Goal: Information Seeking & Learning: Learn about a topic

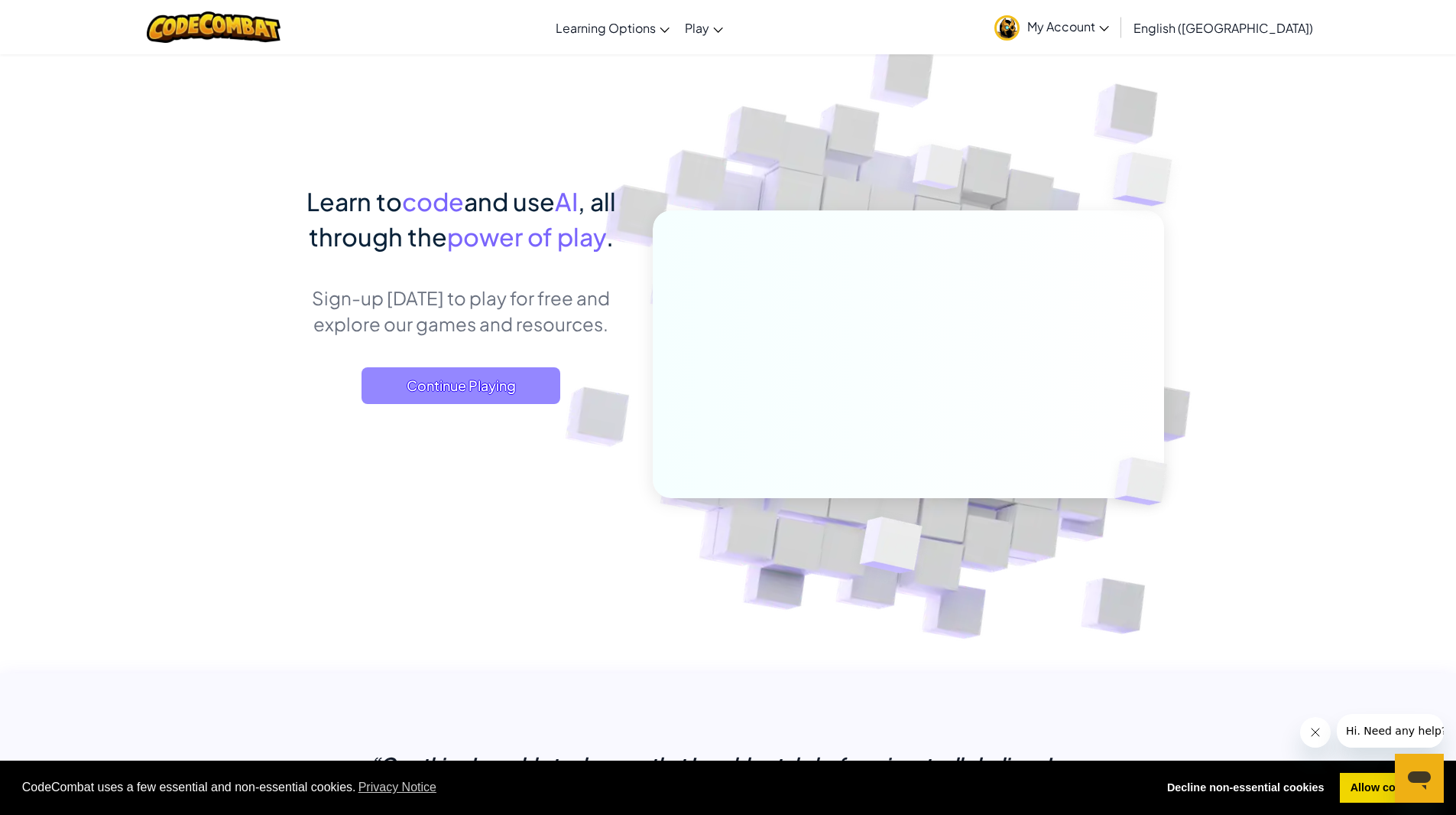
click at [492, 388] on span "Continue Playing" at bounding box center [461, 385] width 199 height 36
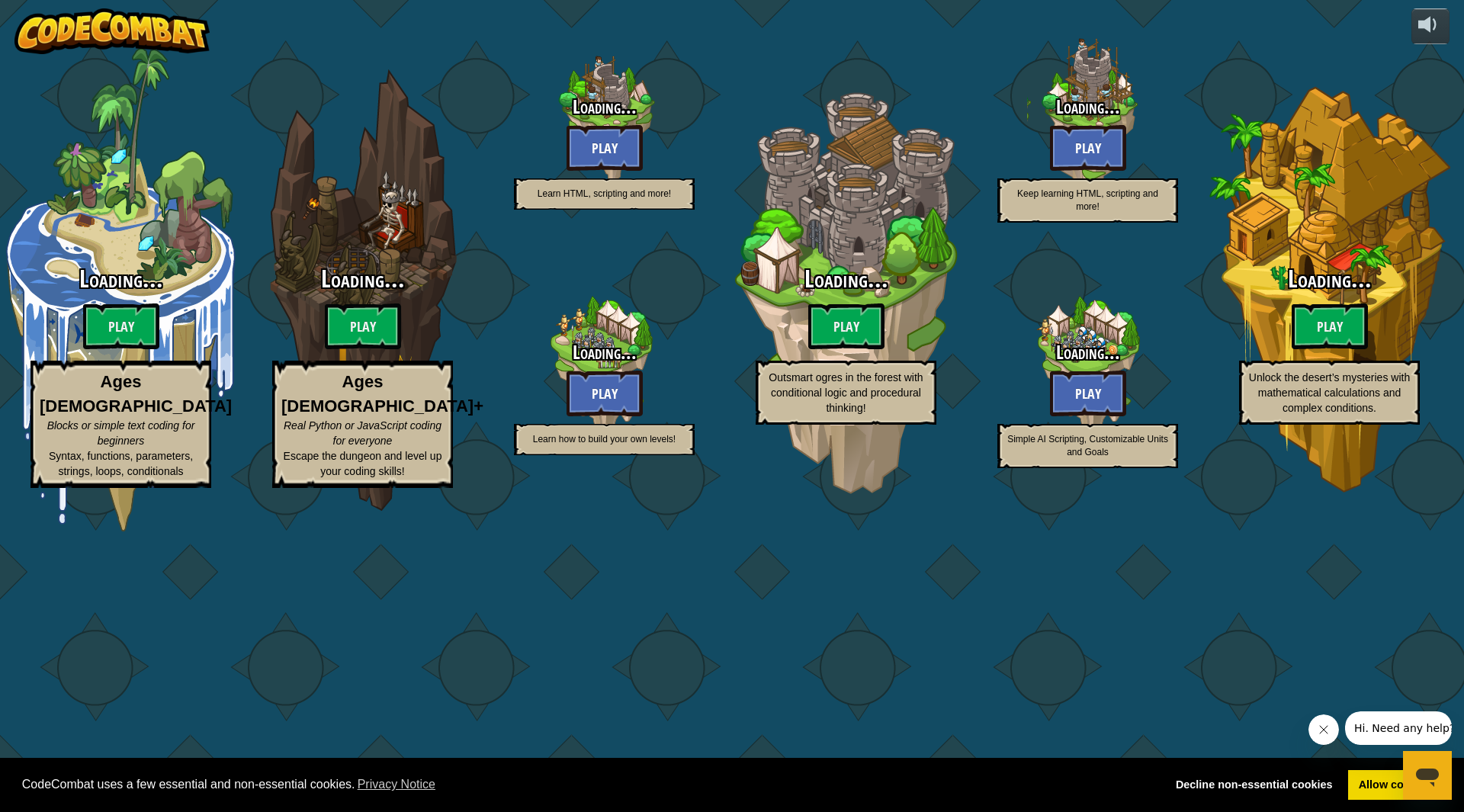
select select "en-GB"
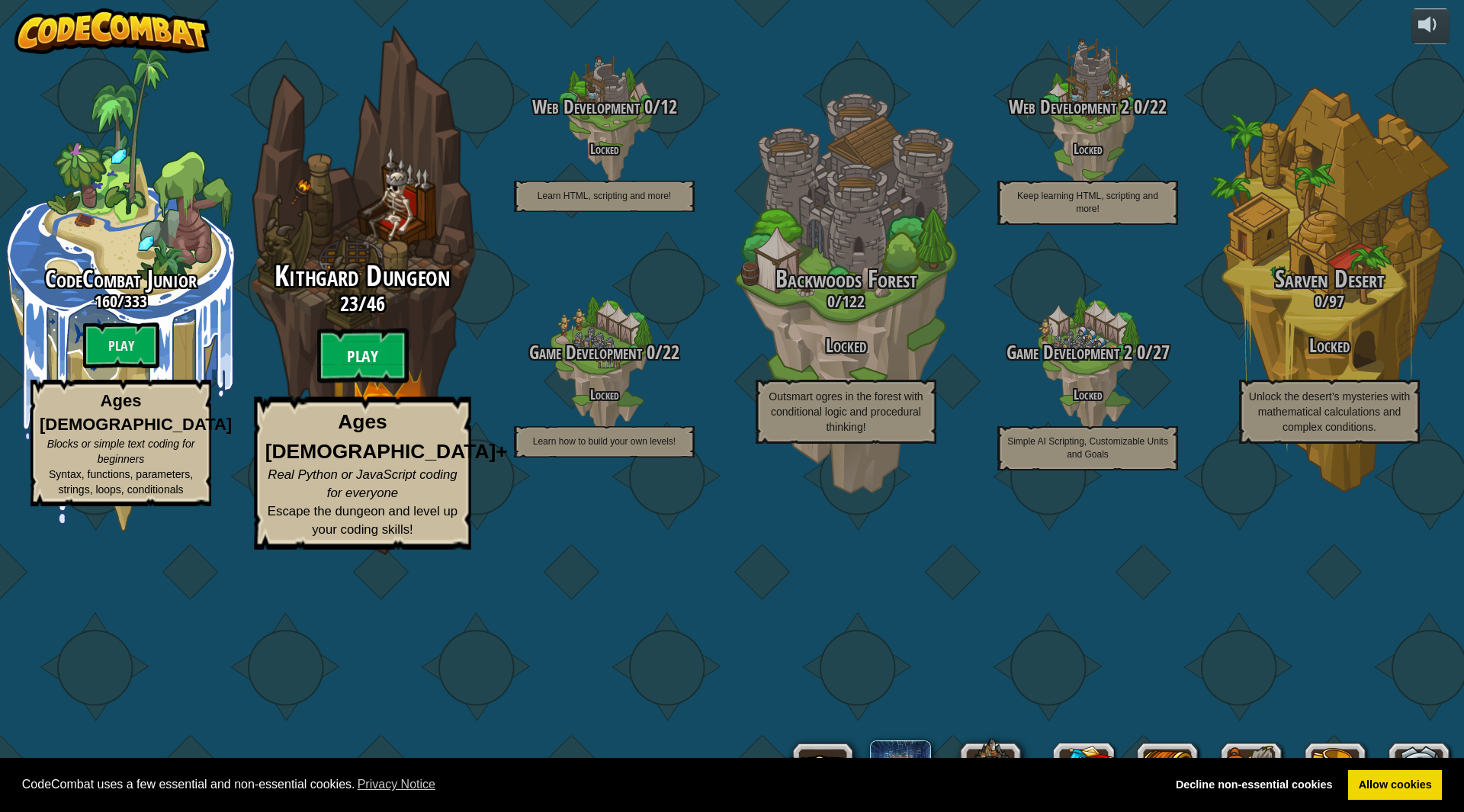
click at [367, 383] on btn "Play" at bounding box center [363, 356] width 92 height 55
select select "en-GB"
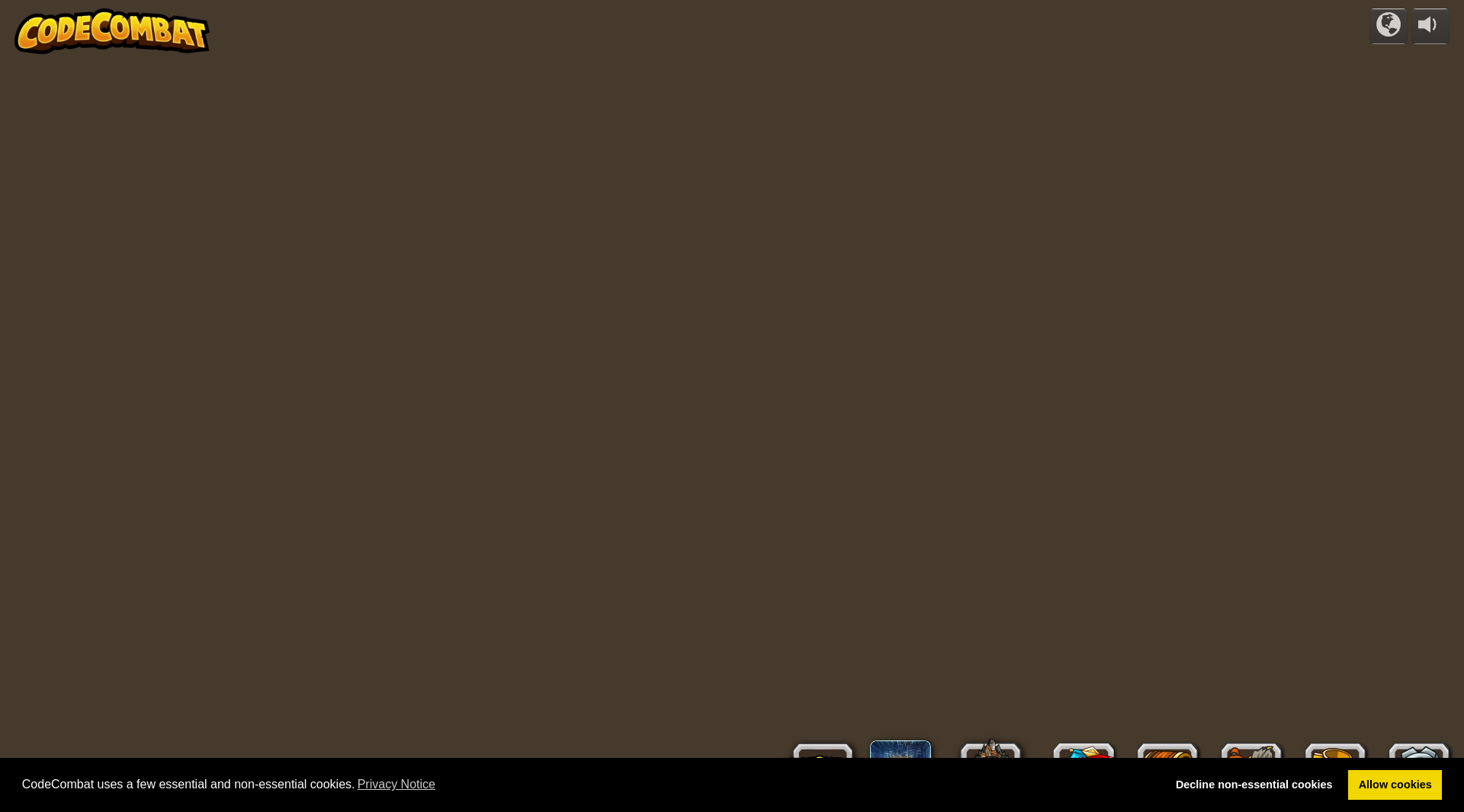
select select "en-GB"
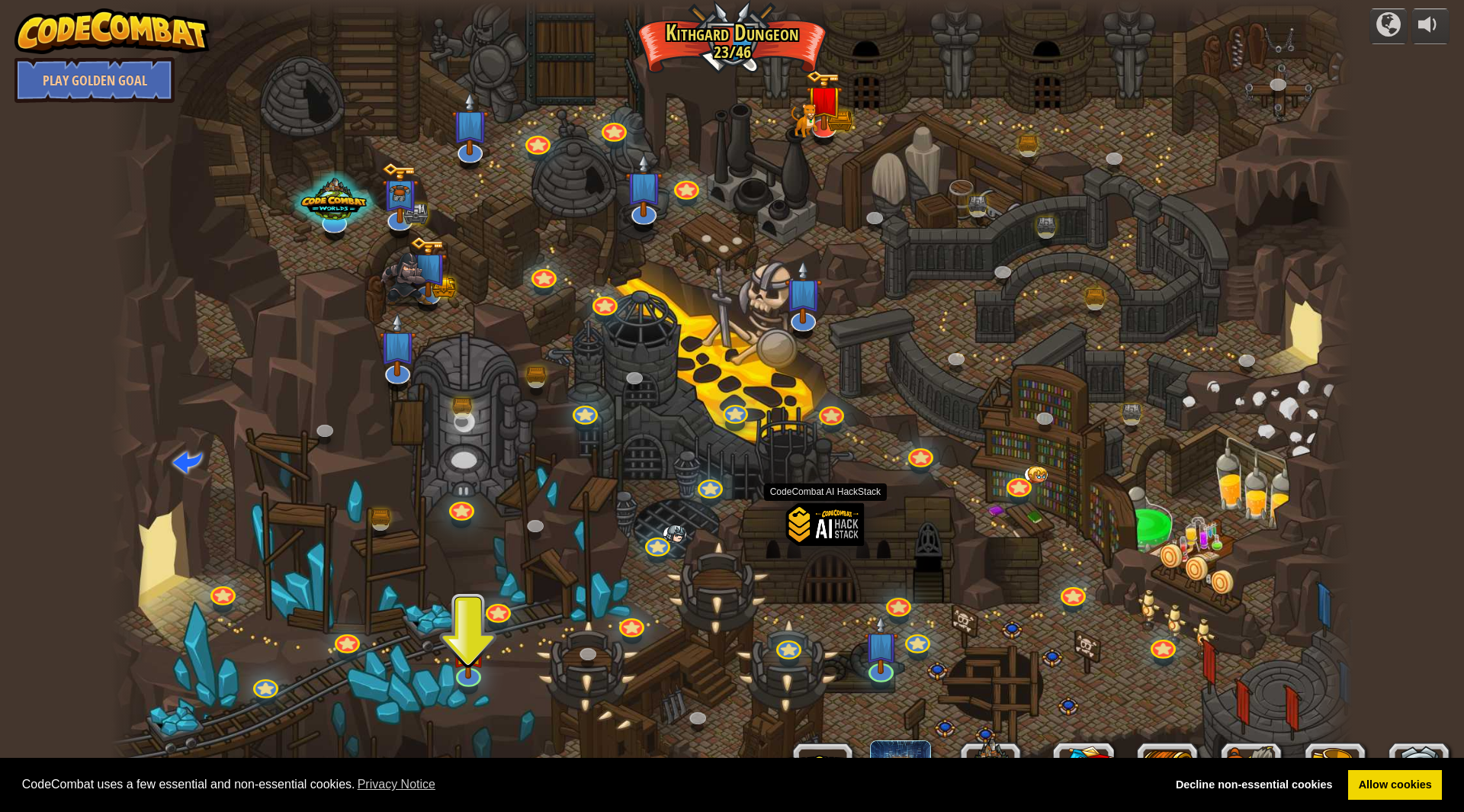
click at [856, 528] on div at bounding box center [825, 553] width 79 height 102
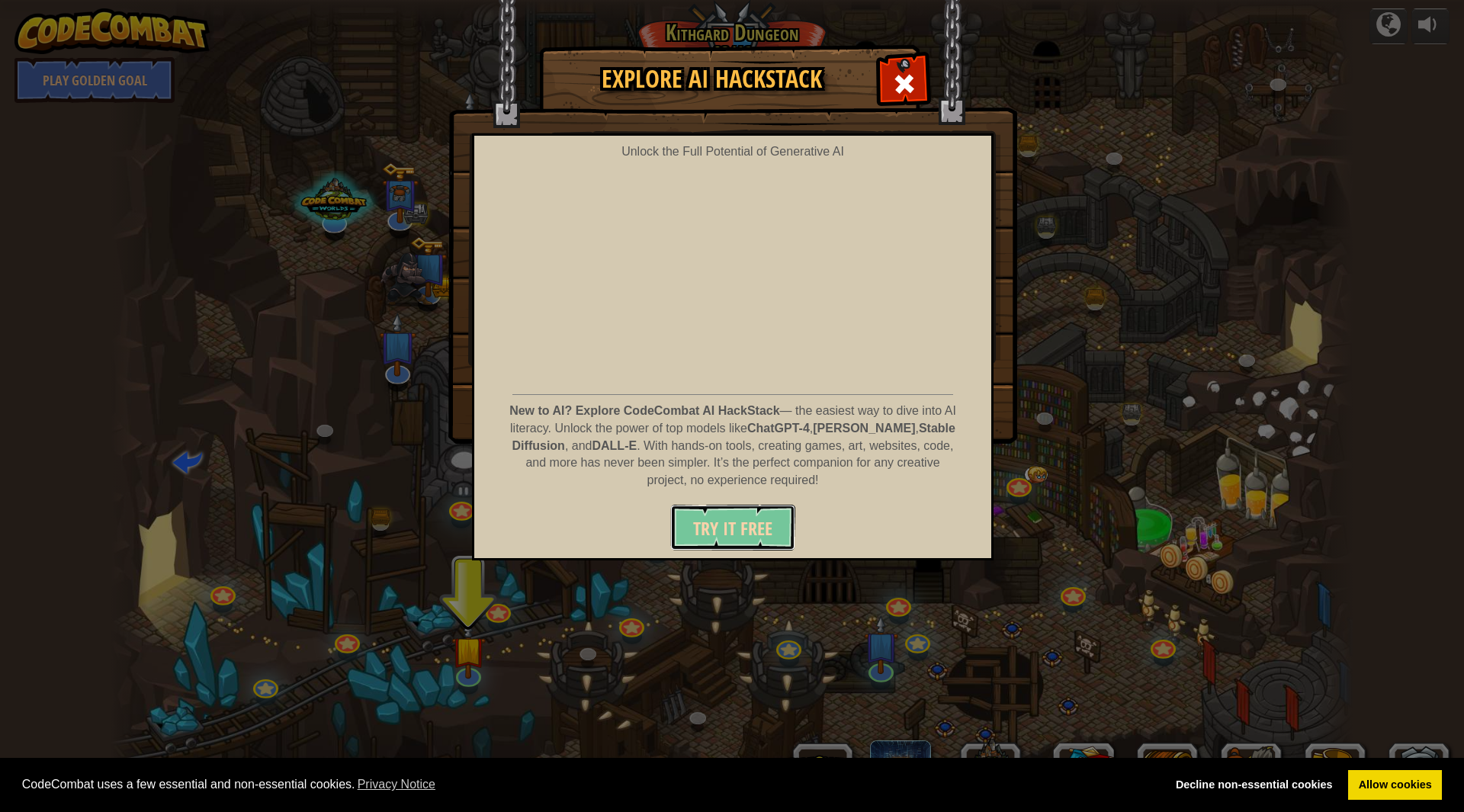
click at [755, 538] on span "Try It Free" at bounding box center [733, 528] width 79 height 24
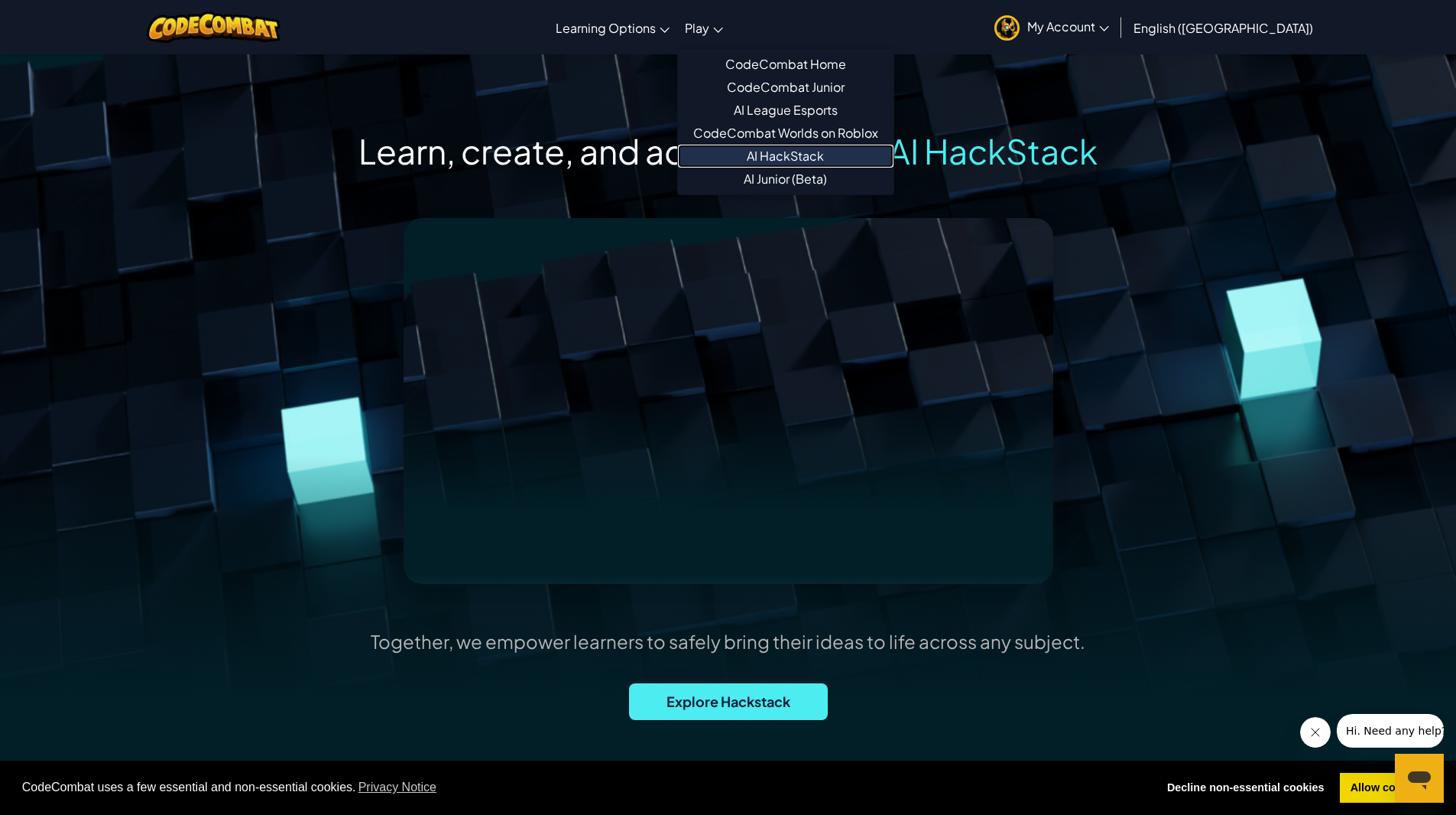
click at [858, 153] on link "AI HackStack" at bounding box center [785, 156] width 216 height 23
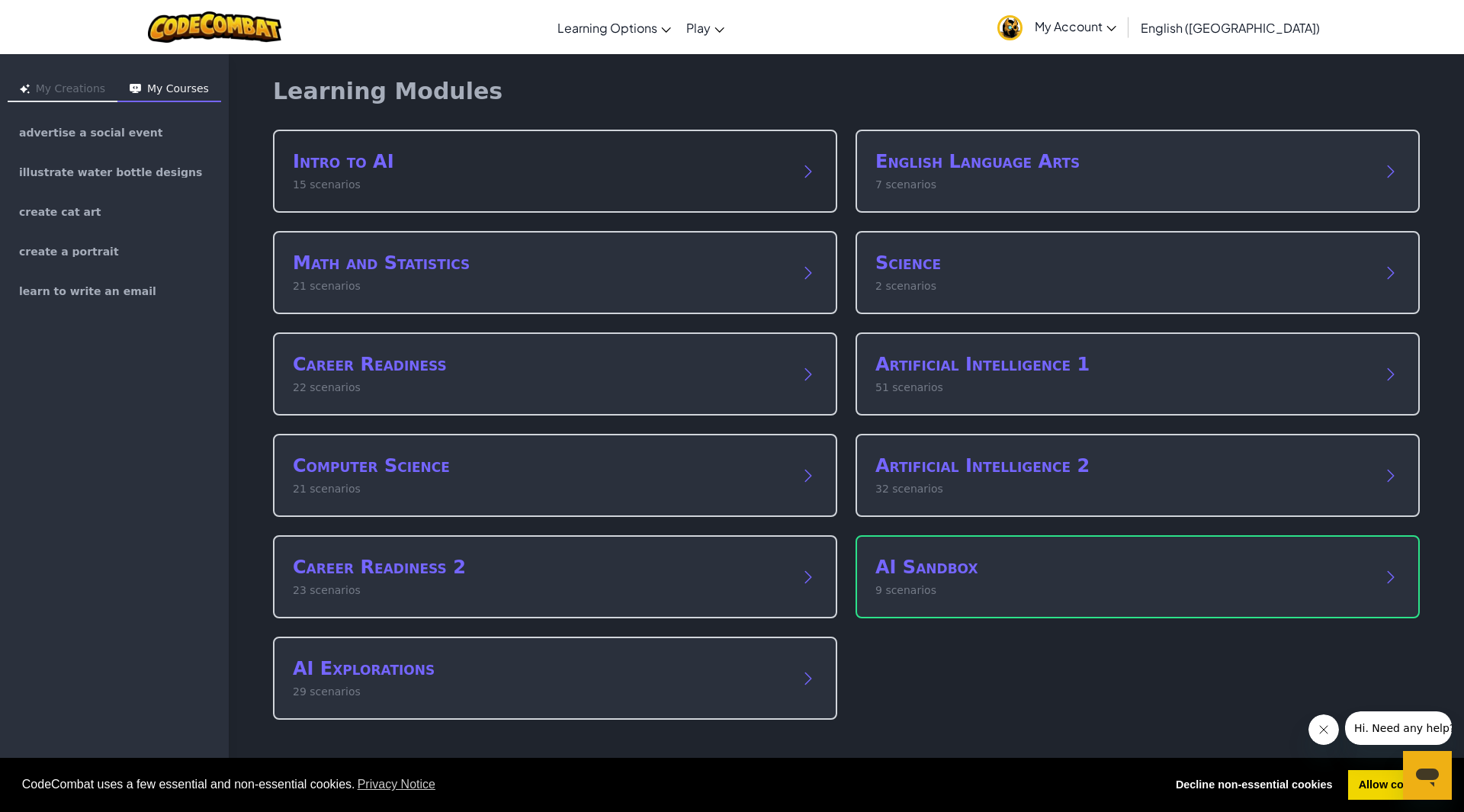
click at [344, 165] on h2 "Intro to AI" at bounding box center [540, 161] width 494 height 24
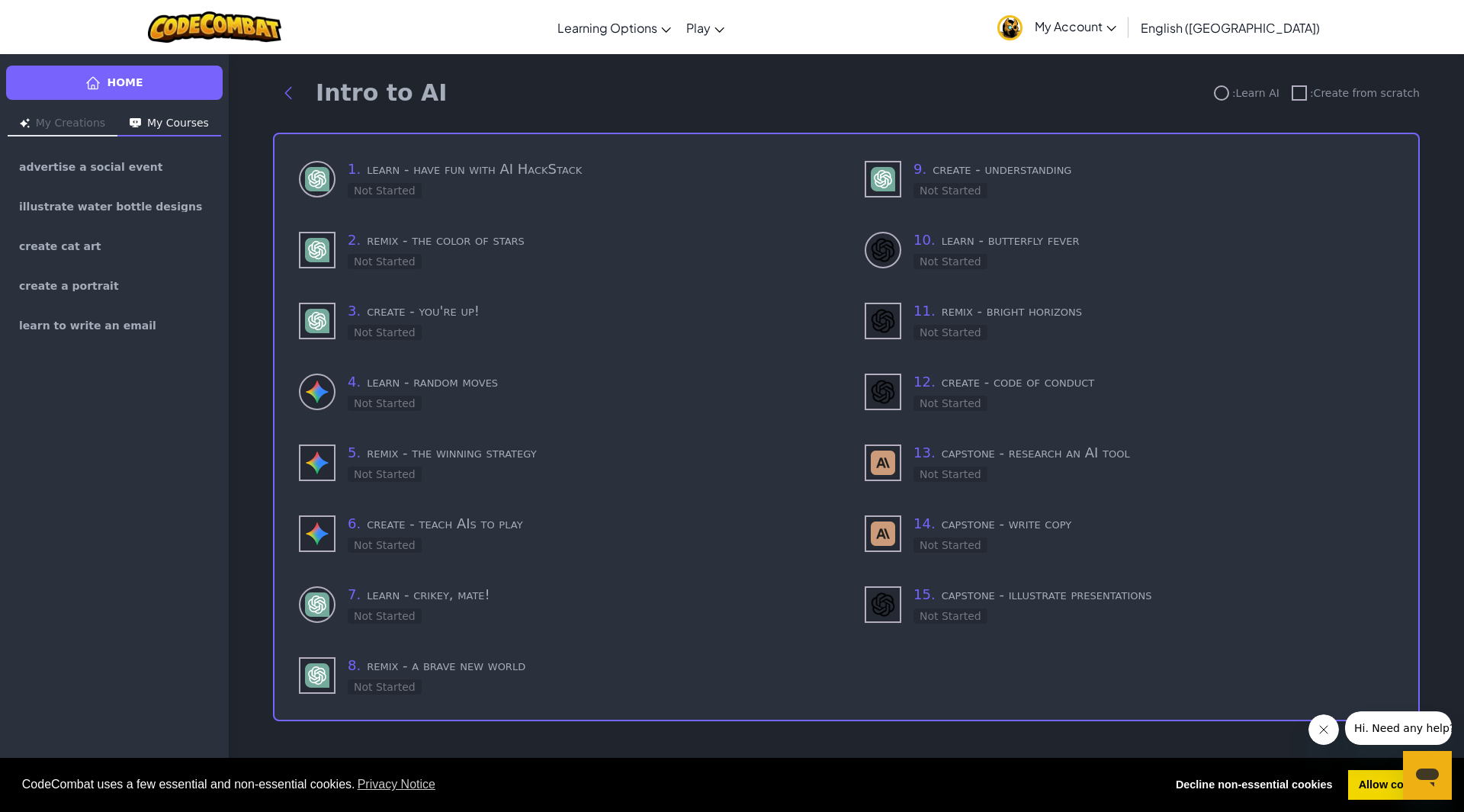
click at [79, 118] on button "My Creations" at bounding box center [62, 124] width 110 height 24
click at [136, 125] on img "button" at bounding box center [135, 123] width 11 height 9
click at [97, 75] on icon at bounding box center [93, 83] width 16 height 16
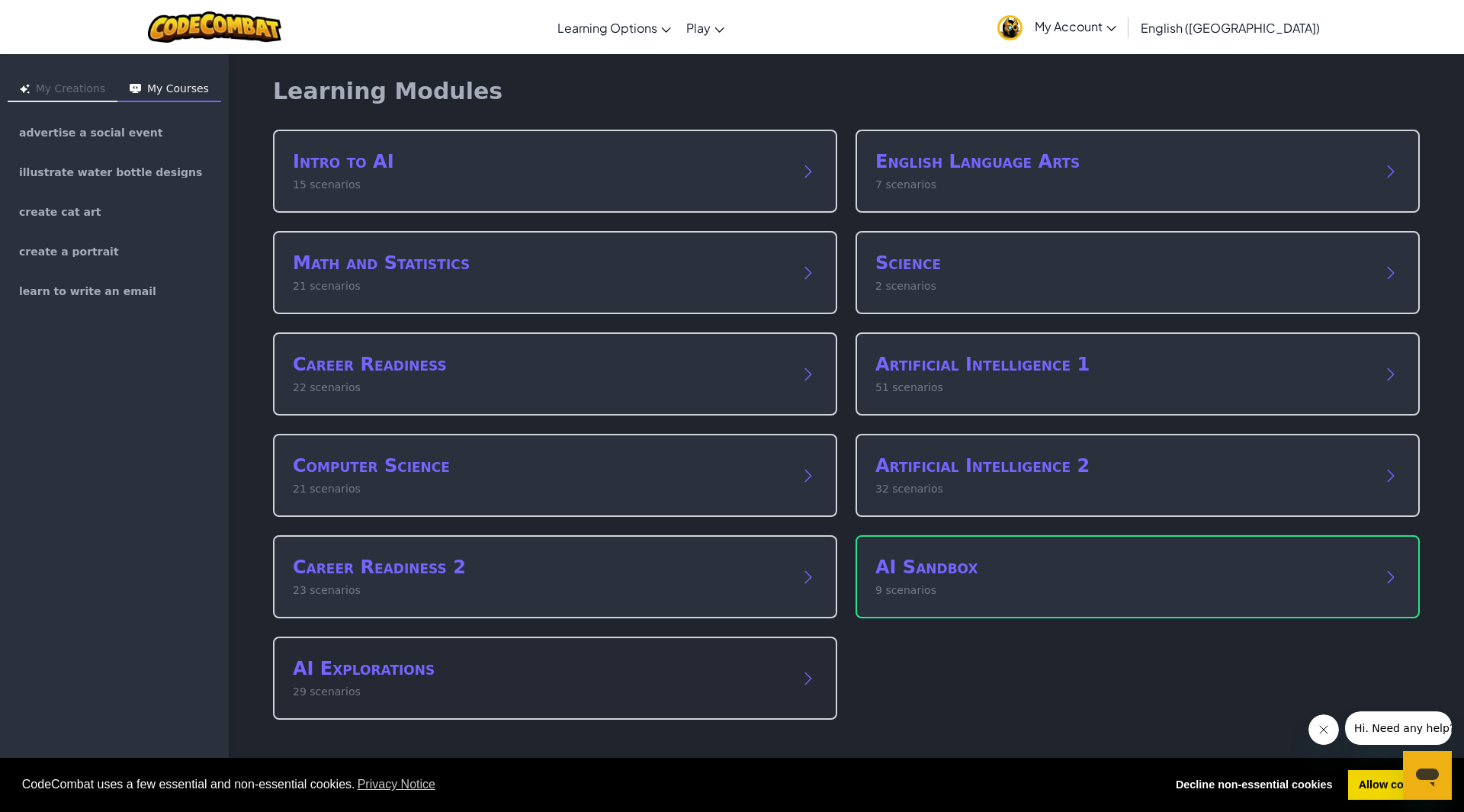
click at [400, 701] on div "AI Explorations 29 scenarios" at bounding box center [555, 677] width 565 height 83
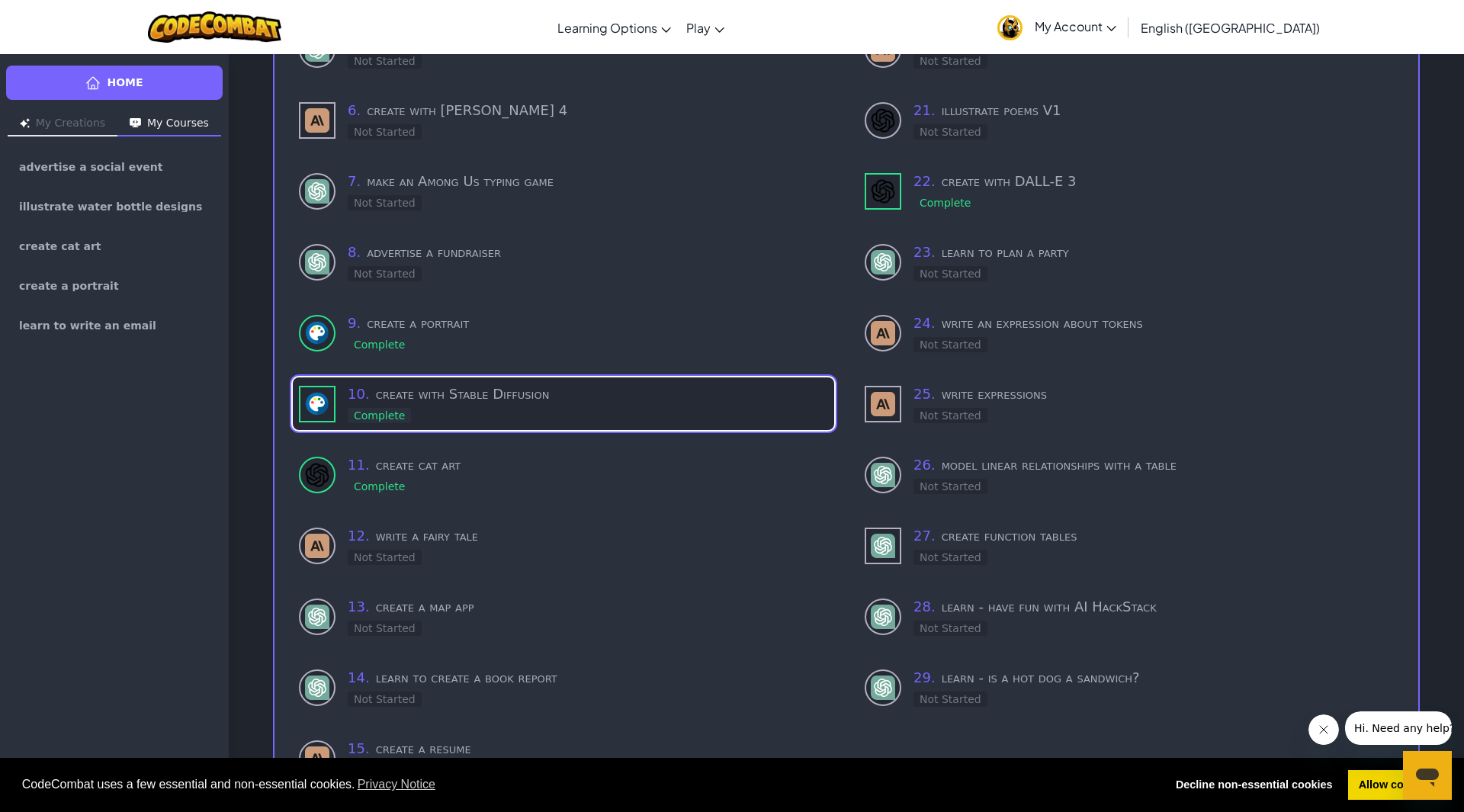
scroll to position [443, 0]
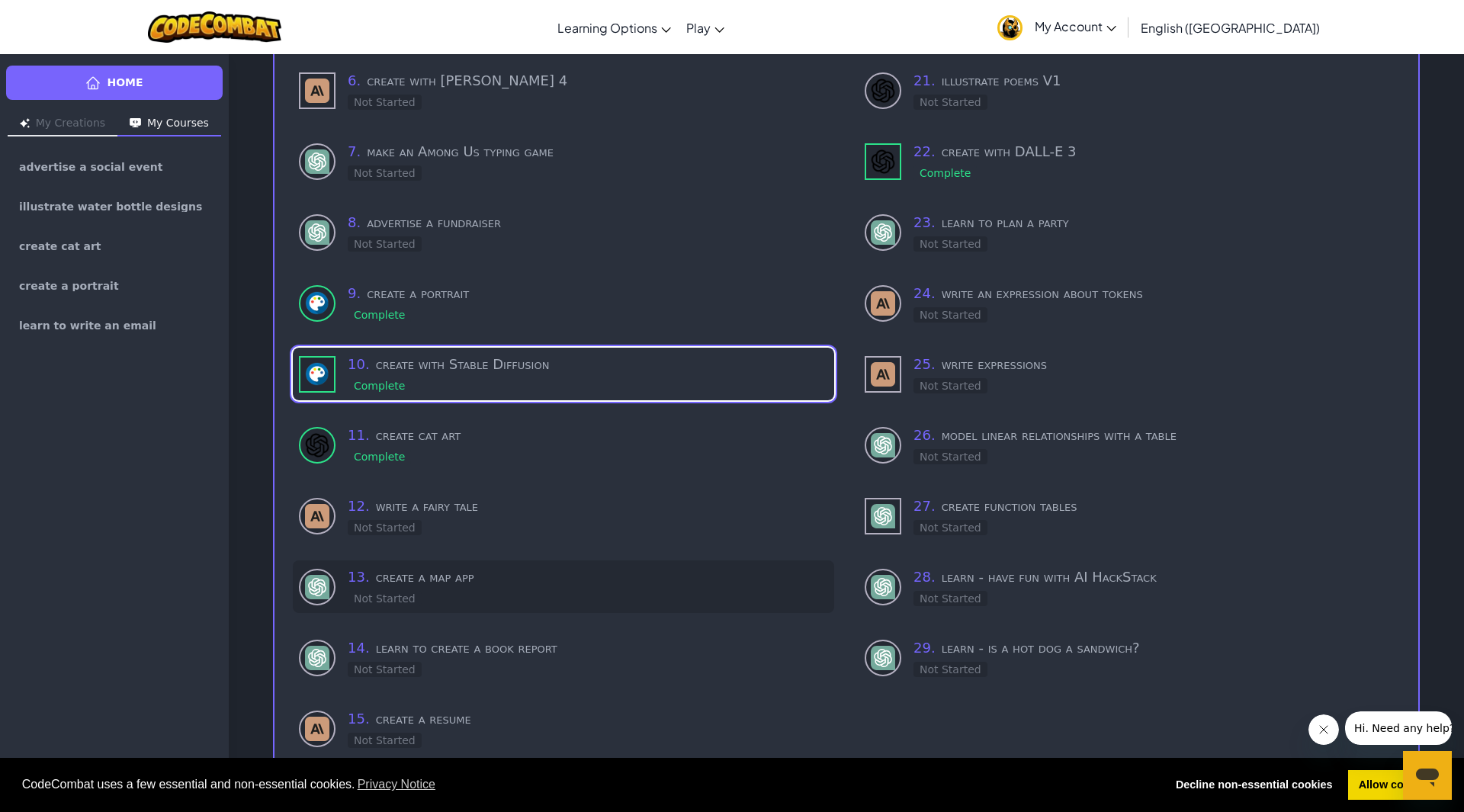
click at [444, 583] on div "13 . create a map app Not Started" at bounding box center [588, 586] width 480 height 41
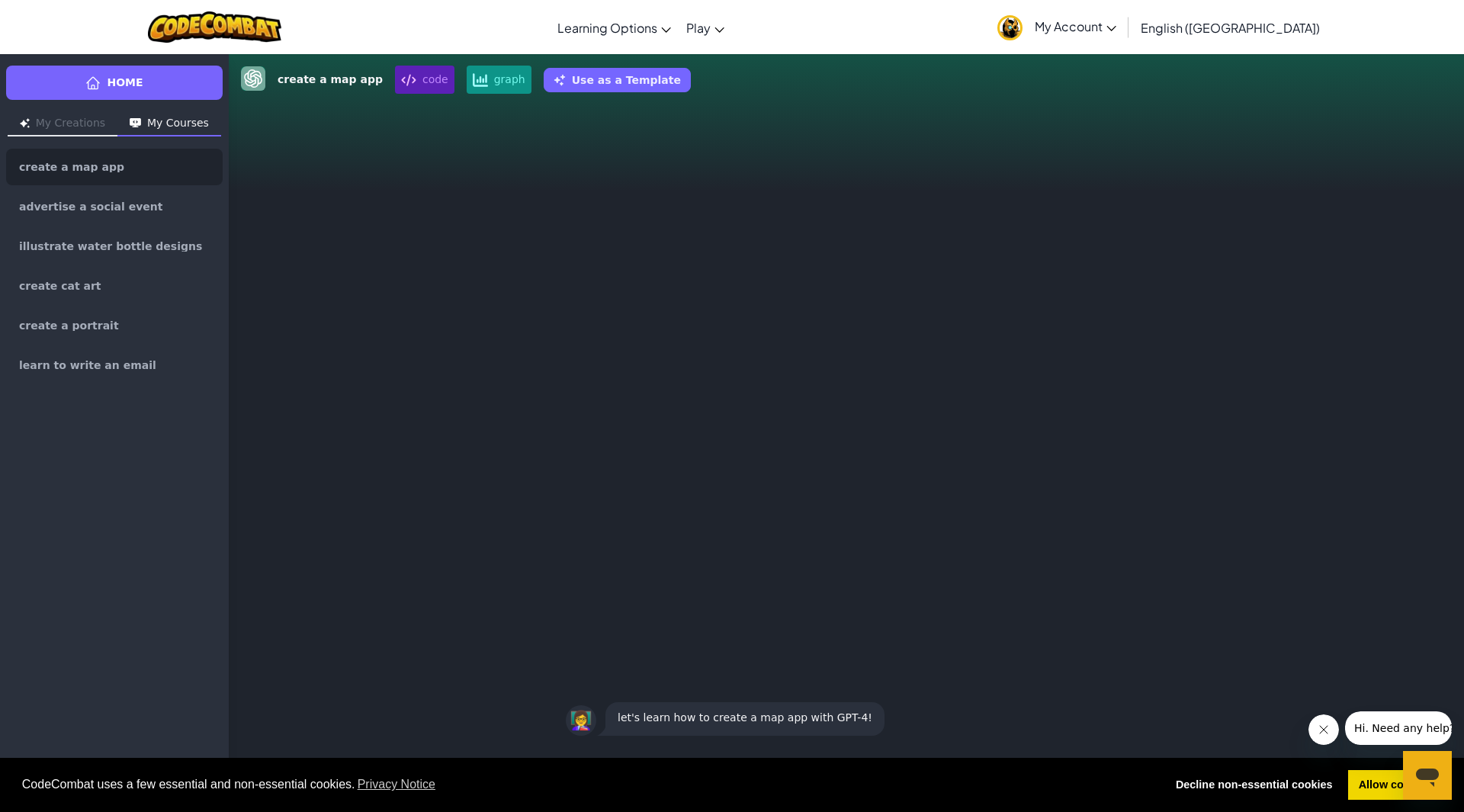
click at [721, 722] on p "let's learn how to create a map app with GPT-4!" at bounding box center [744, 716] width 255 height 18
click at [1316, 742] on button "Close message from company" at bounding box center [1322, 729] width 30 height 30
click at [571, 710] on div "👩‍🏫" at bounding box center [580, 720] width 30 height 30
click at [791, 690] on div "👩‍🏫 let's learn how to create a map app with GPT-4!" at bounding box center [846, 425] width 1235 height 639
click at [1321, 793] on link "Decline non-essential cookies" at bounding box center [1253, 784] width 178 height 30
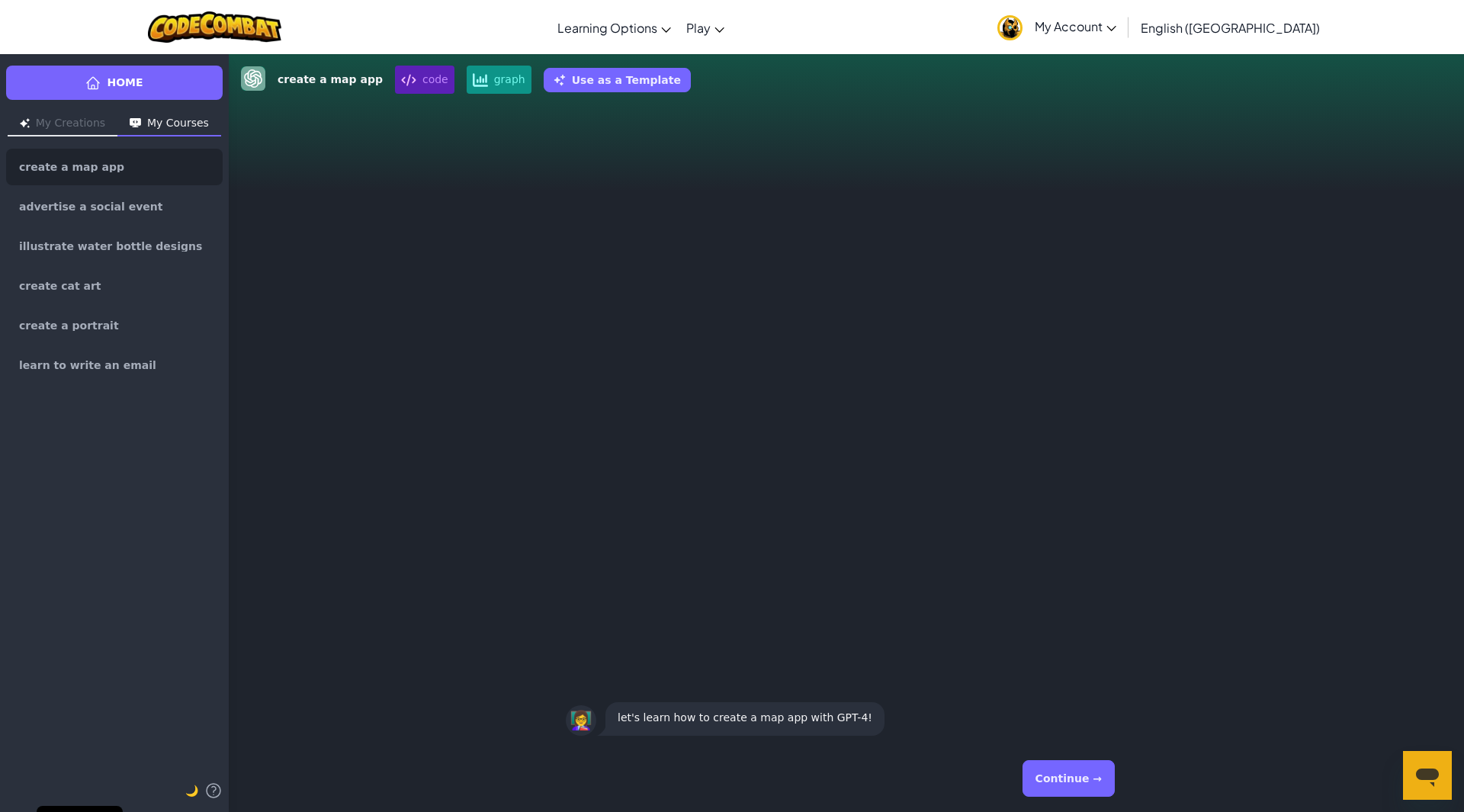
click at [1056, 771] on button "Continue →" at bounding box center [1068, 777] width 92 height 36
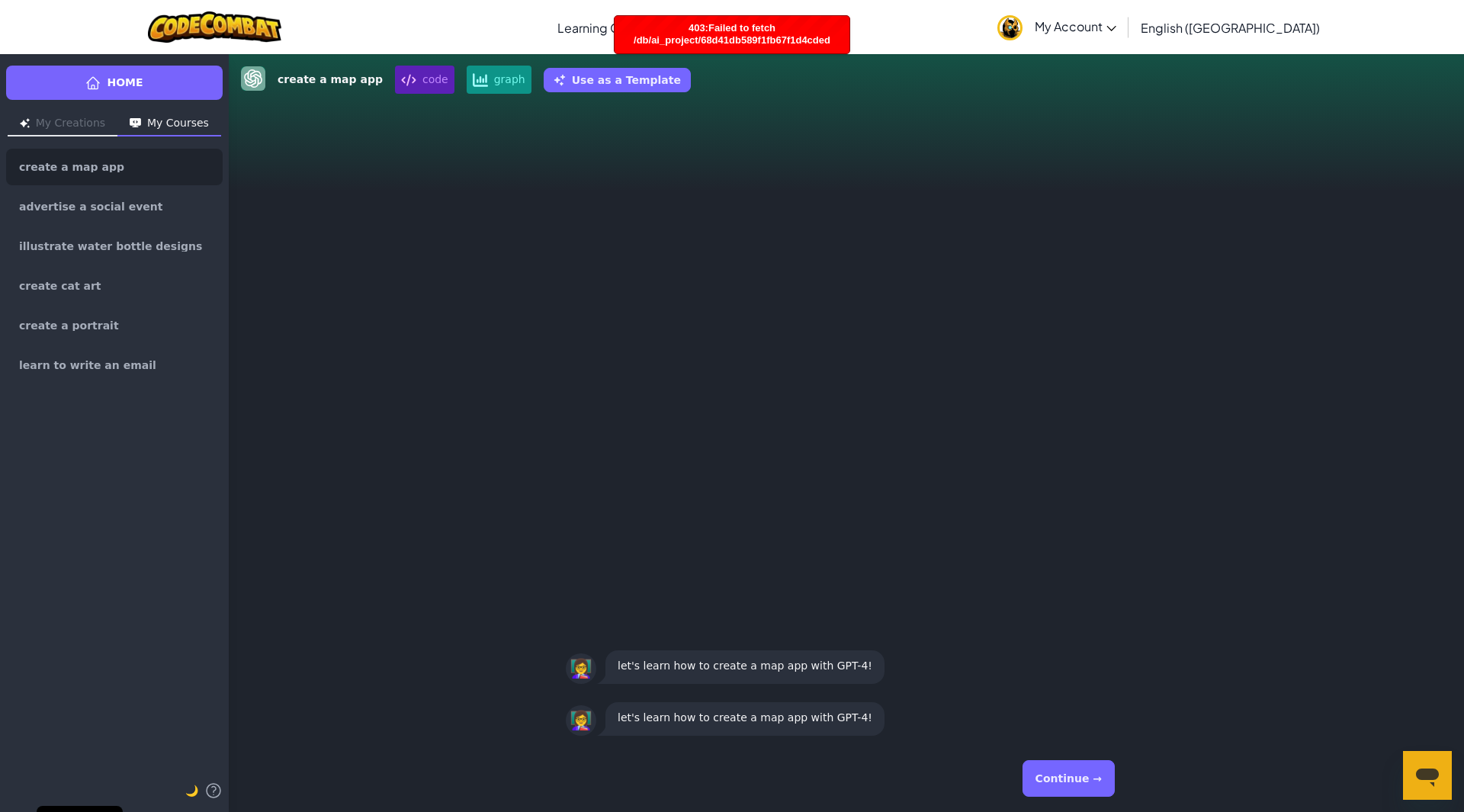
click at [1072, 777] on button "Continue →" at bounding box center [1068, 777] width 92 height 36
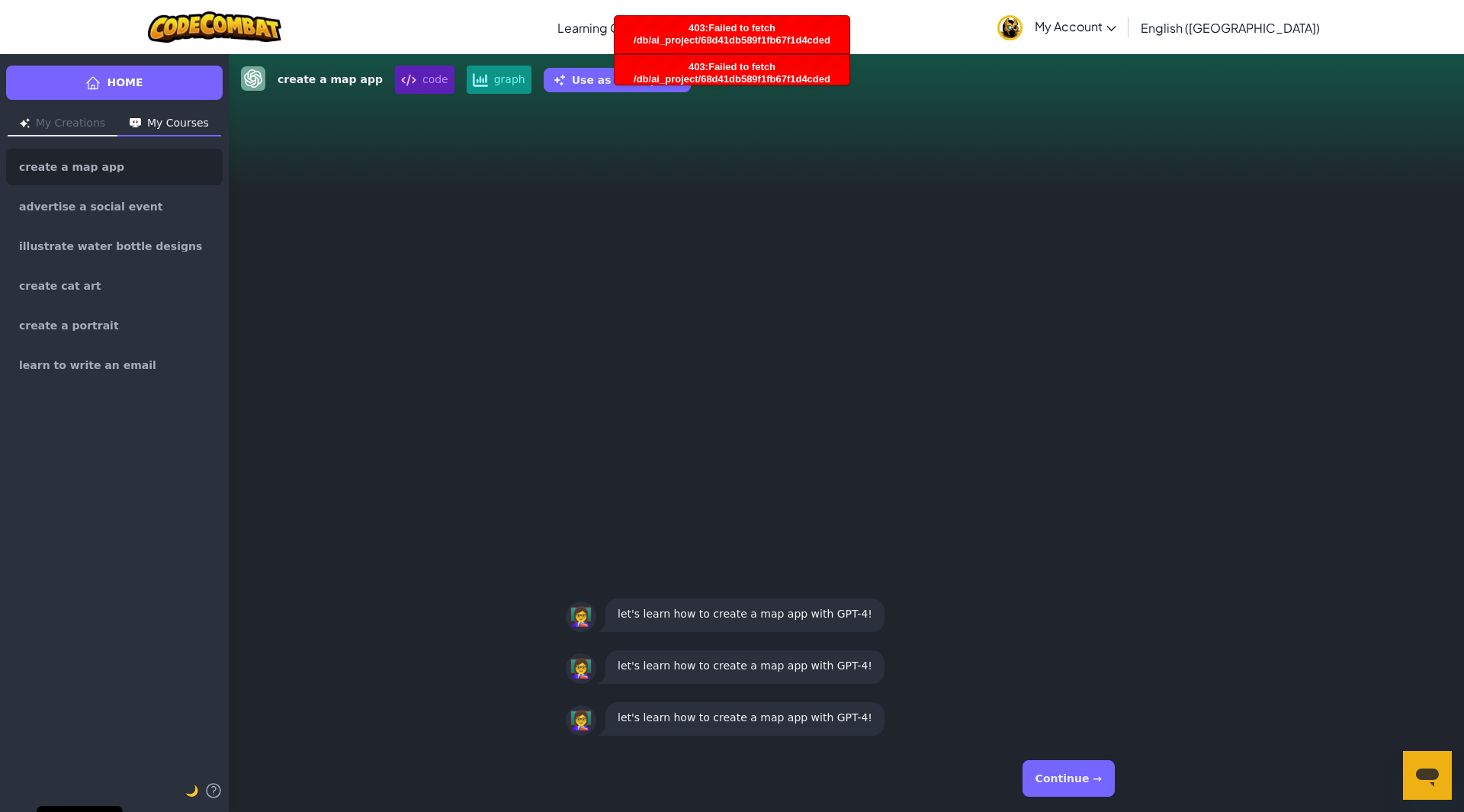
click at [1072, 777] on button "Continue →" at bounding box center [1068, 777] width 92 height 36
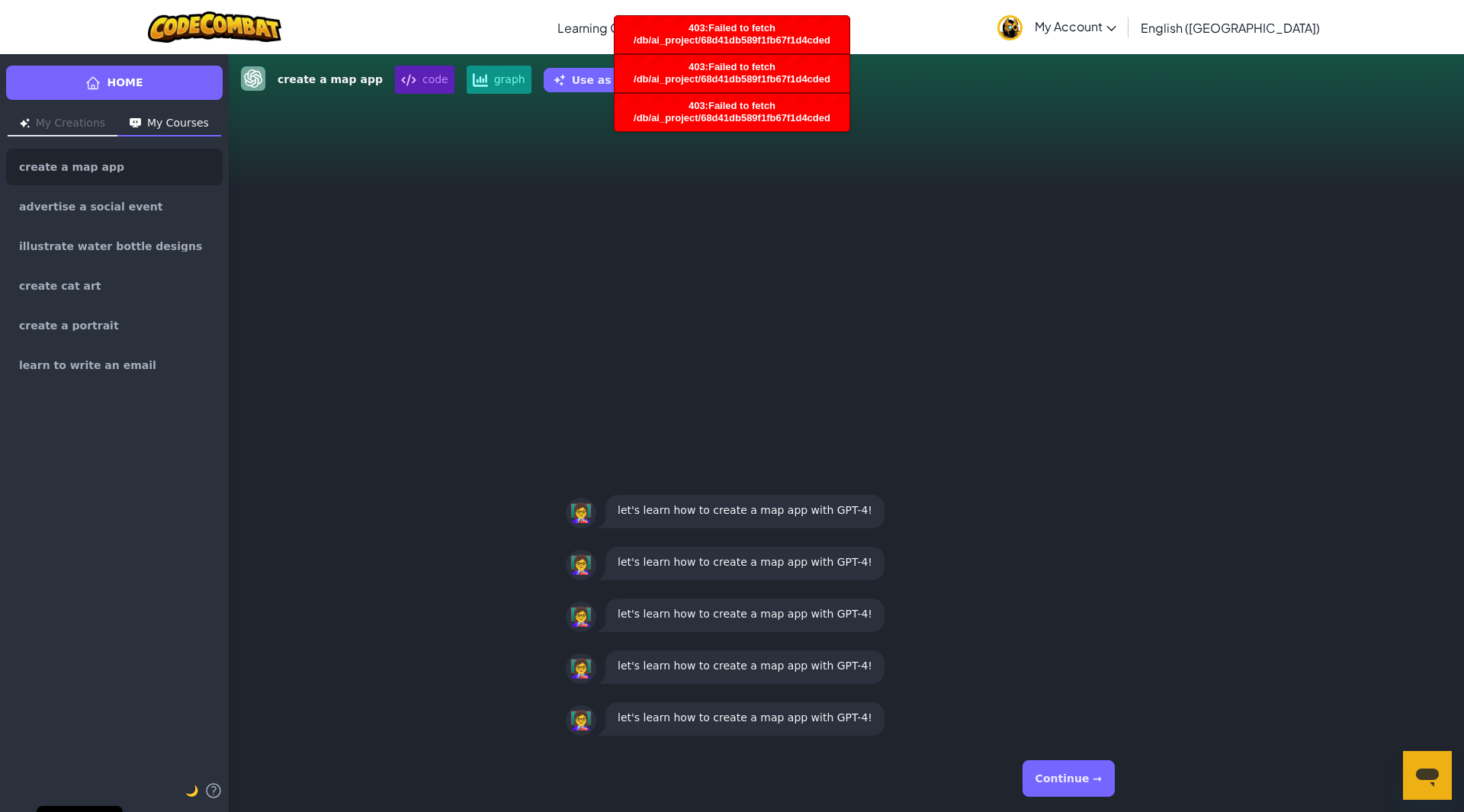
click at [1072, 777] on button "Continue →" at bounding box center [1068, 777] width 92 height 36
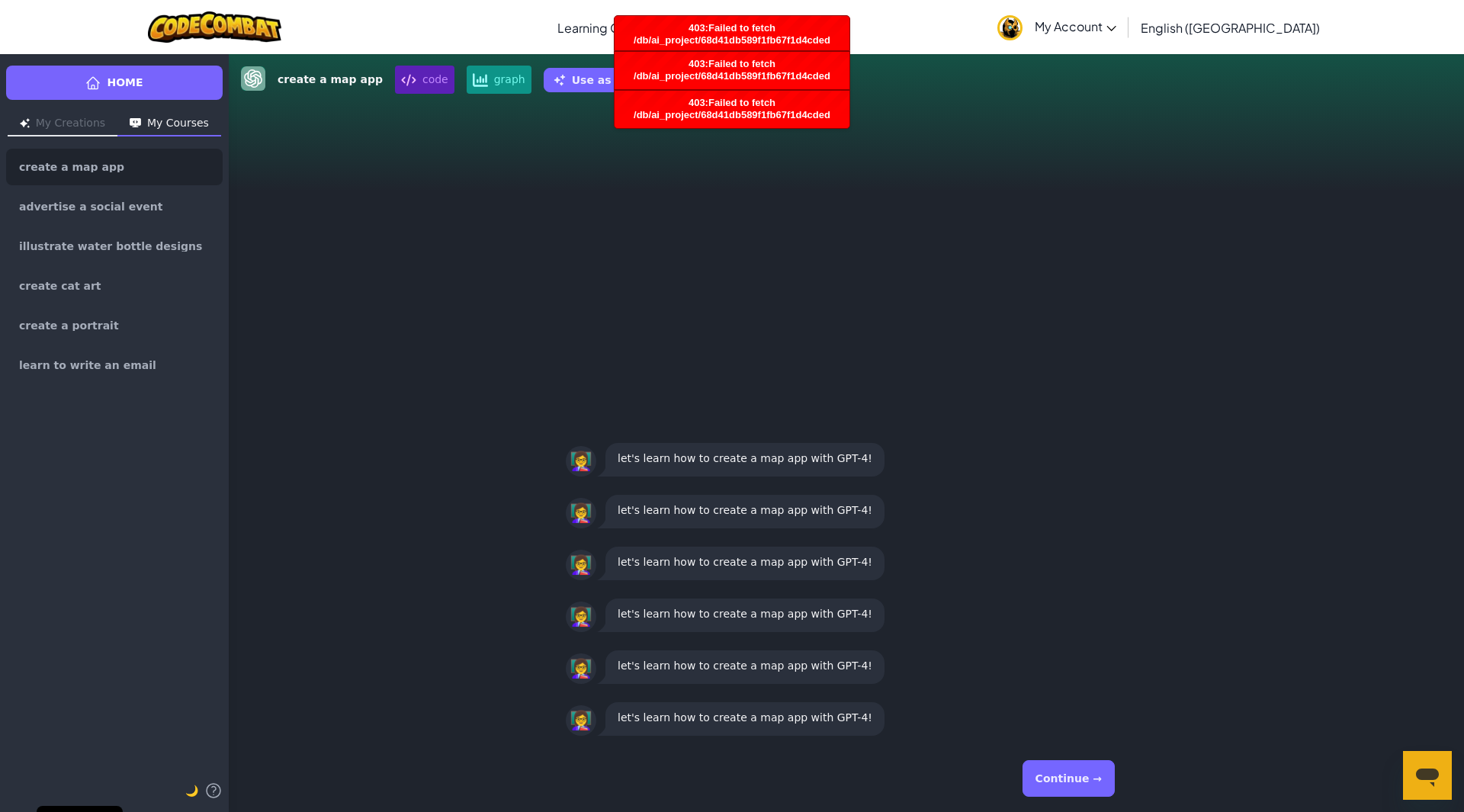
click at [1452, 784] on div "Continue →" at bounding box center [846, 778] width 1235 height 67
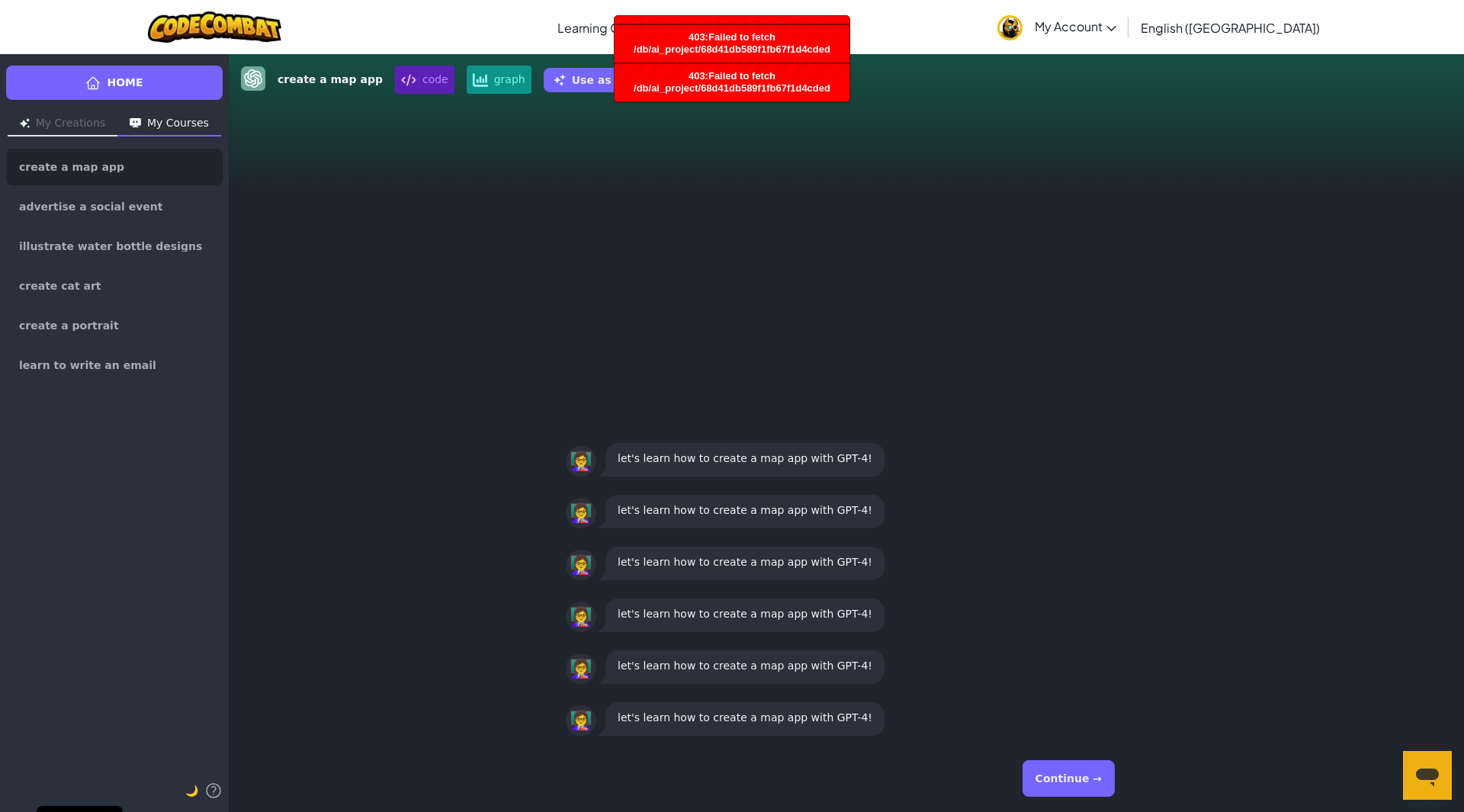
click at [1438, 782] on icon "Open messaging window" at bounding box center [1427, 775] width 28 height 28
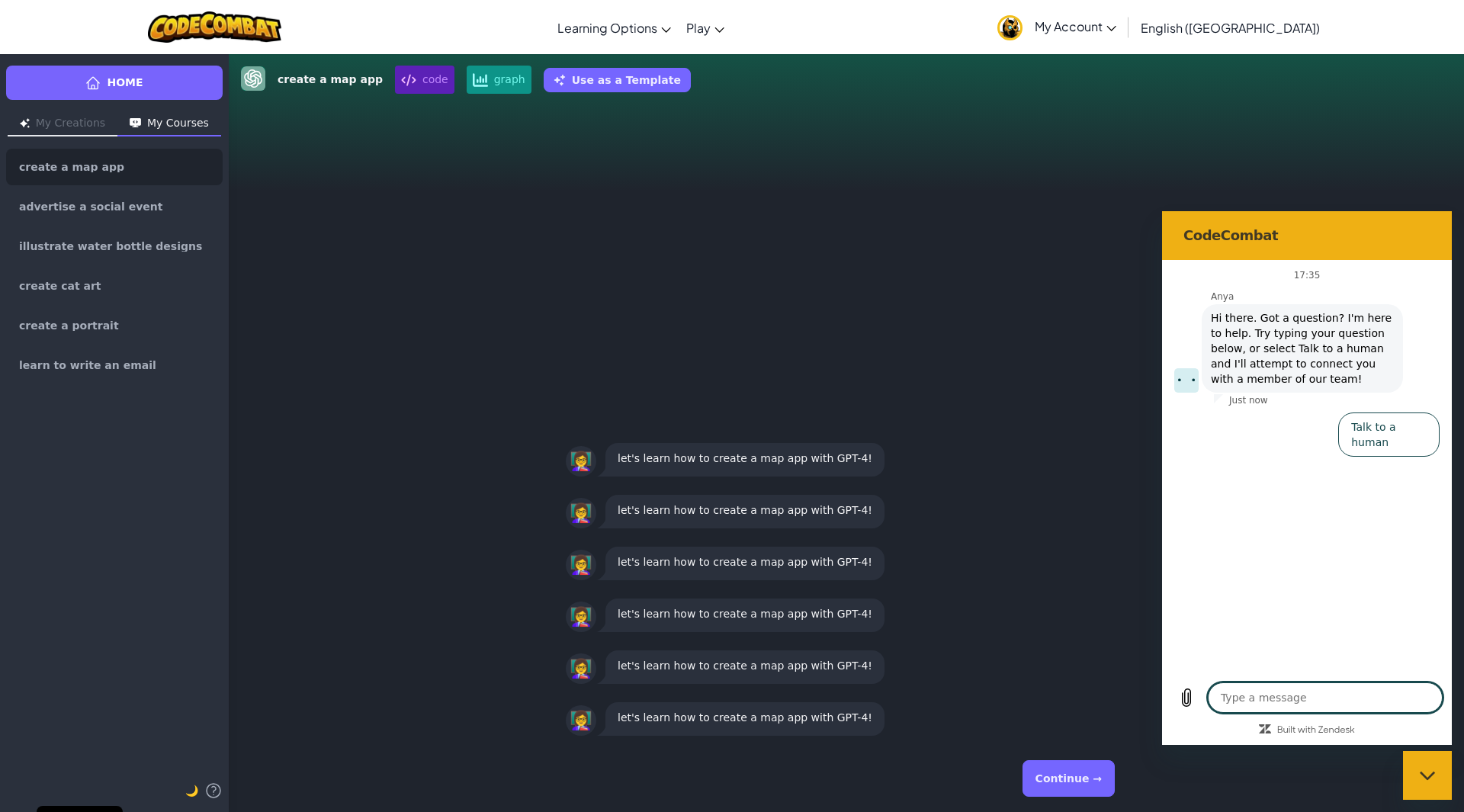
click at [413, 88] on span "code" at bounding box center [424, 79] width 60 height 28
click at [161, 87] on link "Home" at bounding box center [114, 83] width 217 height 35
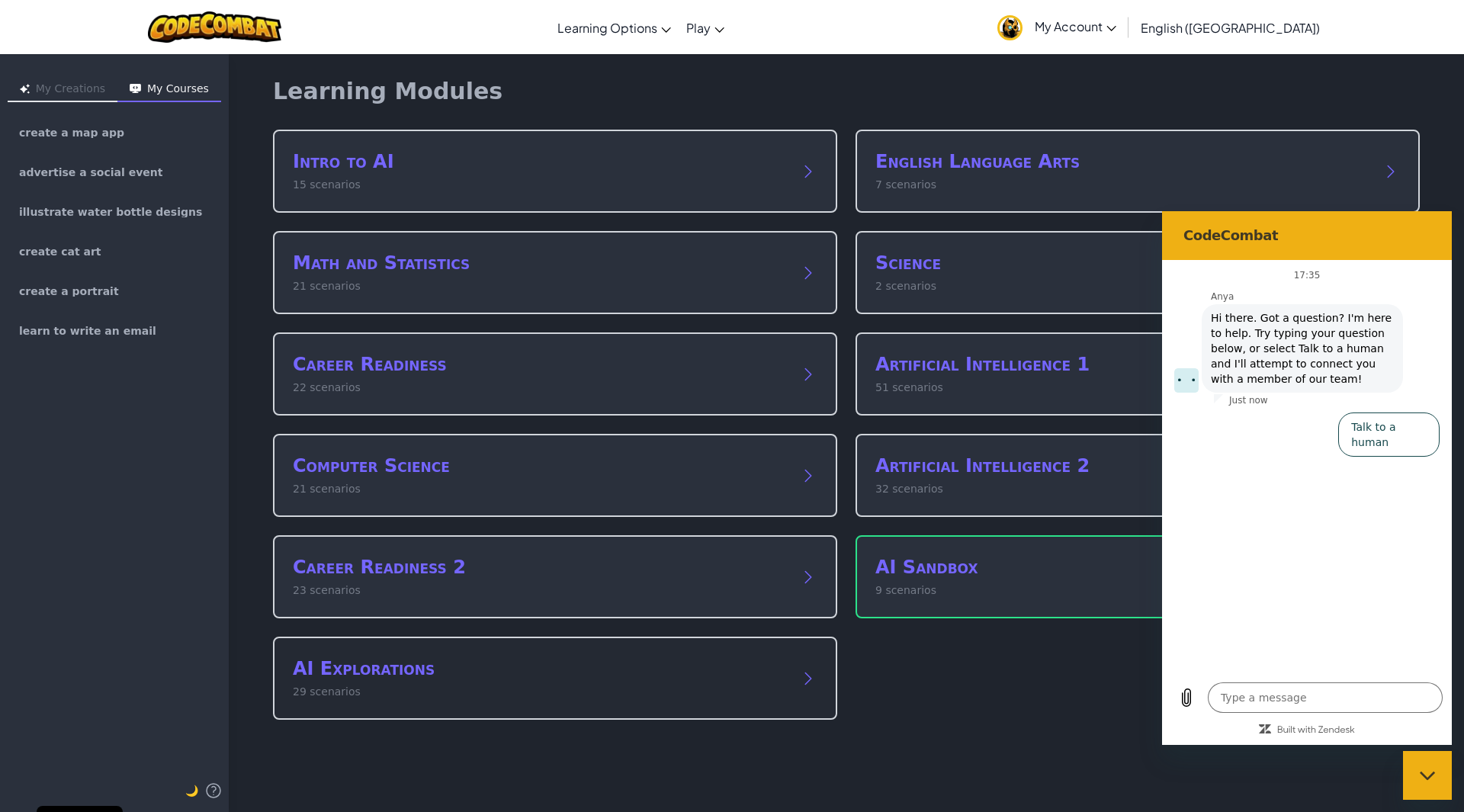
click at [474, 658] on h2 "AI Explorations" at bounding box center [540, 668] width 494 height 24
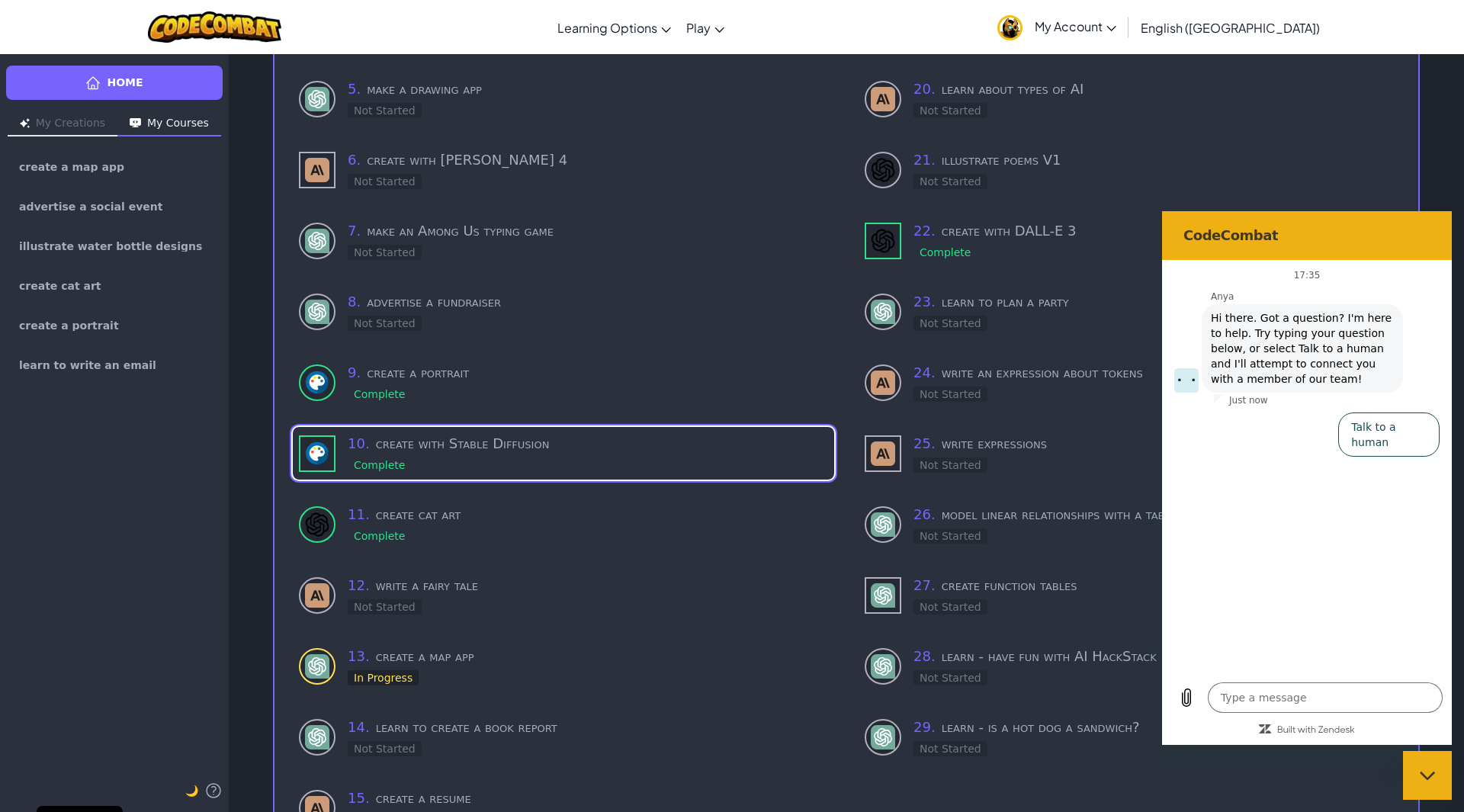
scroll to position [443, 0]
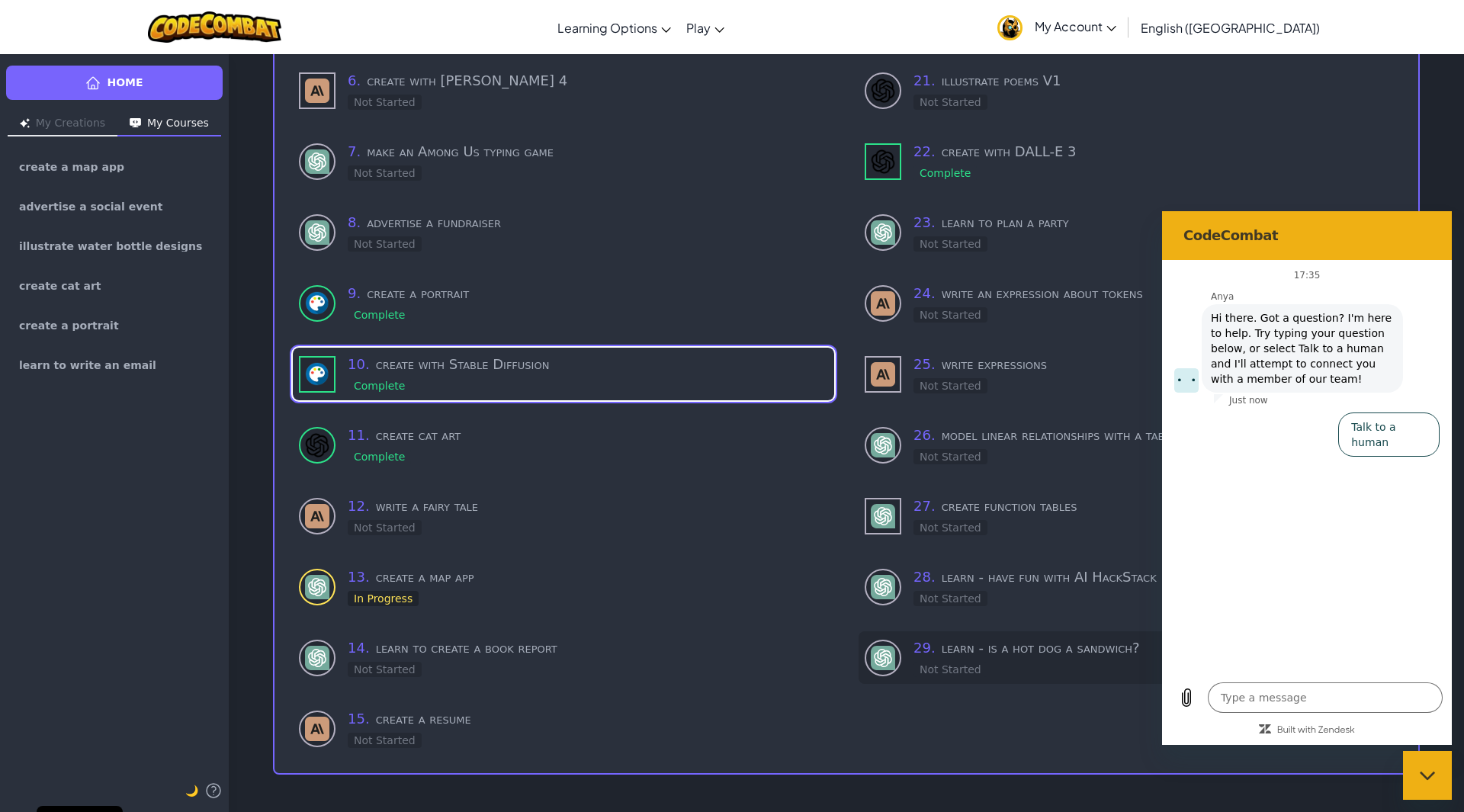
click at [903, 667] on div "29 . learn - is a hot dog a sandwich? Not Started" at bounding box center [1128, 657] width 541 height 53
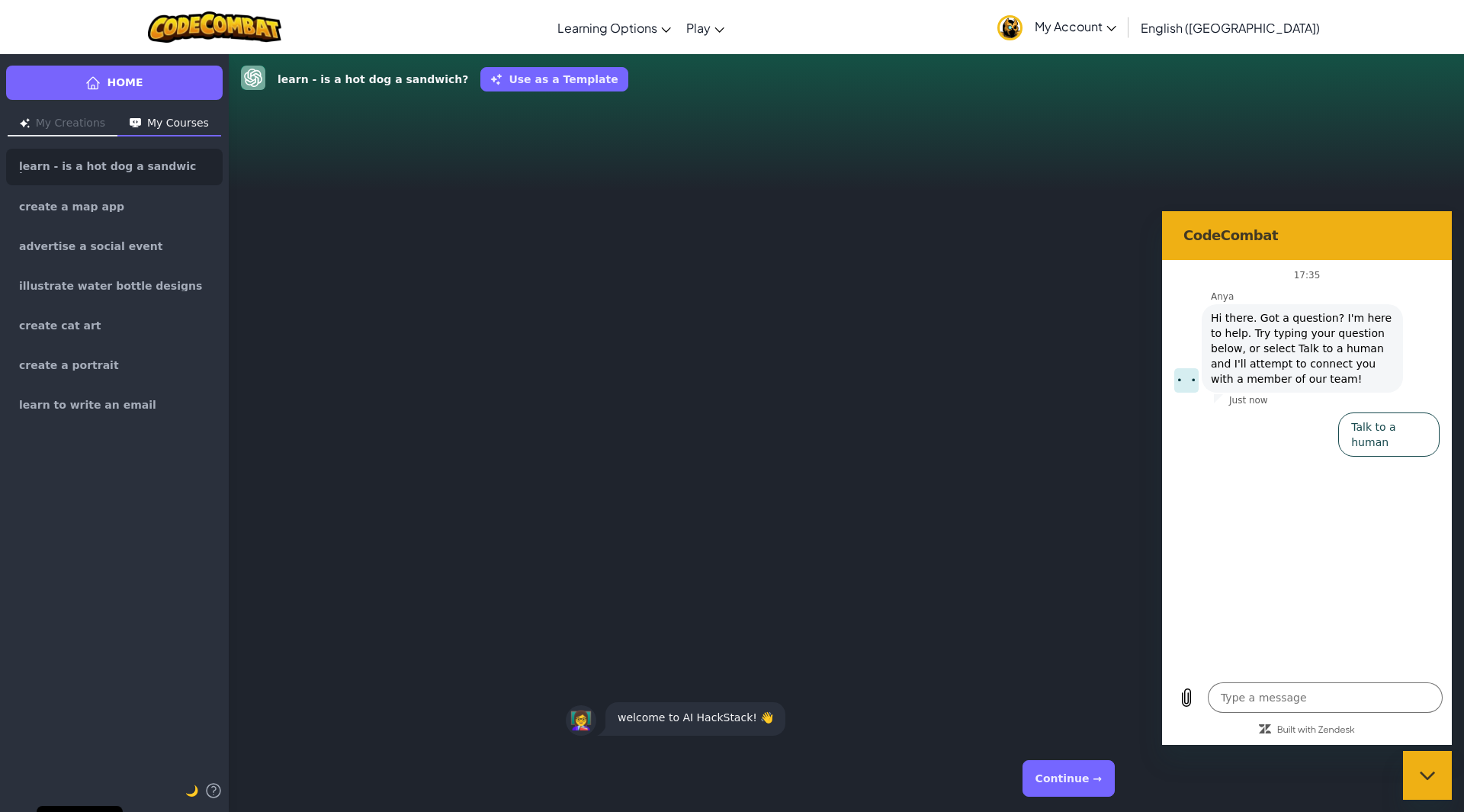
click at [1063, 786] on button "Continue →" at bounding box center [1068, 777] width 92 height 36
click at [1073, 773] on button "Continue →" at bounding box center [1068, 777] width 92 height 36
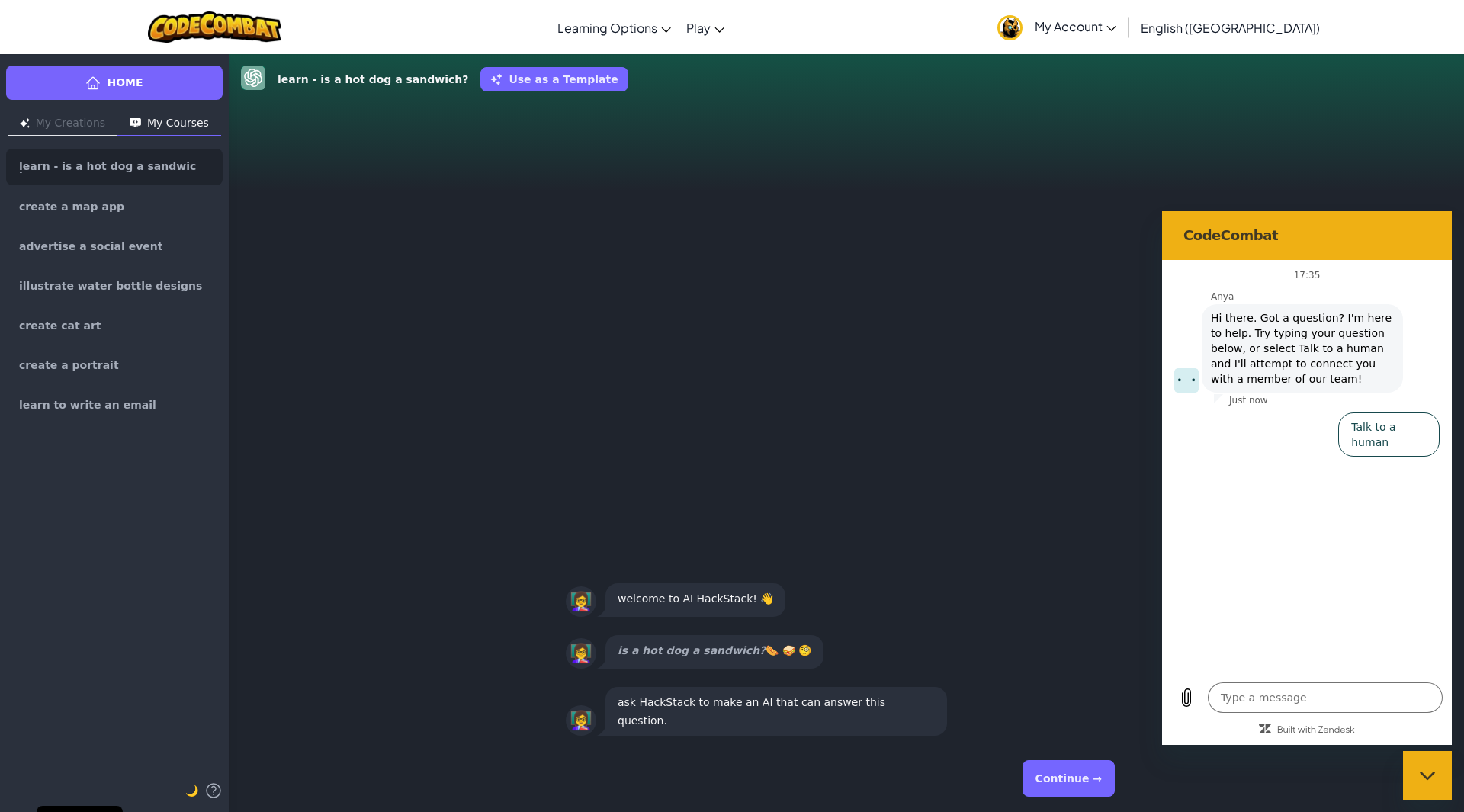
click at [1073, 772] on button "Continue →" at bounding box center [1068, 777] width 92 height 36
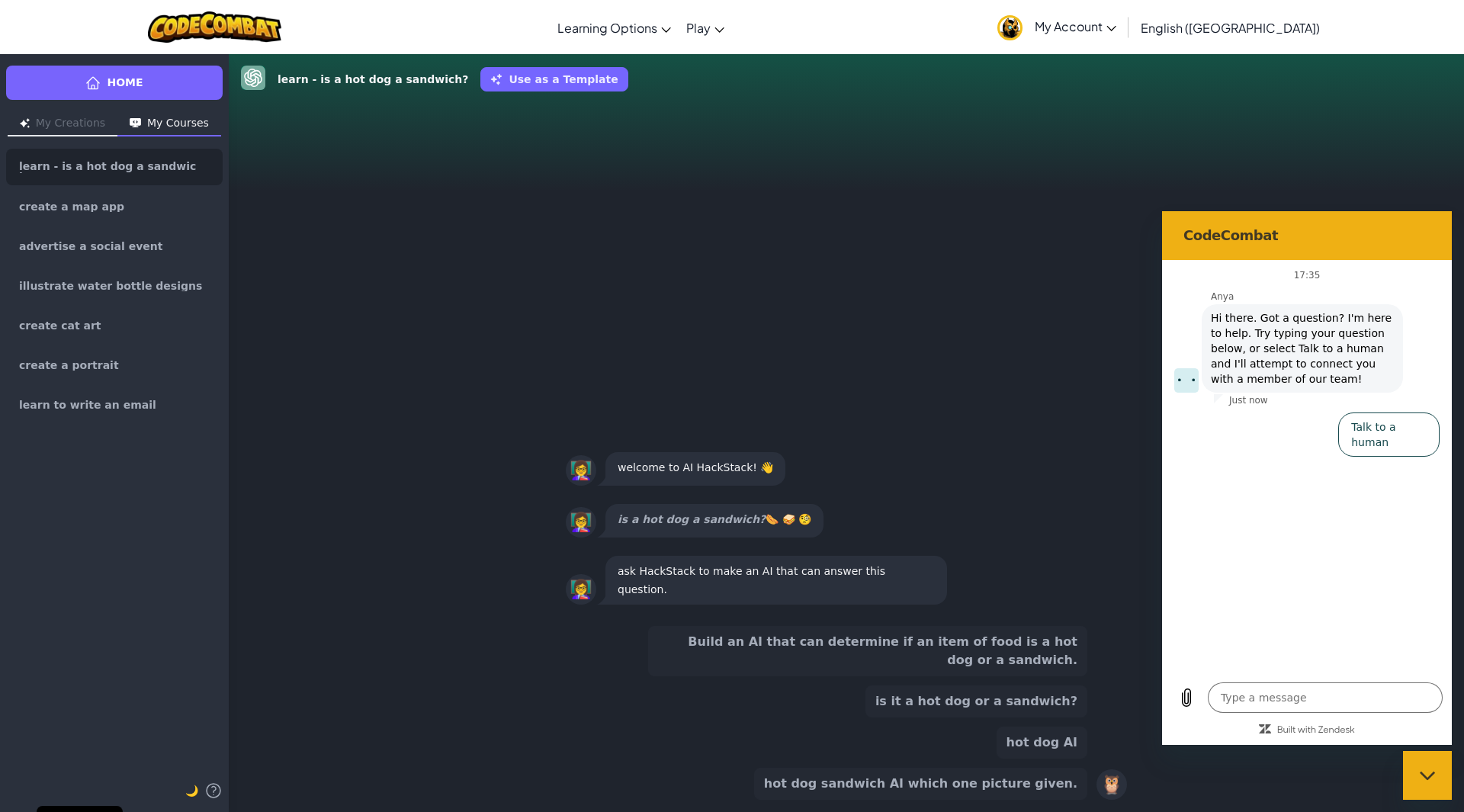
click at [1025, 293] on div "👩‍🏫 ask HackStack to make an AI that can answer this question. 👩‍🏫 is a hot dog…" at bounding box center [846, 359] width 1235 height 508
click at [1039, 704] on button "is it a hot dog or a sandwich?" at bounding box center [975, 701] width 222 height 32
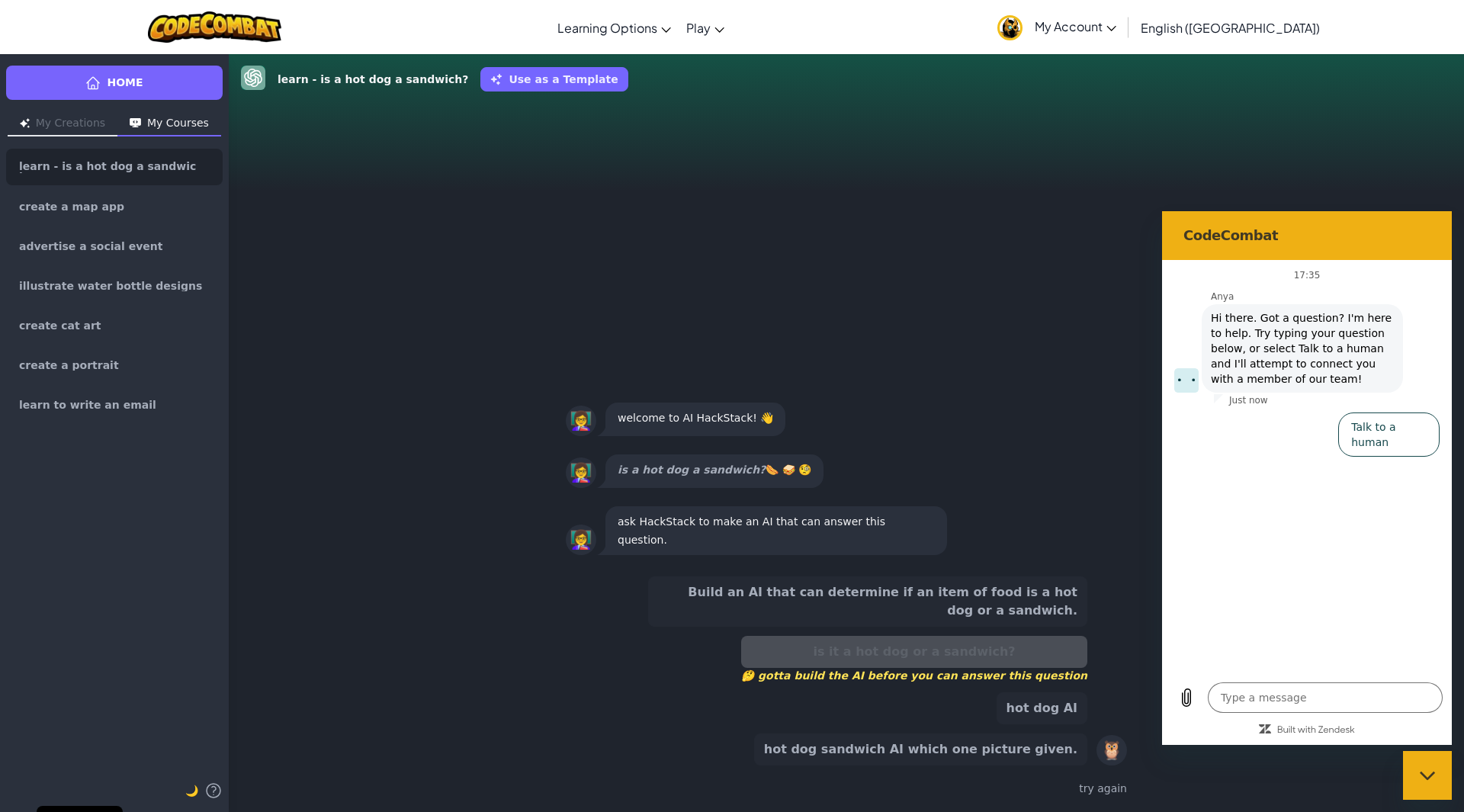
click at [931, 583] on button "Build an AI that can determine if an item of food is a hot dog or a sandwich." at bounding box center [868, 601] width 439 height 50
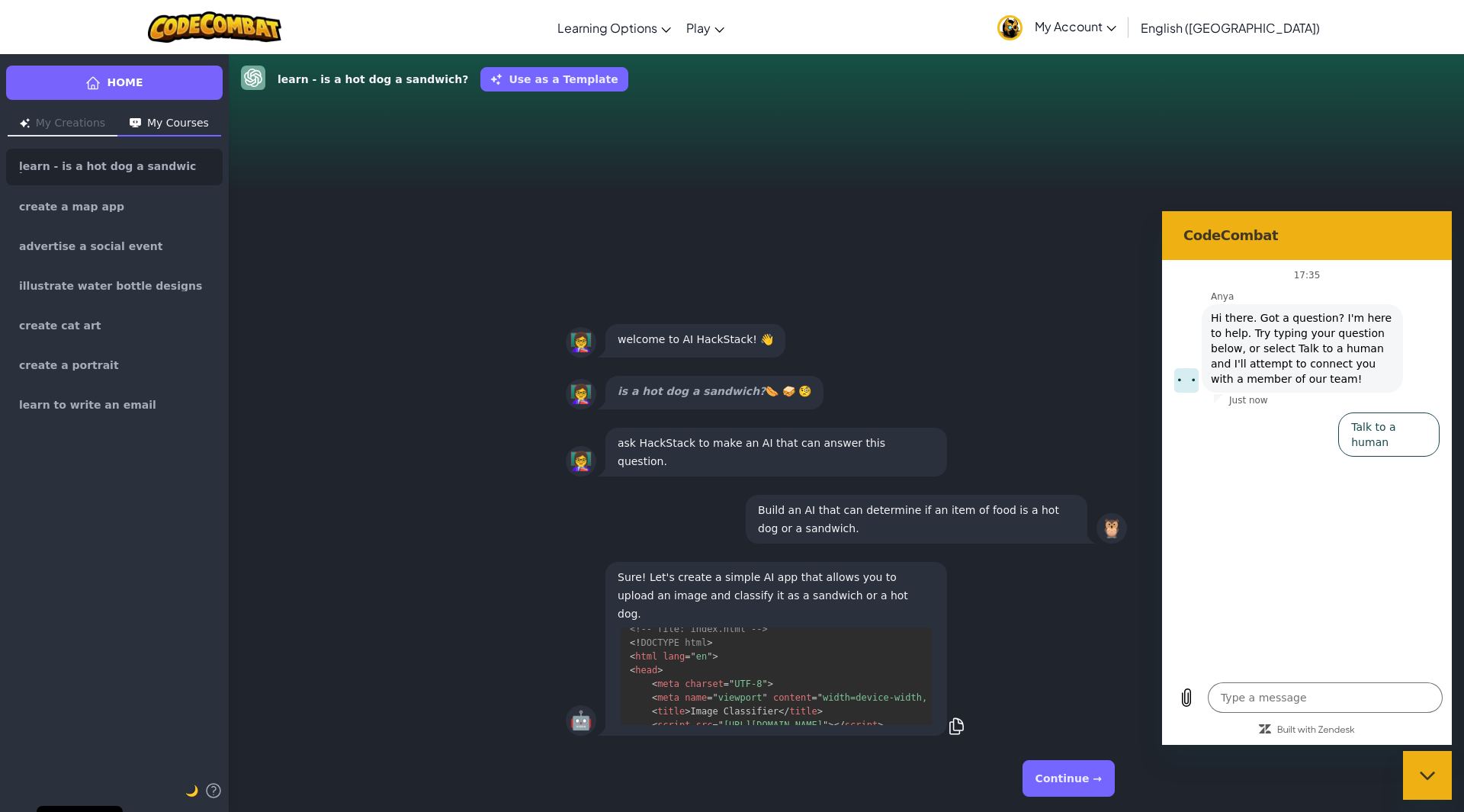
scroll to position [69, 0]
click at [1083, 771] on button "Continue →" at bounding box center [1068, 777] width 92 height 36
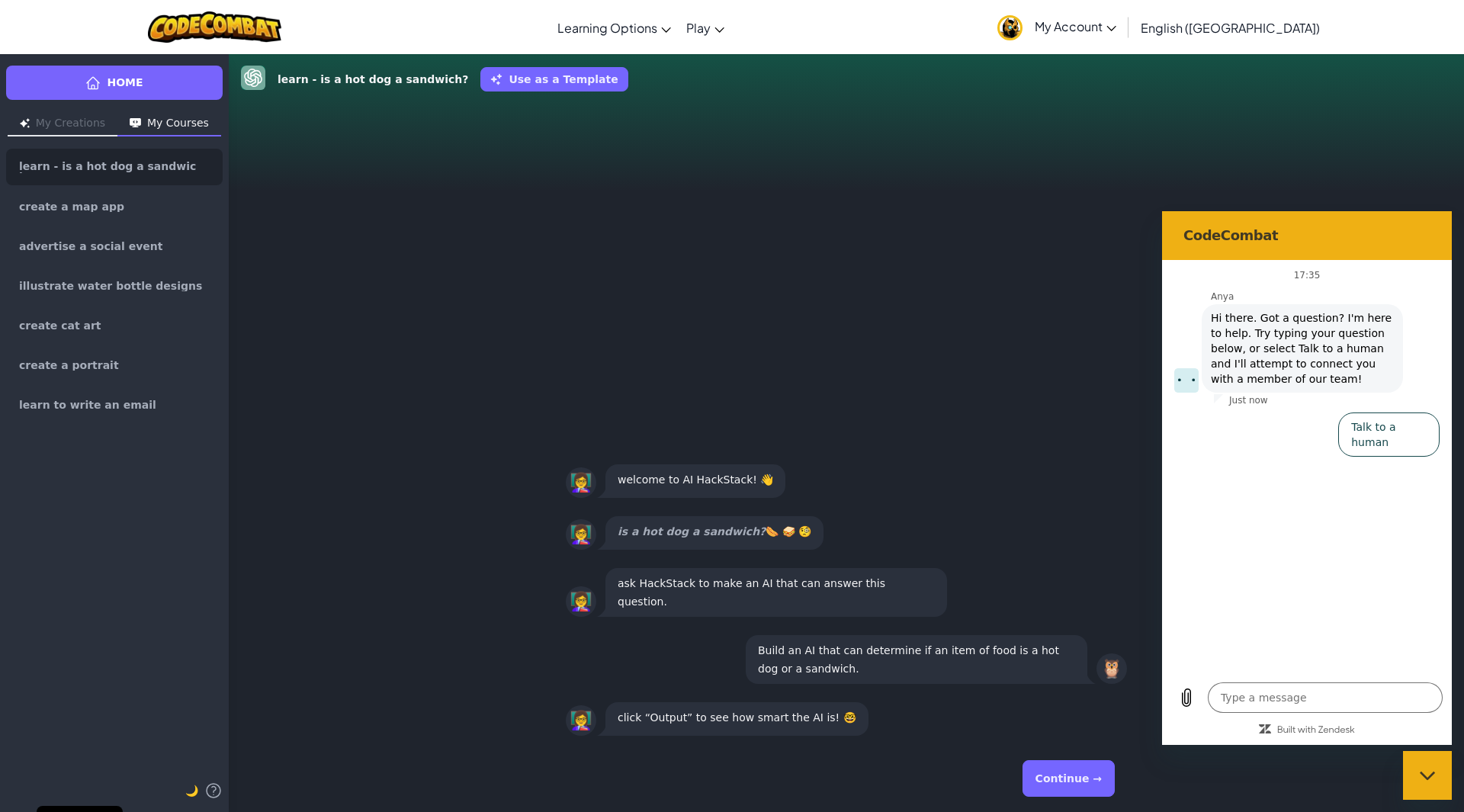
click at [677, 723] on p "click “Output” to see how smart the AI is! 🤓" at bounding box center [736, 716] width 238 height 18
click at [1053, 779] on button "Continue →" at bounding box center [1068, 777] width 92 height 36
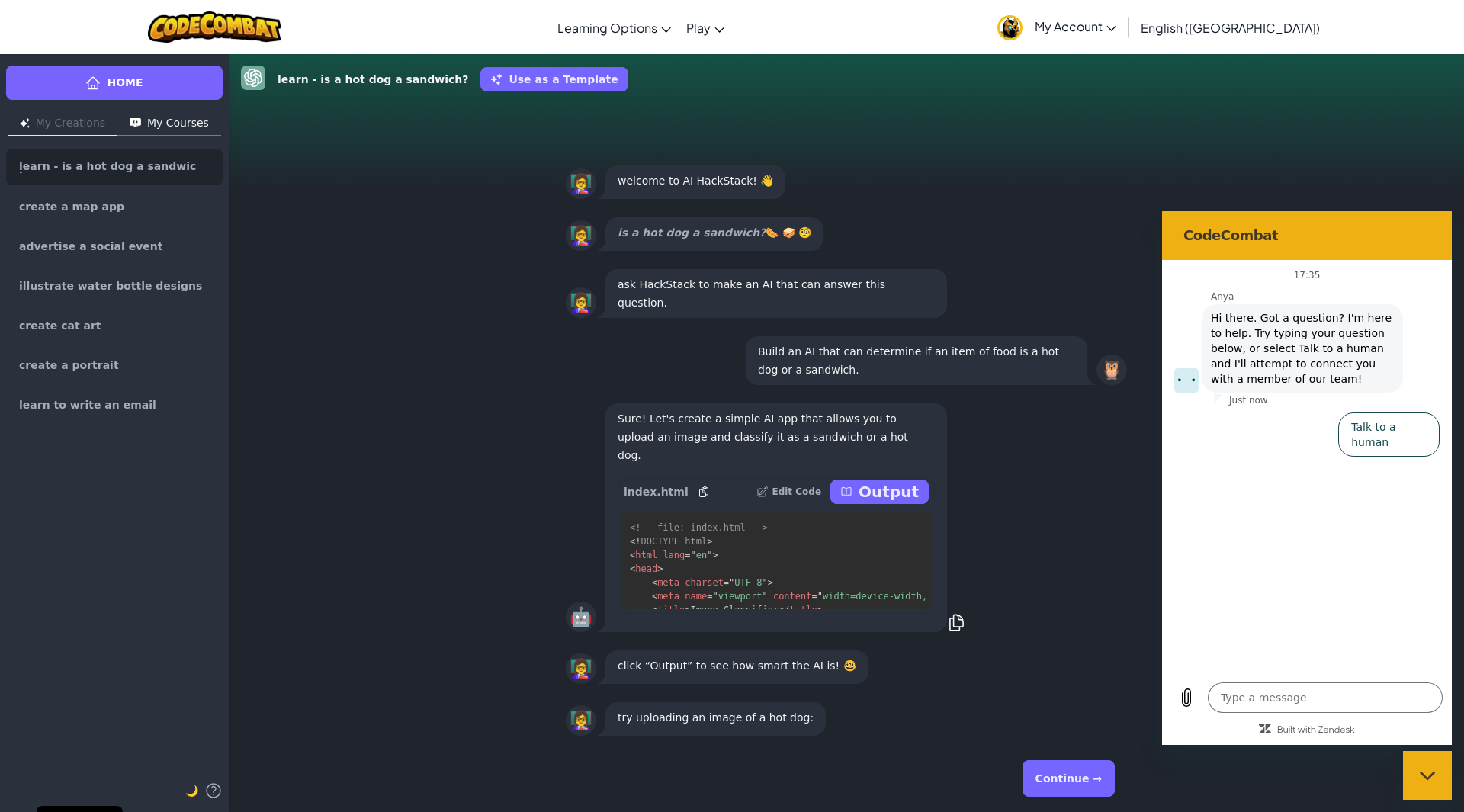
click at [911, 484] on p "Output" at bounding box center [888, 491] width 60 height 22
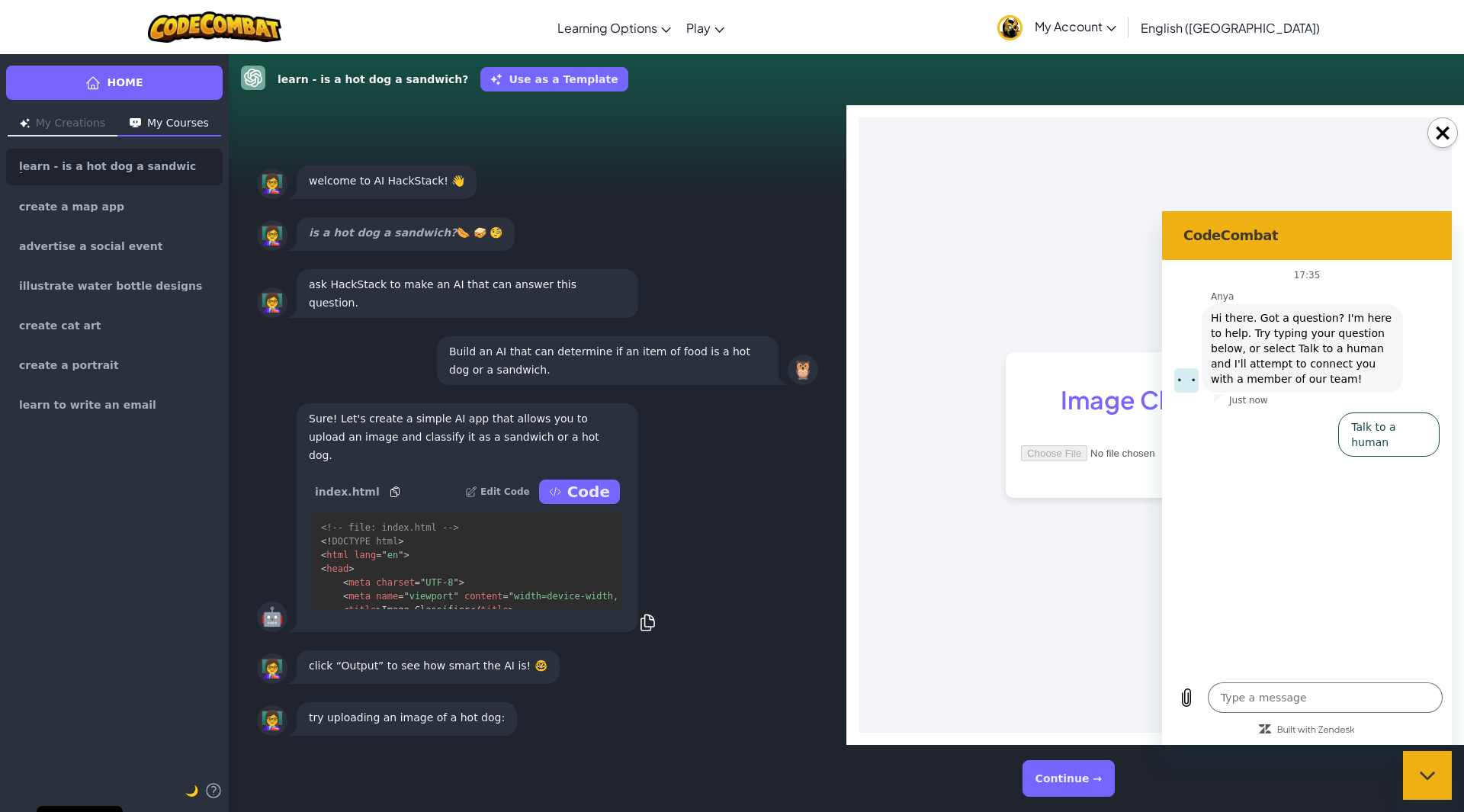
scroll to position [0, 0]
click at [1446, 134] on button "×" at bounding box center [1442, 132] width 30 height 30
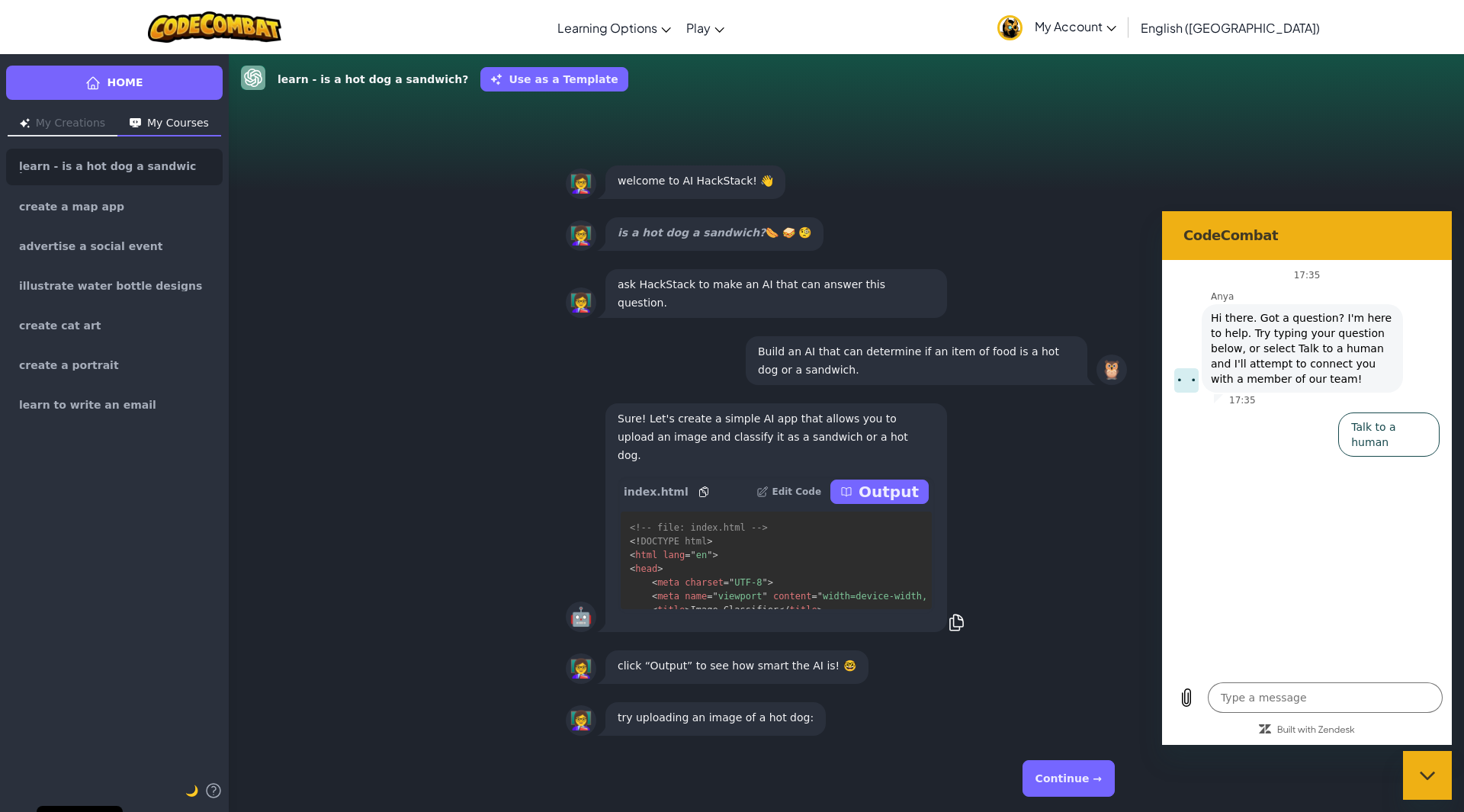
click at [1423, 217] on section "CodeCombat" at bounding box center [1307, 236] width 290 height 49
click at [1417, 786] on div "Close messaging window" at bounding box center [1427, 775] width 46 height 46
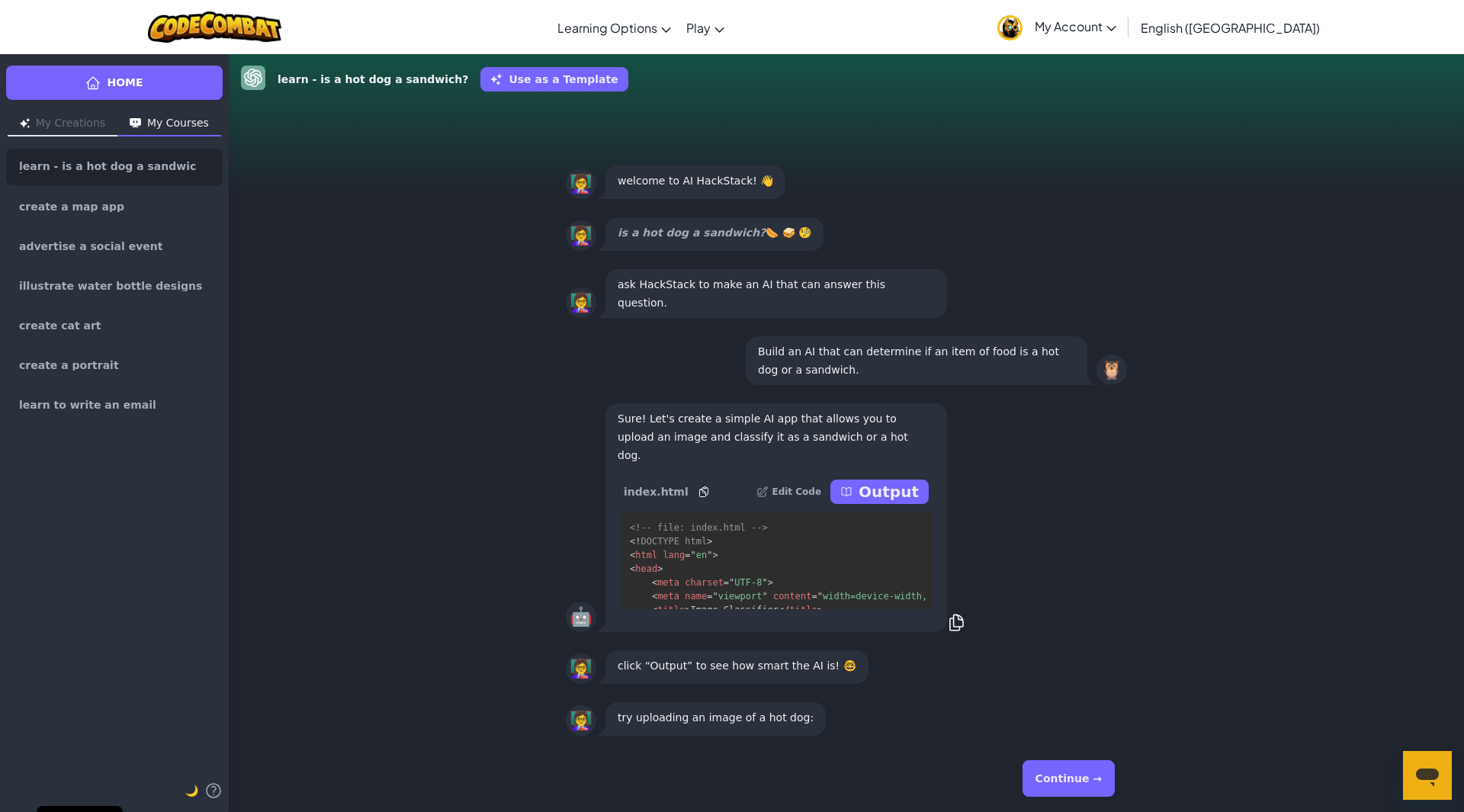
click at [891, 494] on p "Output" at bounding box center [888, 491] width 60 height 22
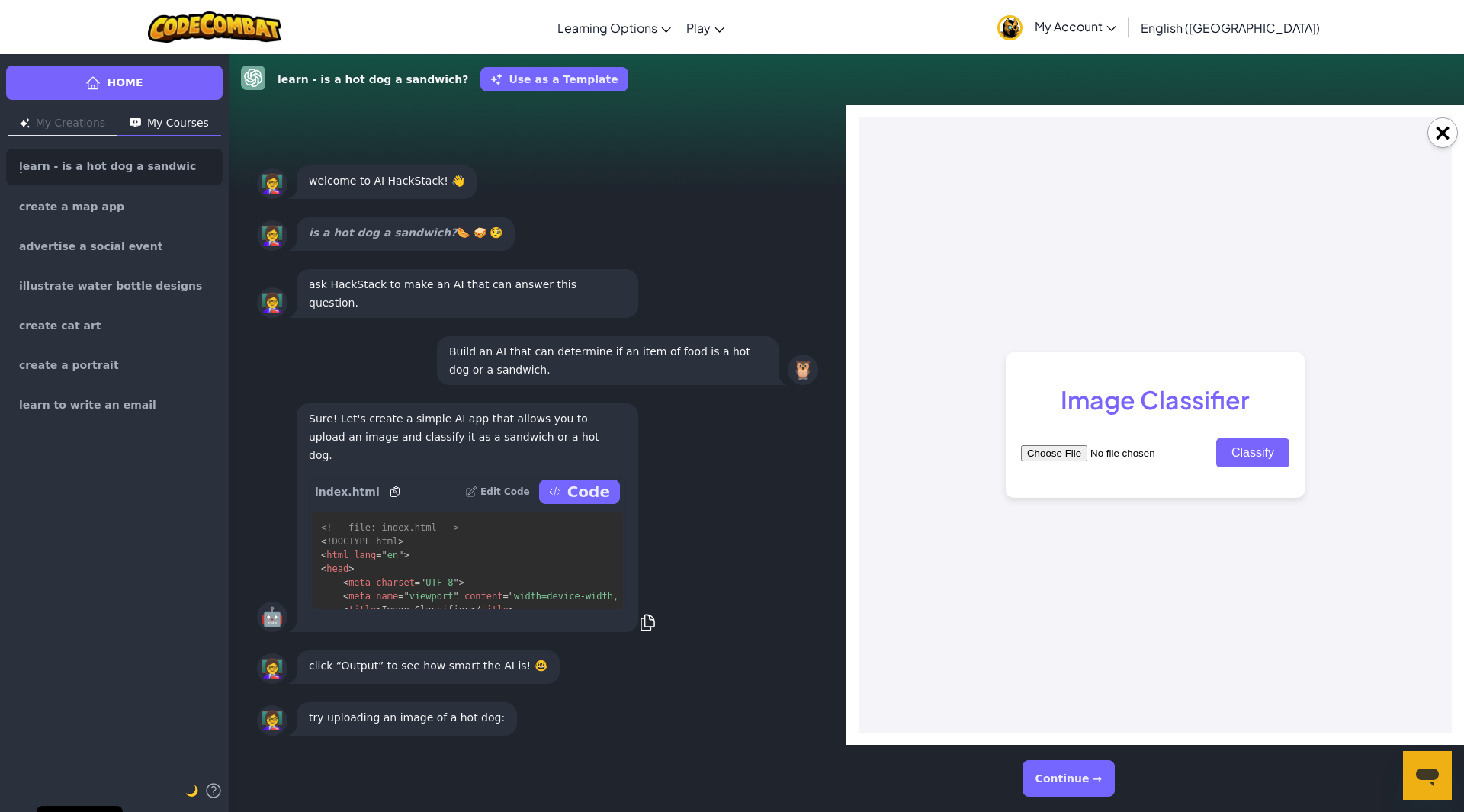
drag, startPoint x: 1252, startPoint y: 446, endPoint x: 1249, endPoint y: 457, distance: 11.4
click at [1249, 457] on button "Classify" at bounding box center [1253, 453] width 73 height 29
click at [1265, 447] on button "Classify" at bounding box center [1253, 453] width 73 height 29
click at [1064, 459] on input "file" at bounding box center [1117, 453] width 192 height 16
click at [1262, 451] on button "Classify" at bounding box center [1253, 453] width 73 height 29
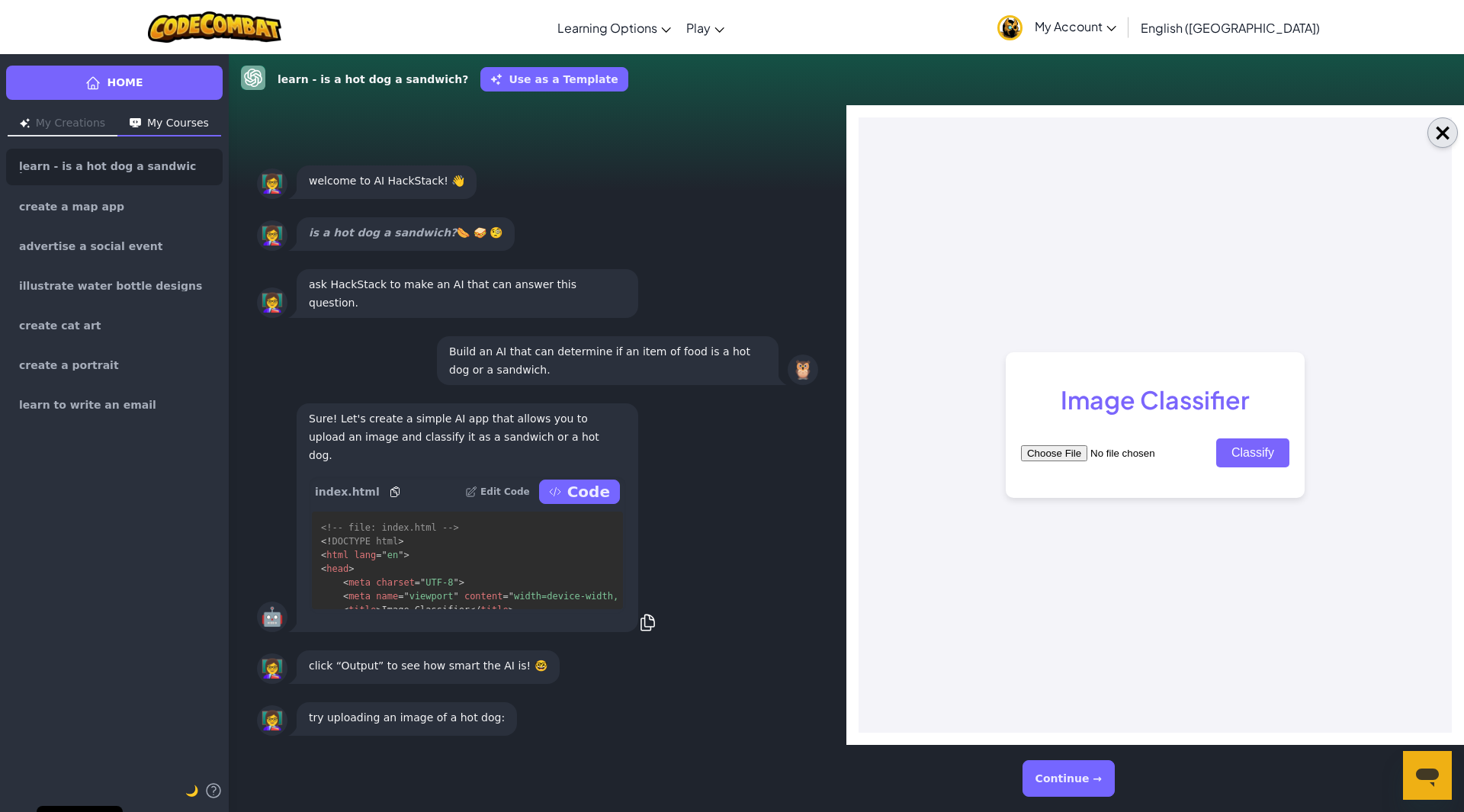
click at [1439, 124] on button "×" at bounding box center [1442, 132] width 30 height 30
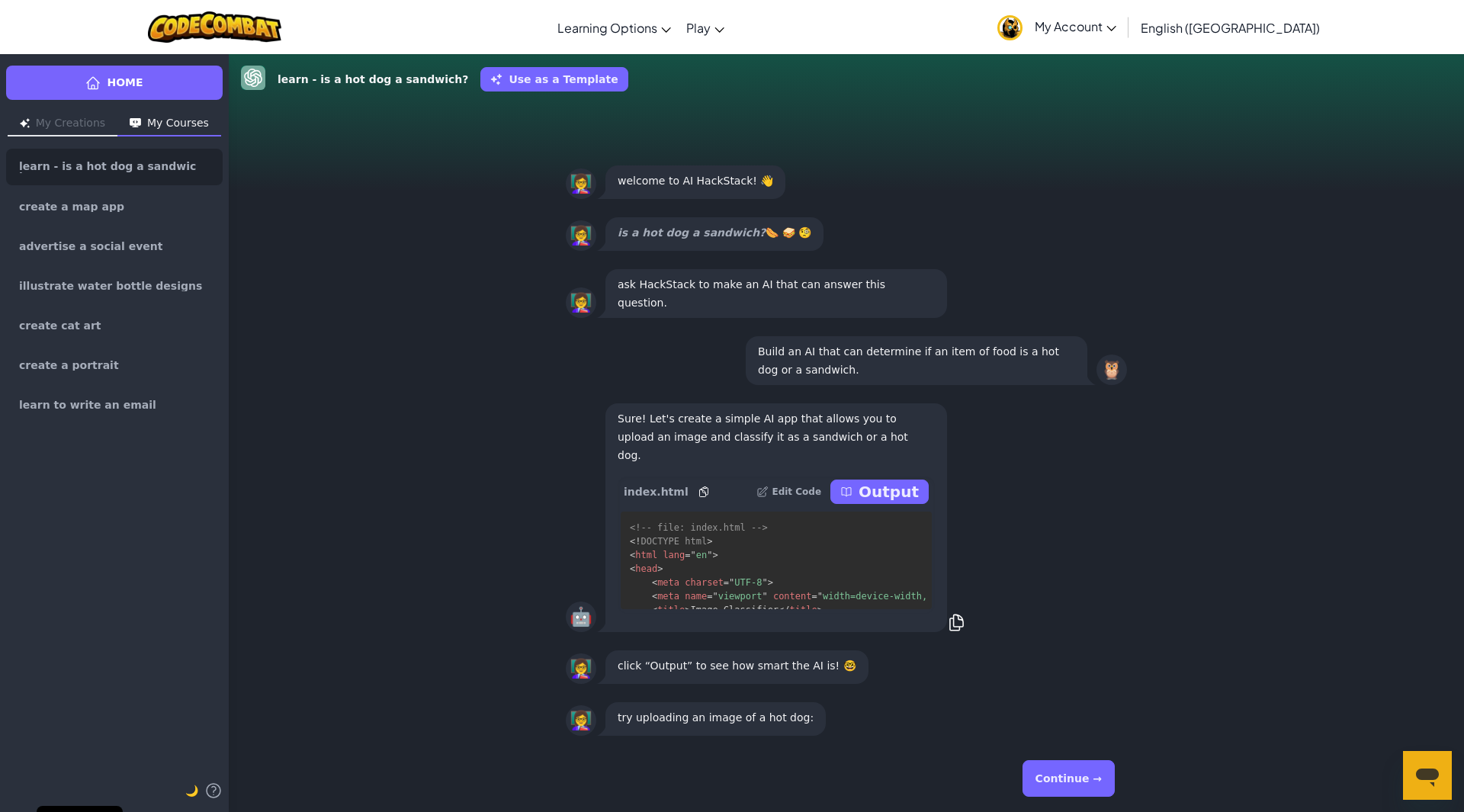
click at [1101, 777] on button "Continue →" at bounding box center [1068, 777] width 92 height 36
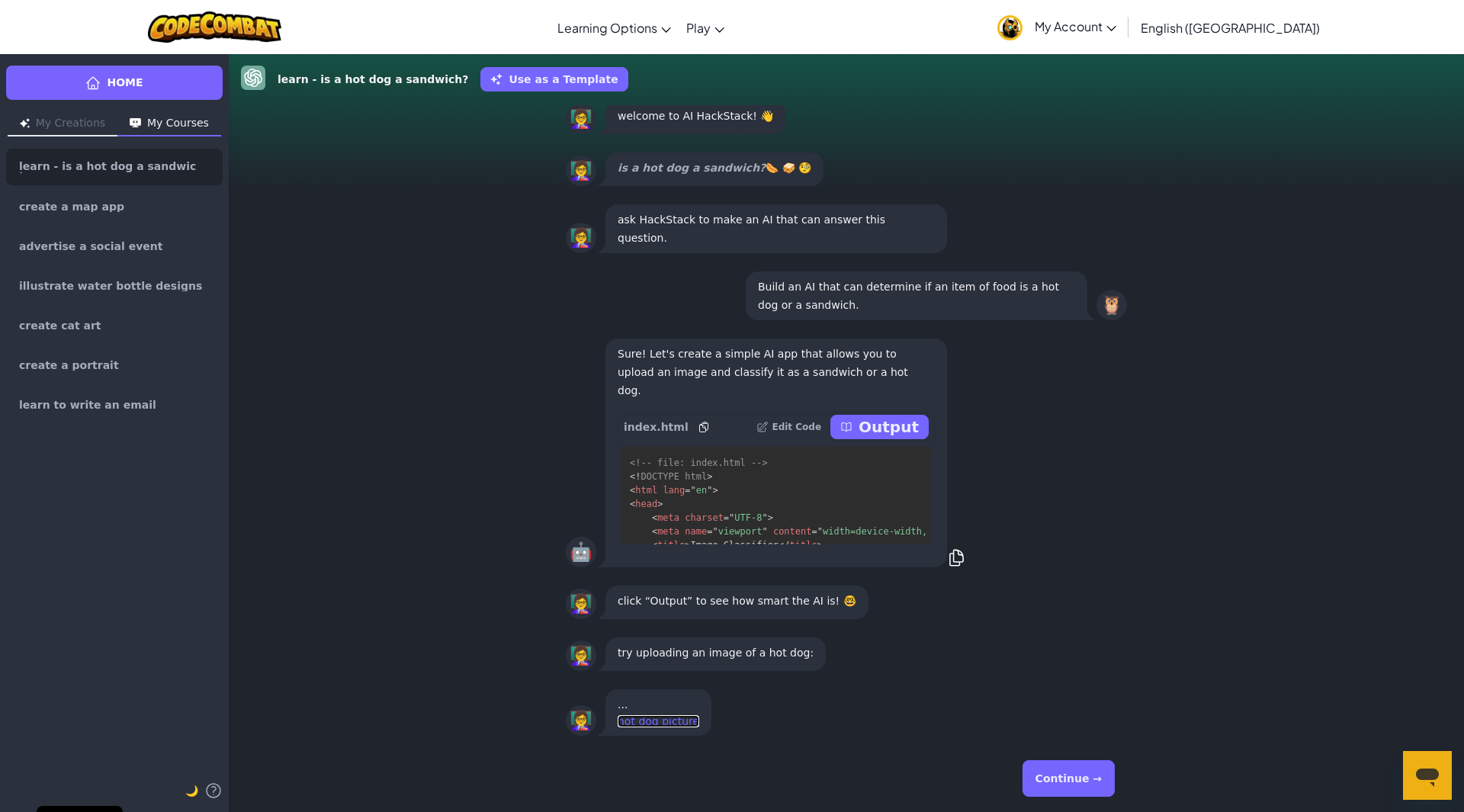
click at [661, 719] on link "hot dog picture" at bounding box center [658, 721] width 81 height 12
click at [901, 415] on button "Output" at bounding box center [880, 426] width 98 height 24
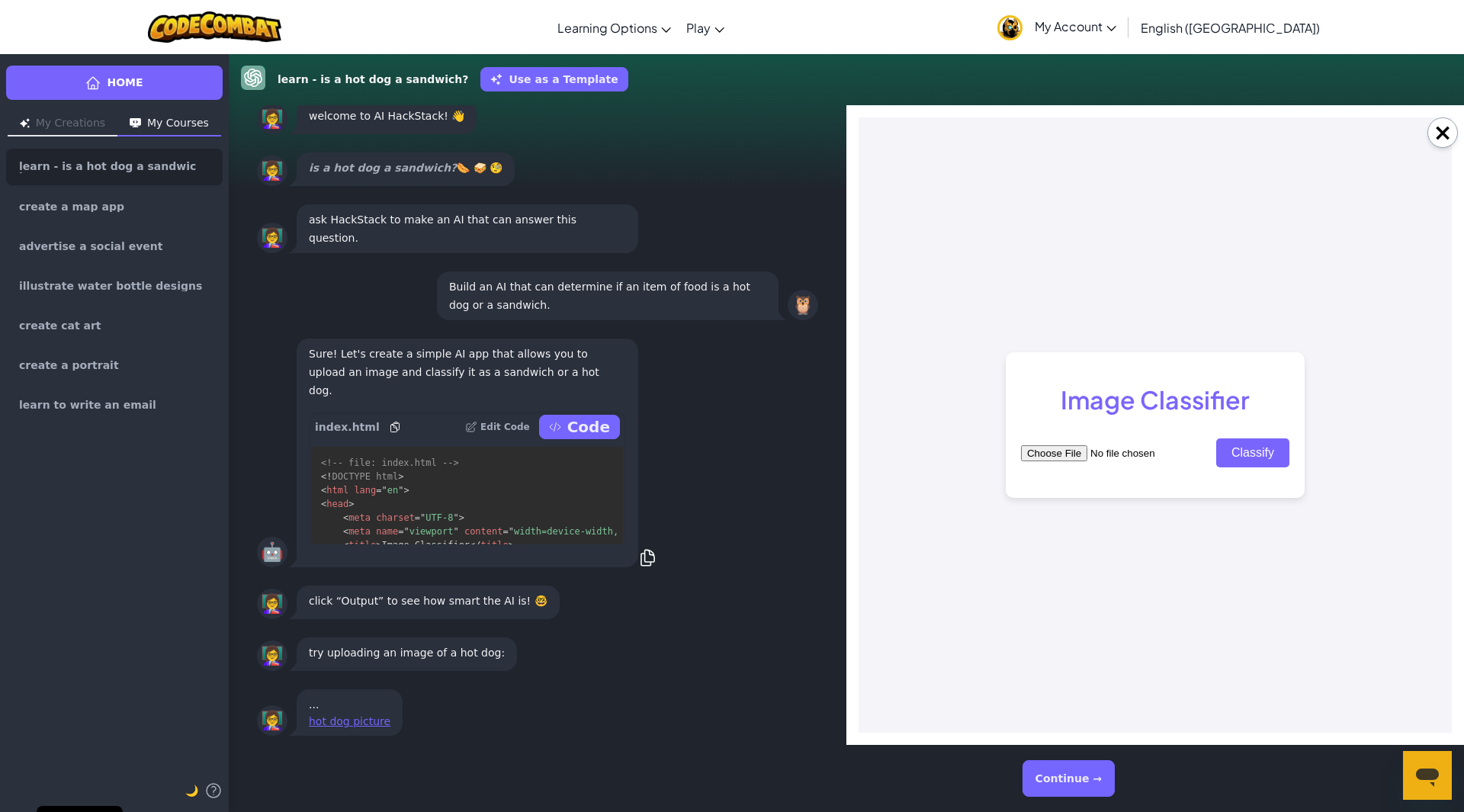
click at [1044, 450] on input "file" at bounding box center [1117, 453] width 192 height 16
click at [1452, 120] on div "×" at bounding box center [1154, 425] width 617 height 639
click at [1432, 135] on button "×" at bounding box center [1442, 132] width 30 height 30
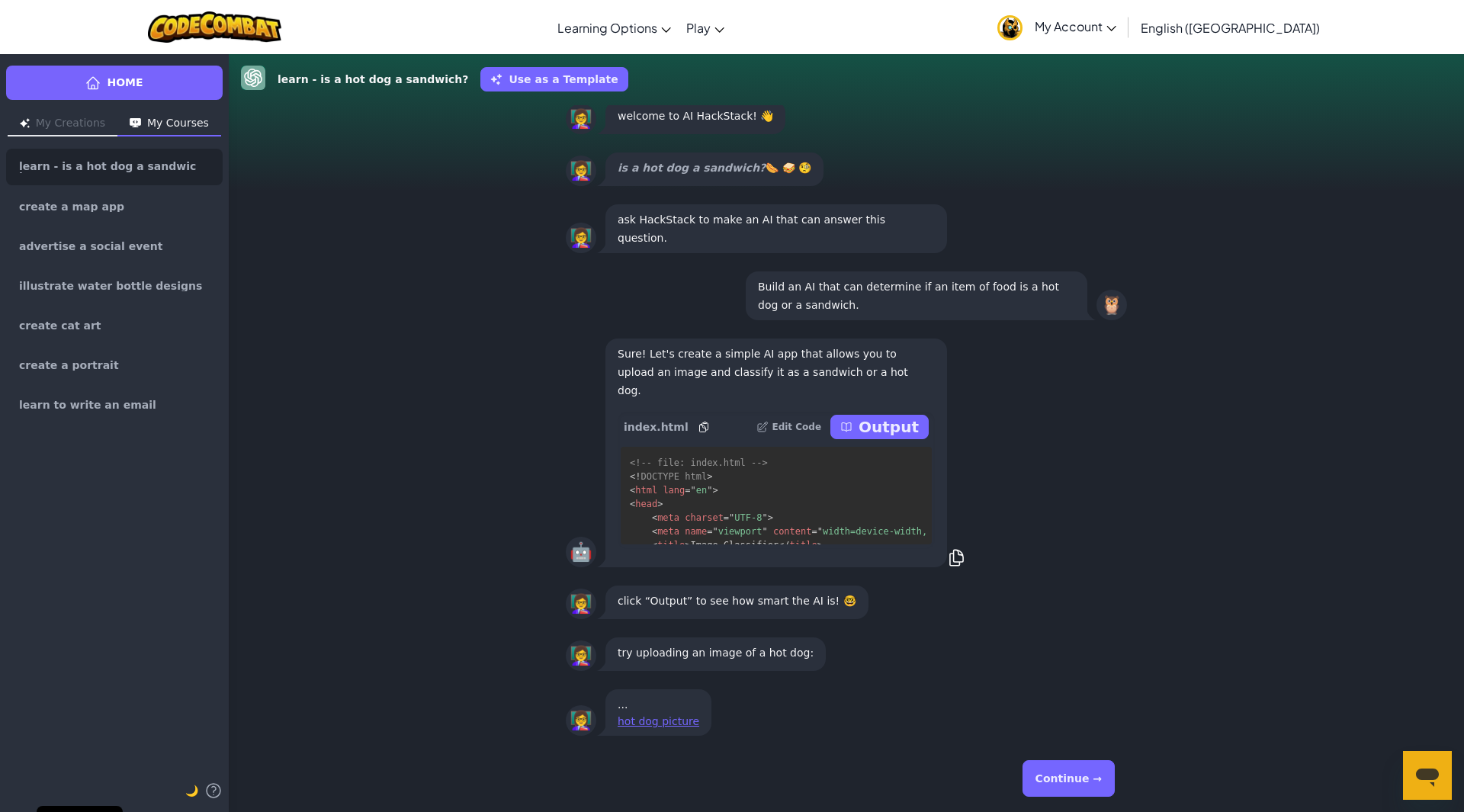
click at [1045, 776] on button "Continue →" at bounding box center [1068, 777] width 92 height 36
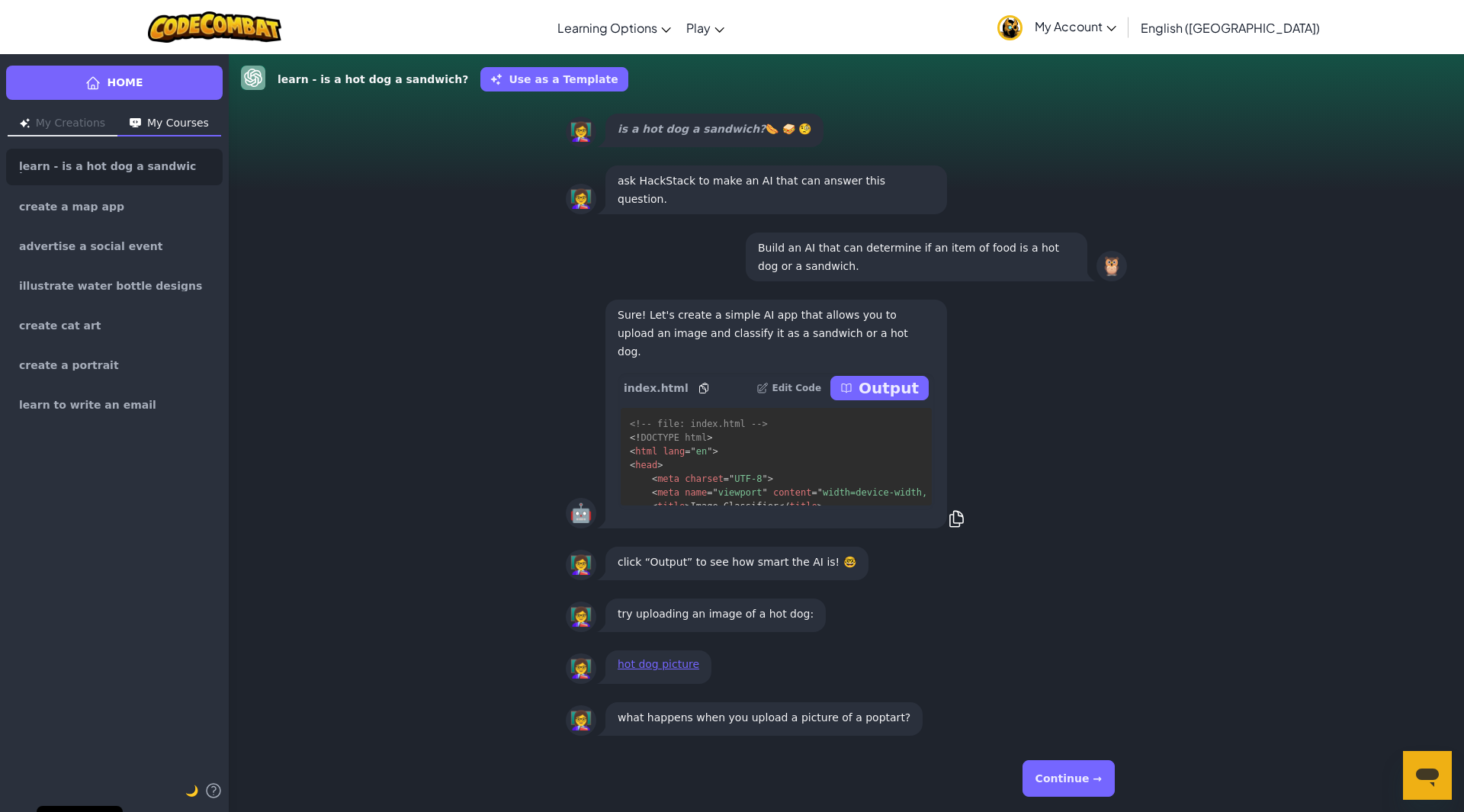
click at [1073, 772] on button "Continue →" at bounding box center [1068, 777] width 92 height 36
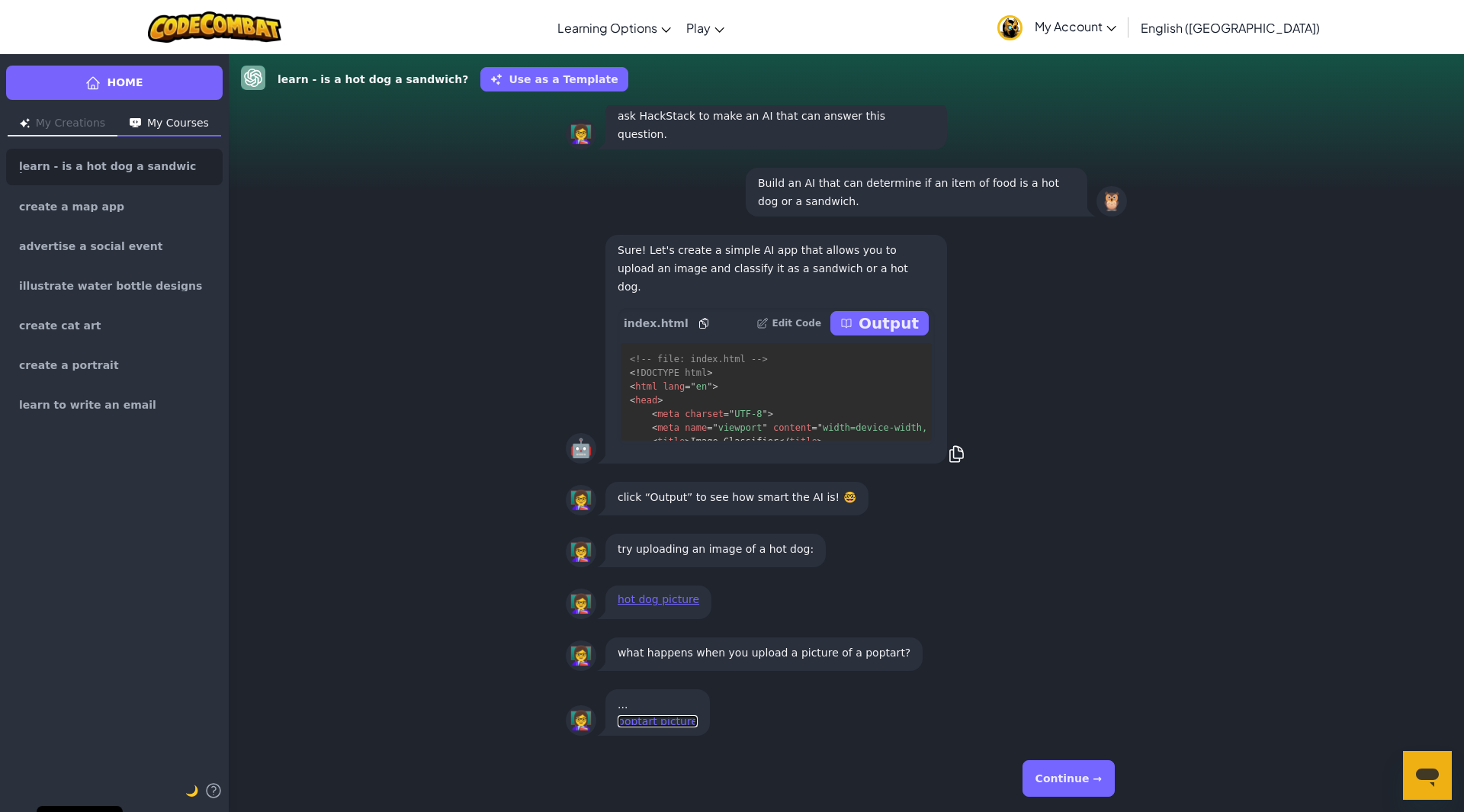
click at [646, 718] on link "poptart picture" at bounding box center [657, 721] width 80 height 12
click at [899, 332] on p "Output" at bounding box center [888, 323] width 60 height 22
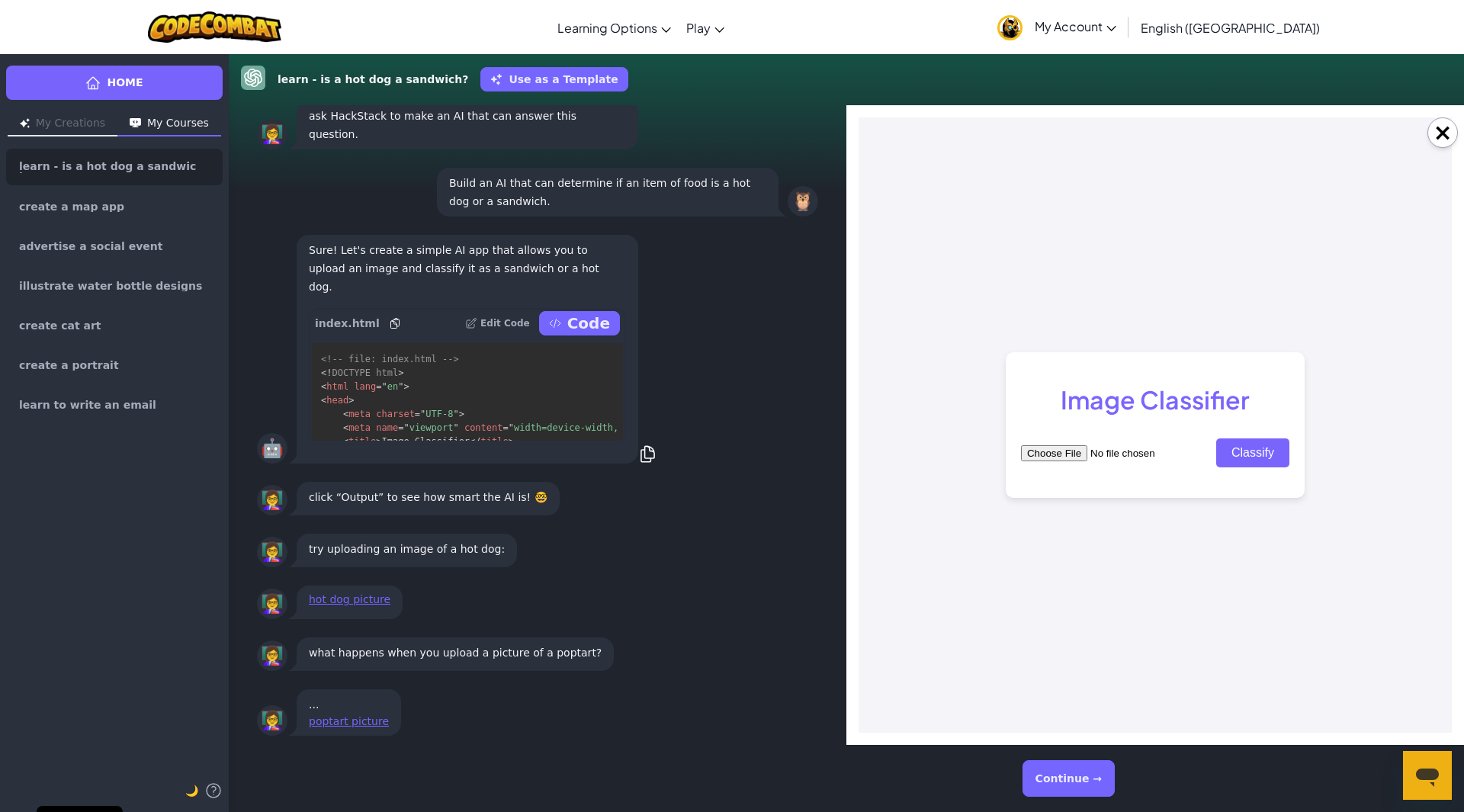
click at [1057, 453] on input "file" at bounding box center [1117, 453] width 192 height 16
type textarea "x"
click at [1075, 449] on input "file" at bounding box center [1117, 453] width 192 height 16
type input "C:\fakepath\creepy er.png"
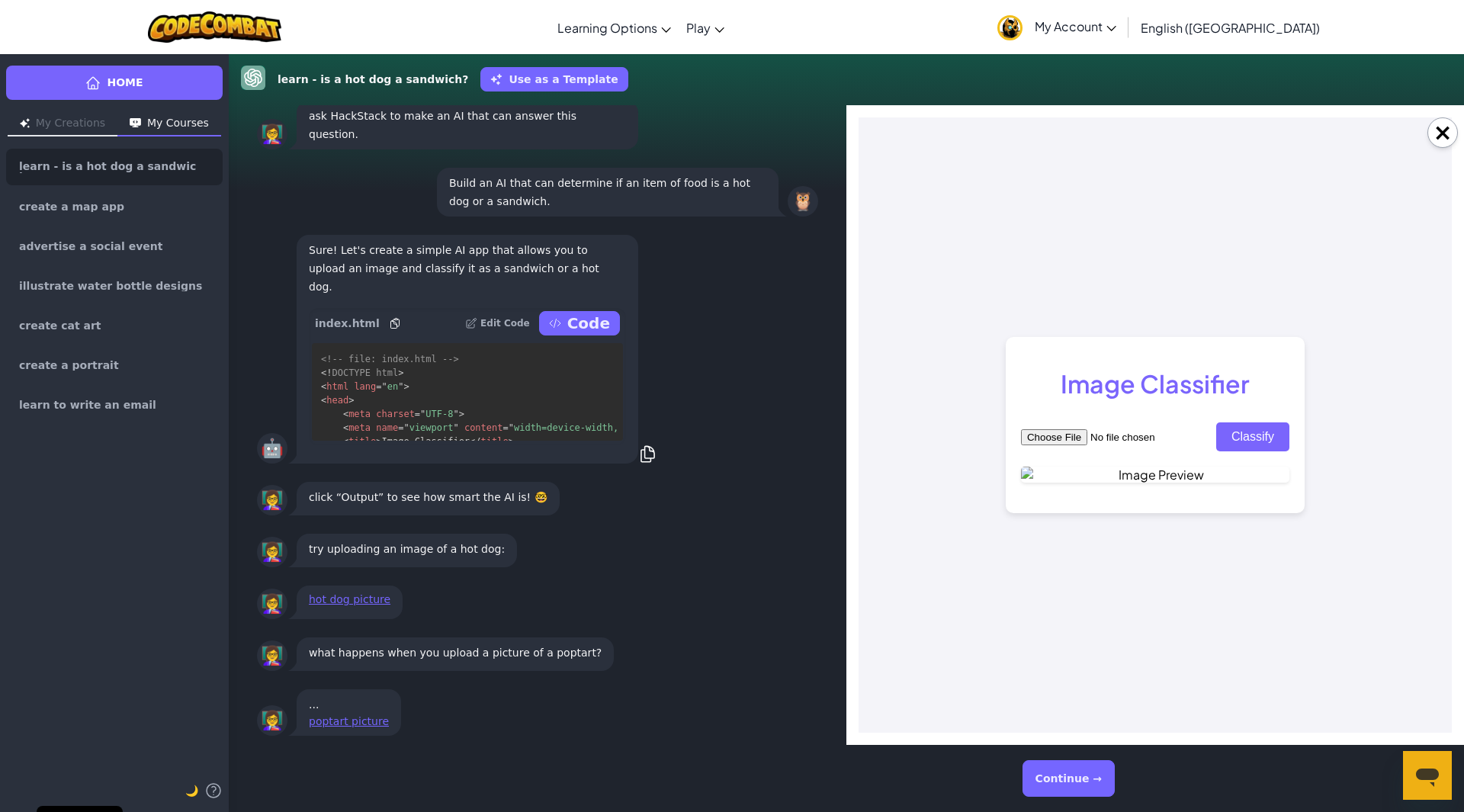
drag, startPoint x: 1253, startPoint y: 249, endPoint x: 2309, endPoint y: 230, distance: 1056.2
click at [1253, 422] on button "Classify" at bounding box center [1253, 437] width 73 height 29
click at [1290, 337] on div "Image Classifier Classify" at bounding box center [1155, 425] width 299 height 177
click at [1258, 337] on div "Image Classifier Classify" at bounding box center [1155, 425] width 299 height 177
click at [1254, 422] on button "Classify" at bounding box center [1253, 437] width 73 height 29
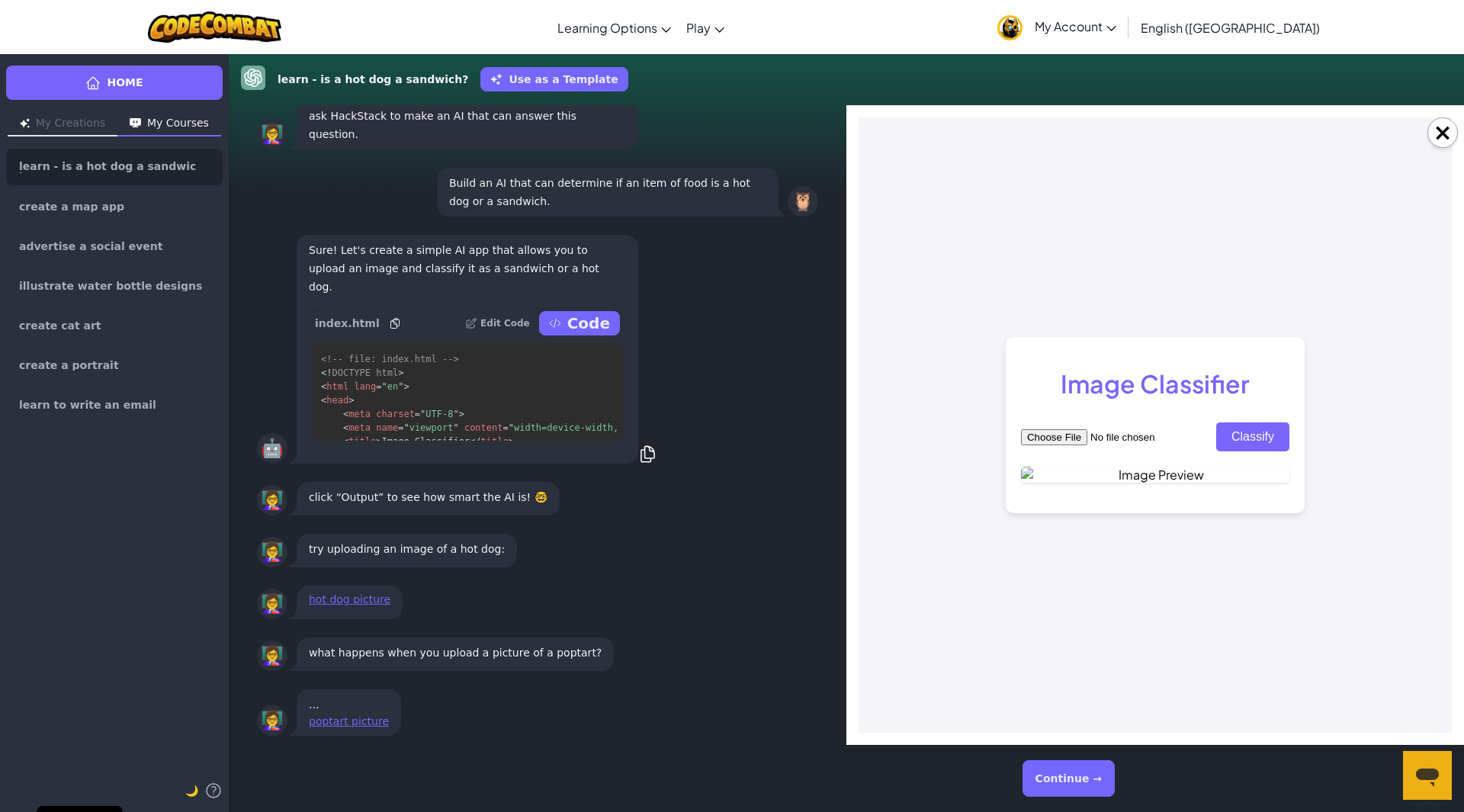
click at [1425, 132] on body "Image Classifier Classify" at bounding box center [1154, 425] width 593 height 615
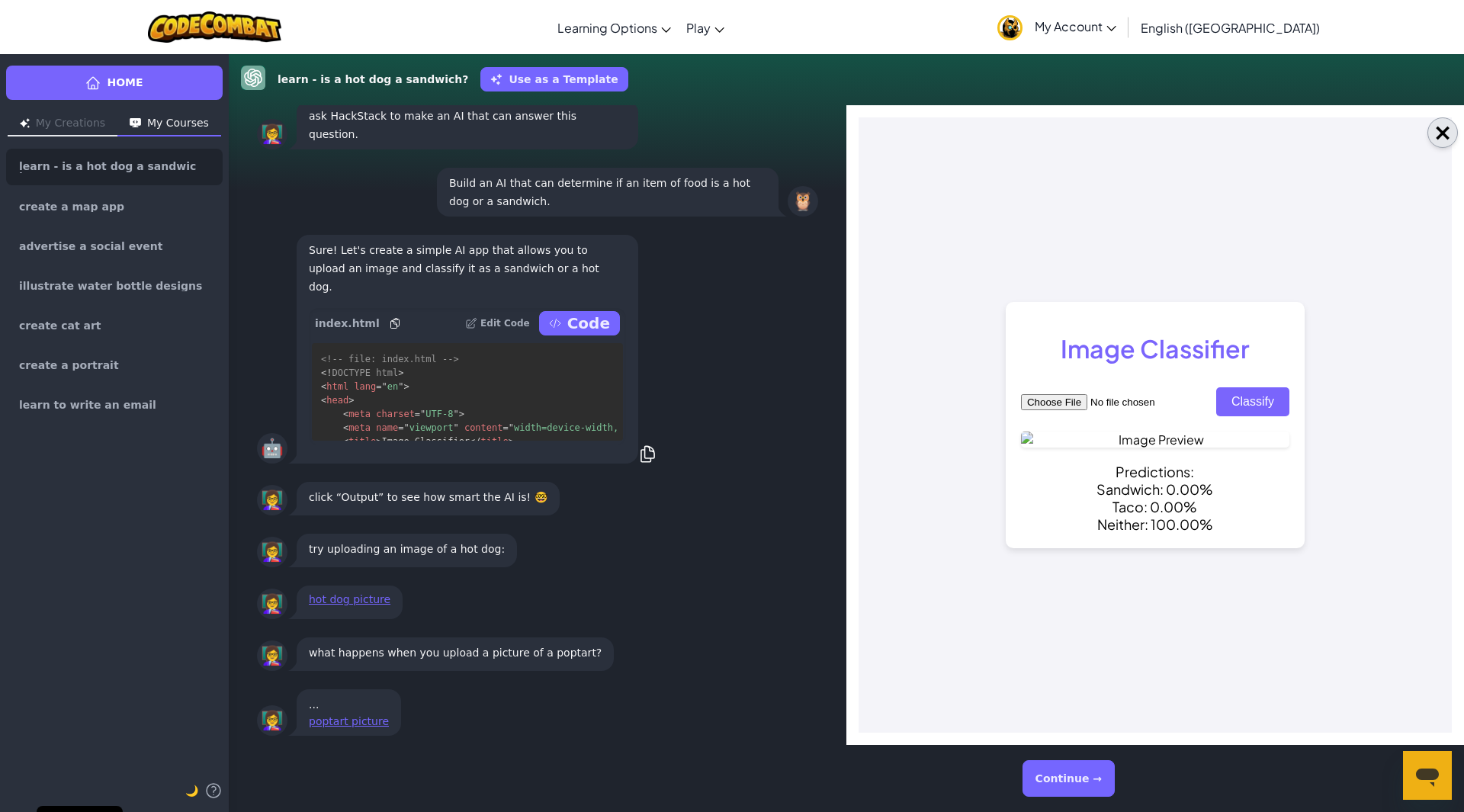
click at [1438, 143] on button "×" at bounding box center [1442, 132] width 30 height 30
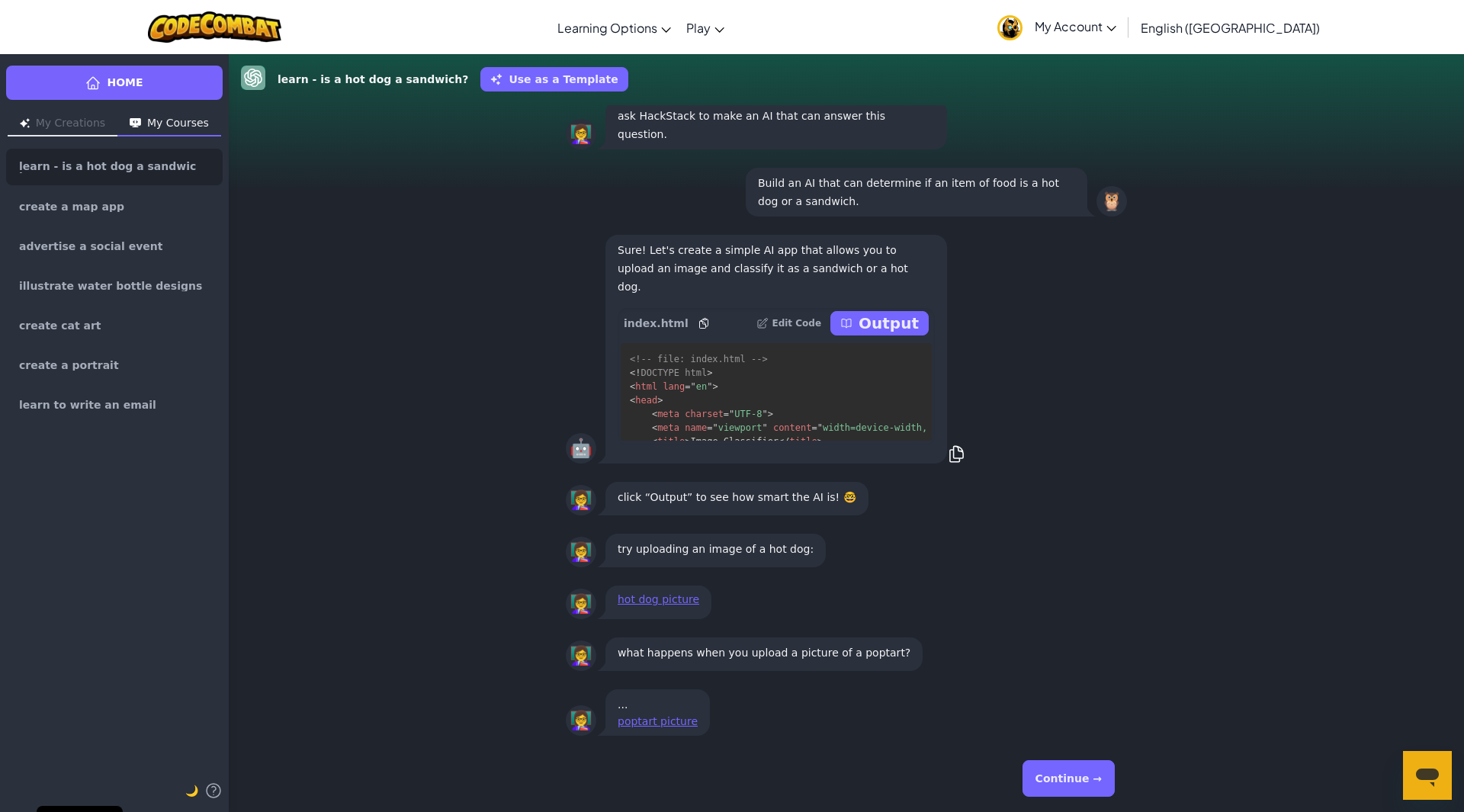
type textarea "x"
click at [898, 324] on p "Output" at bounding box center [888, 323] width 60 height 22
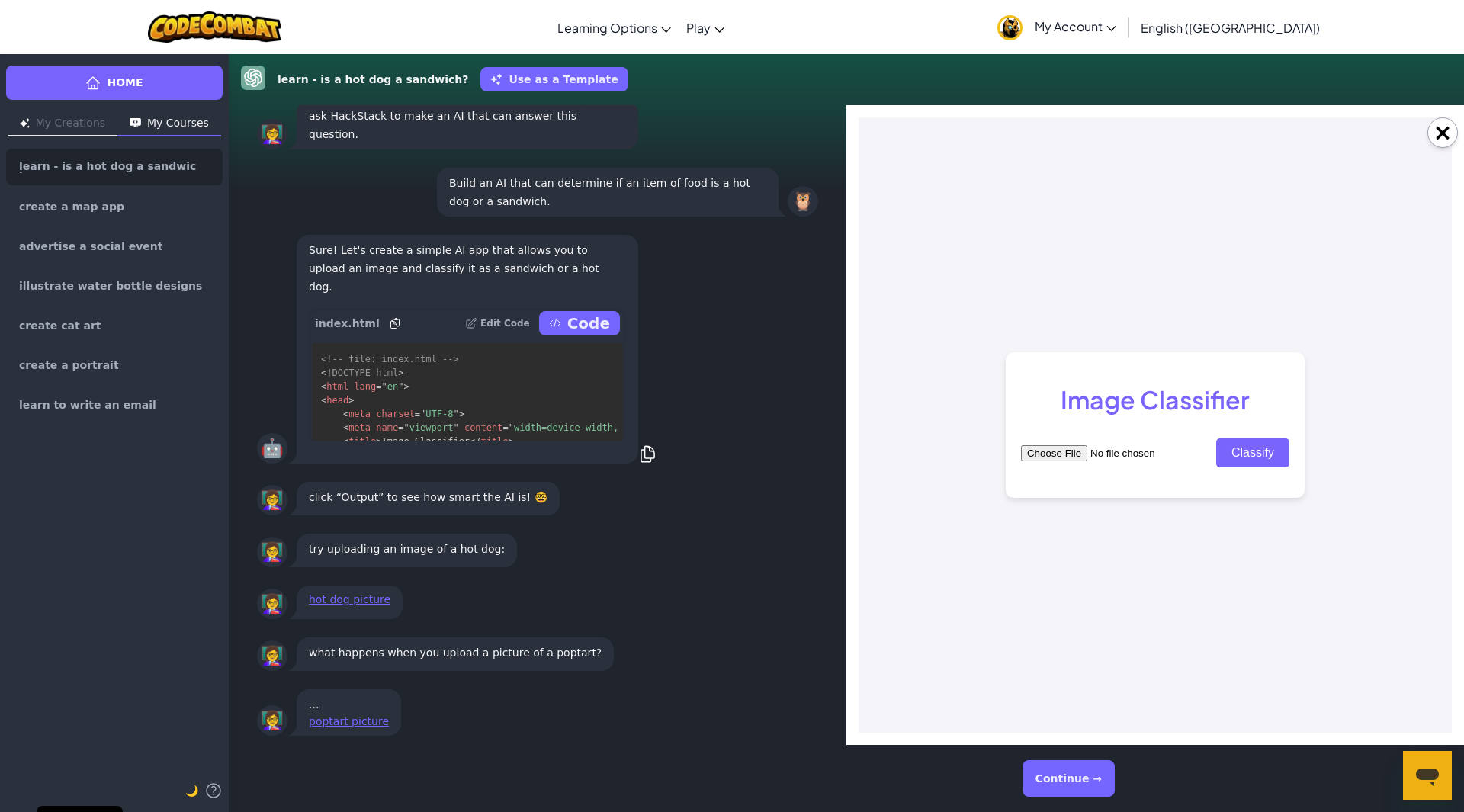
click at [1055, 448] on input "file" at bounding box center [1117, 453] width 192 height 16
click at [1047, 456] on input "file" at bounding box center [1117, 453] width 192 height 16
type input "C:\fakepath\Coney_Island_Hot_Dog_chili_beans_grated_cheese_onions_Nathan's_Hot_…"
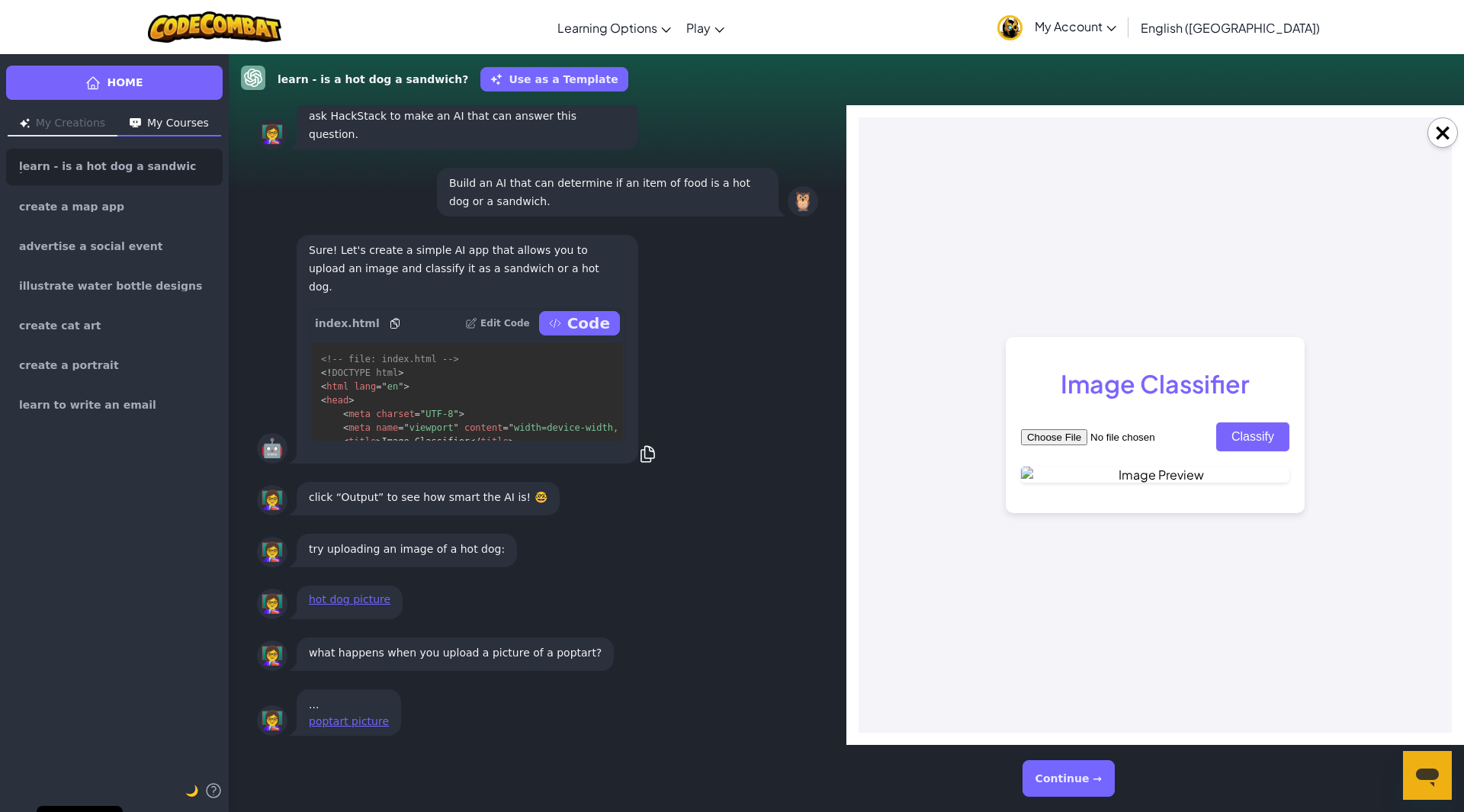
click at [1230, 422] on button "Classify" at bounding box center [1253, 437] width 73 height 29
click at [1260, 422] on button "Classify" at bounding box center [1253, 437] width 73 height 29
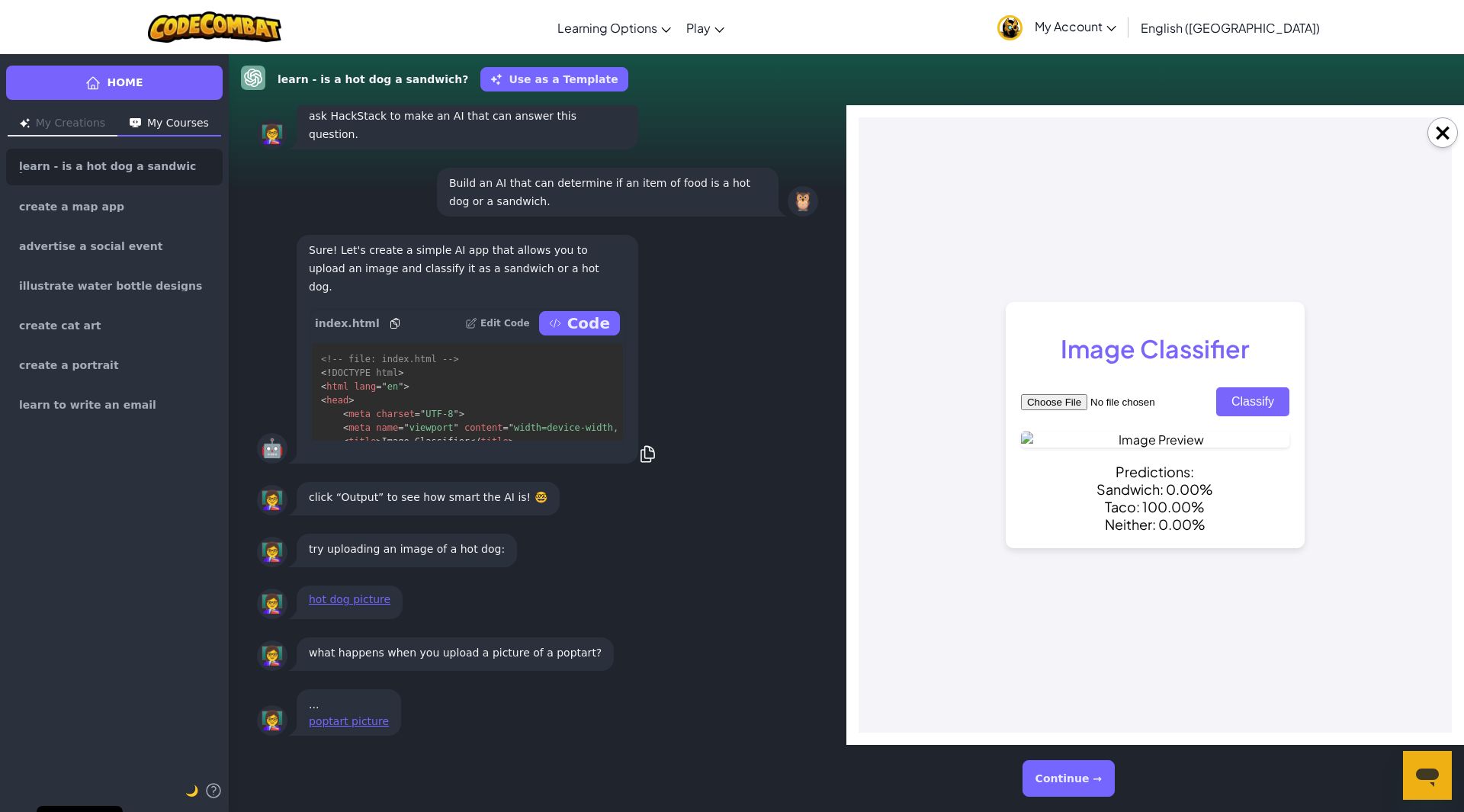
scroll to position [41, 0]
drag, startPoint x: 1438, startPoint y: 124, endPoint x: 1432, endPoint y: 146, distance: 22.8
click at [1438, 124] on button "×" at bounding box center [1442, 132] width 30 height 30
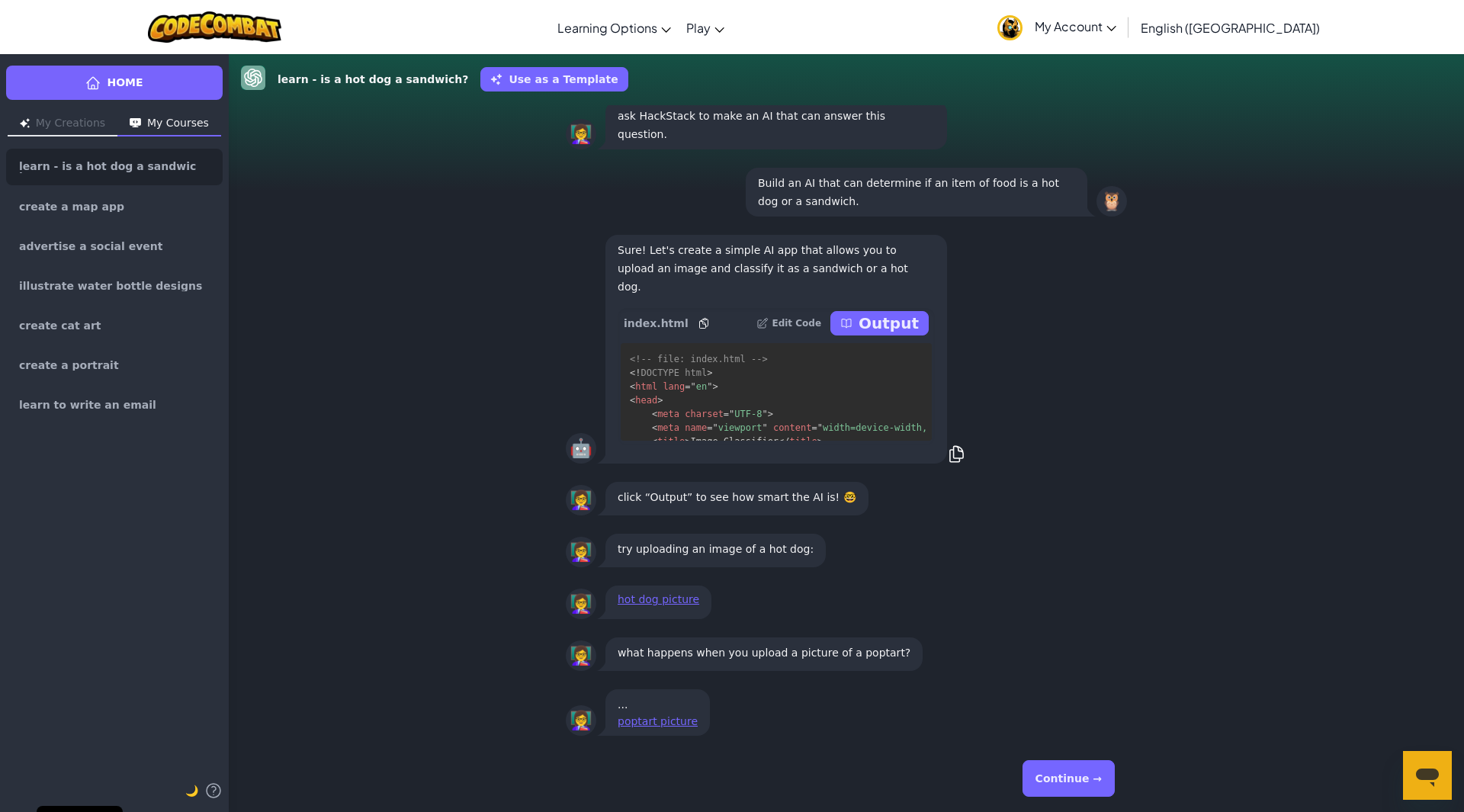
click at [910, 312] on button "Output" at bounding box center [880, 323] width 98 height 24
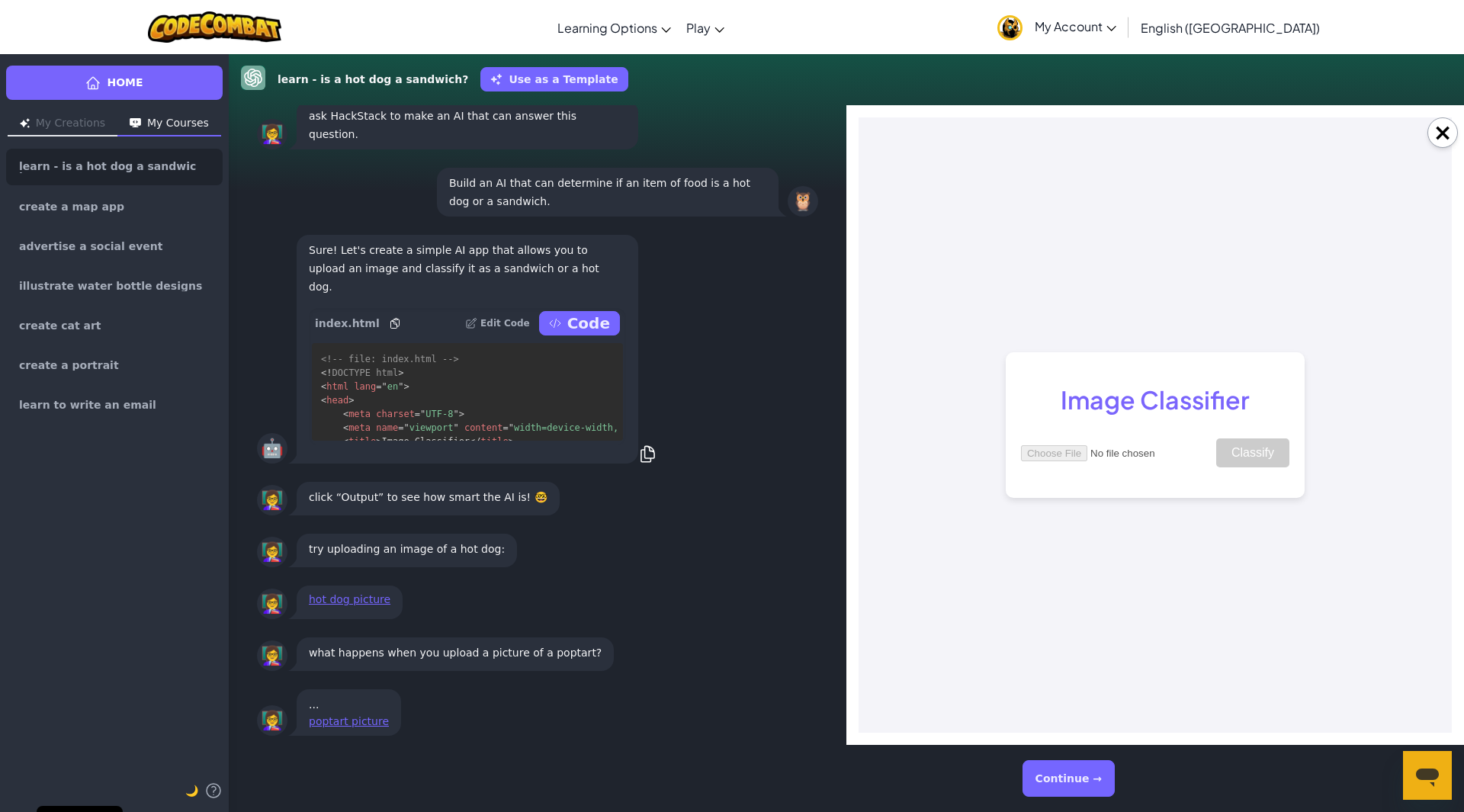
scroll to position [0, 0]
click at [1057, 459] on input "file" at bounding box center [1117, 453] width 192 height 16
type input "C:\fakepath\Rasp-Pop-Tart.jpg"
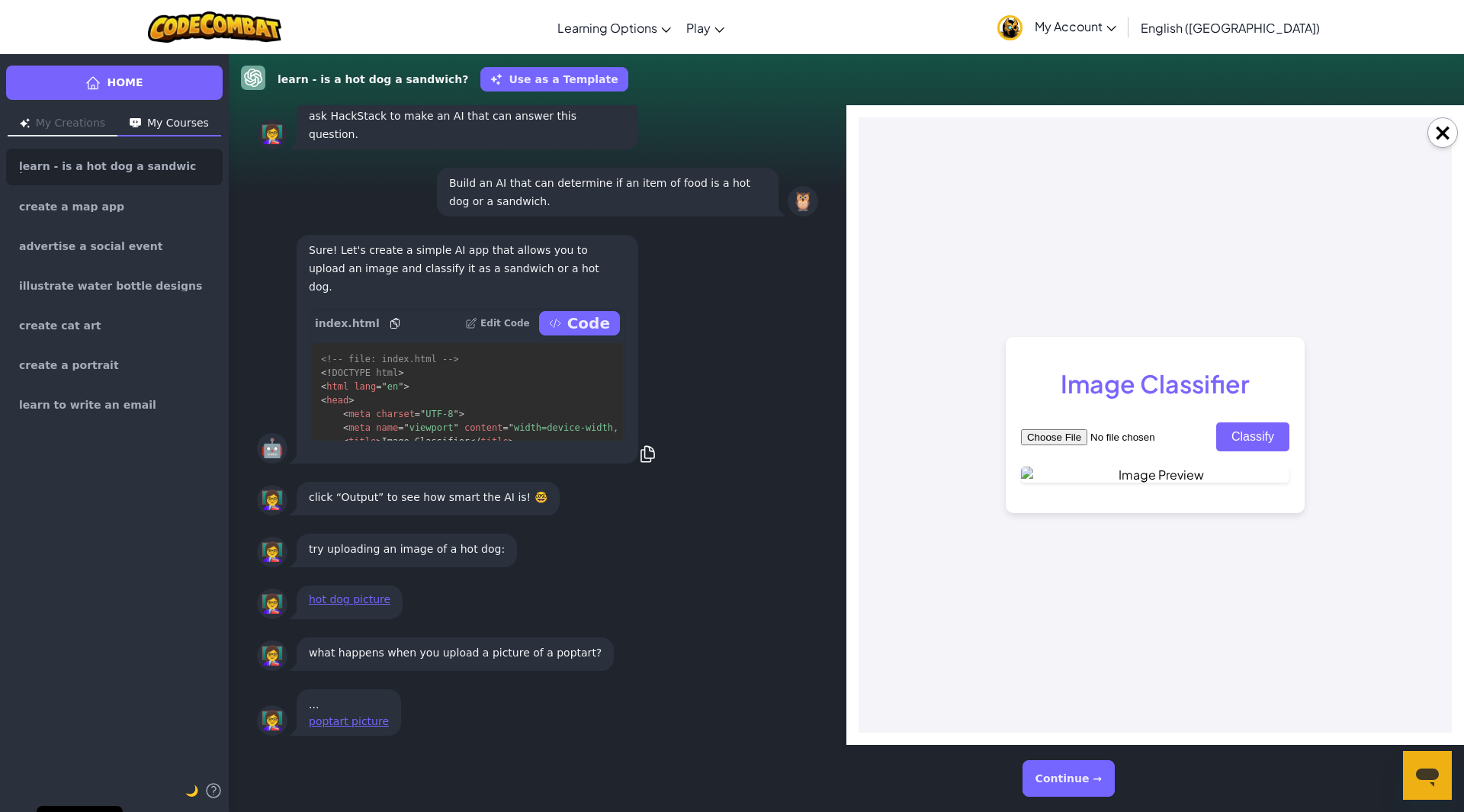
click at [1242, 422] on button "Classify" at bounding box center [1253, 437] width 73 height 29
click at [1251, 422] on button "Classify" at bounding box center [1253, 437] width 73 height 29
click at [1253, 422] on button "Classify" at bounding box center [1253, 437] width 73 height 29
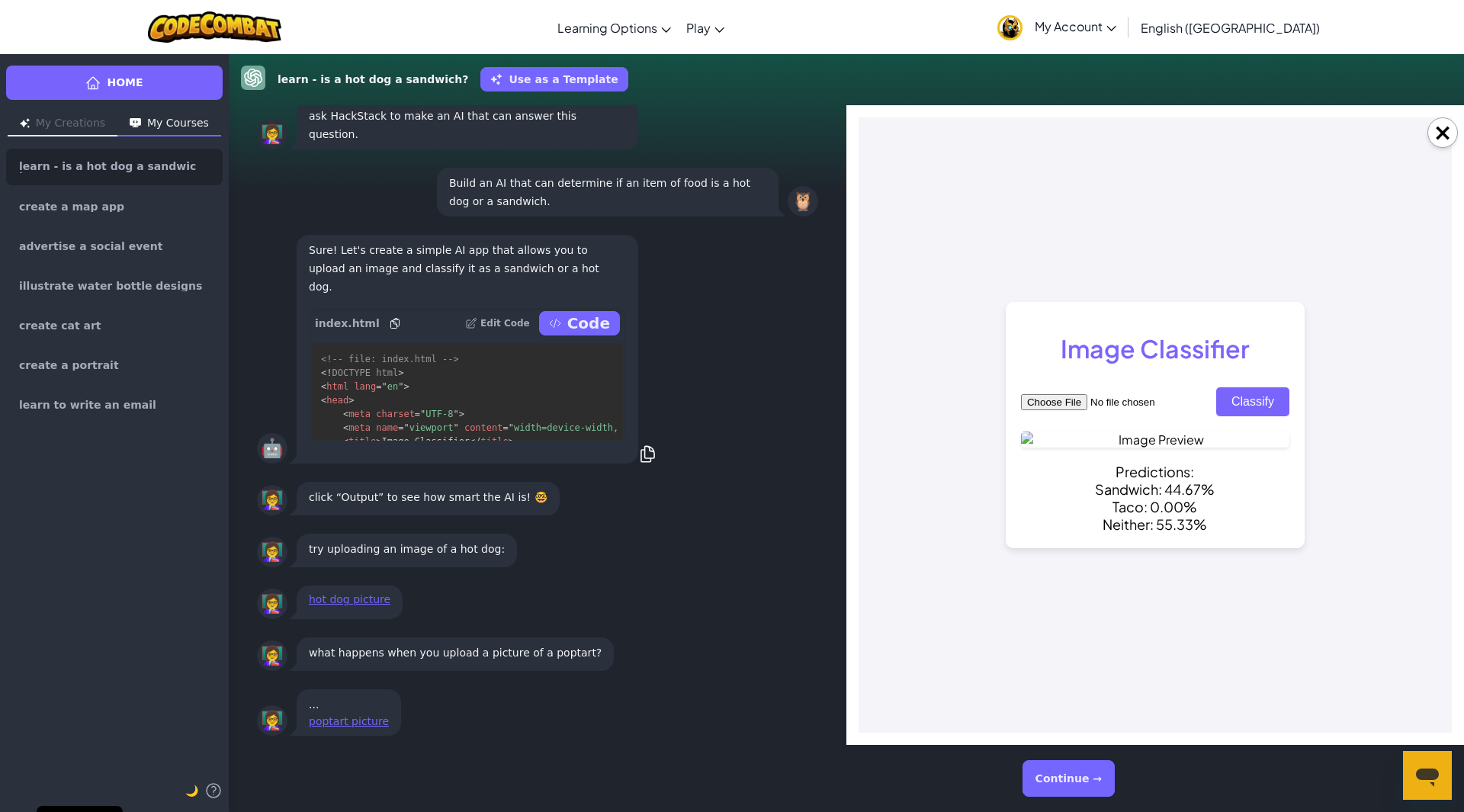
click at [1044, 779] on button "Continue →" at bounding box center [1068, 777] width 92 height 36
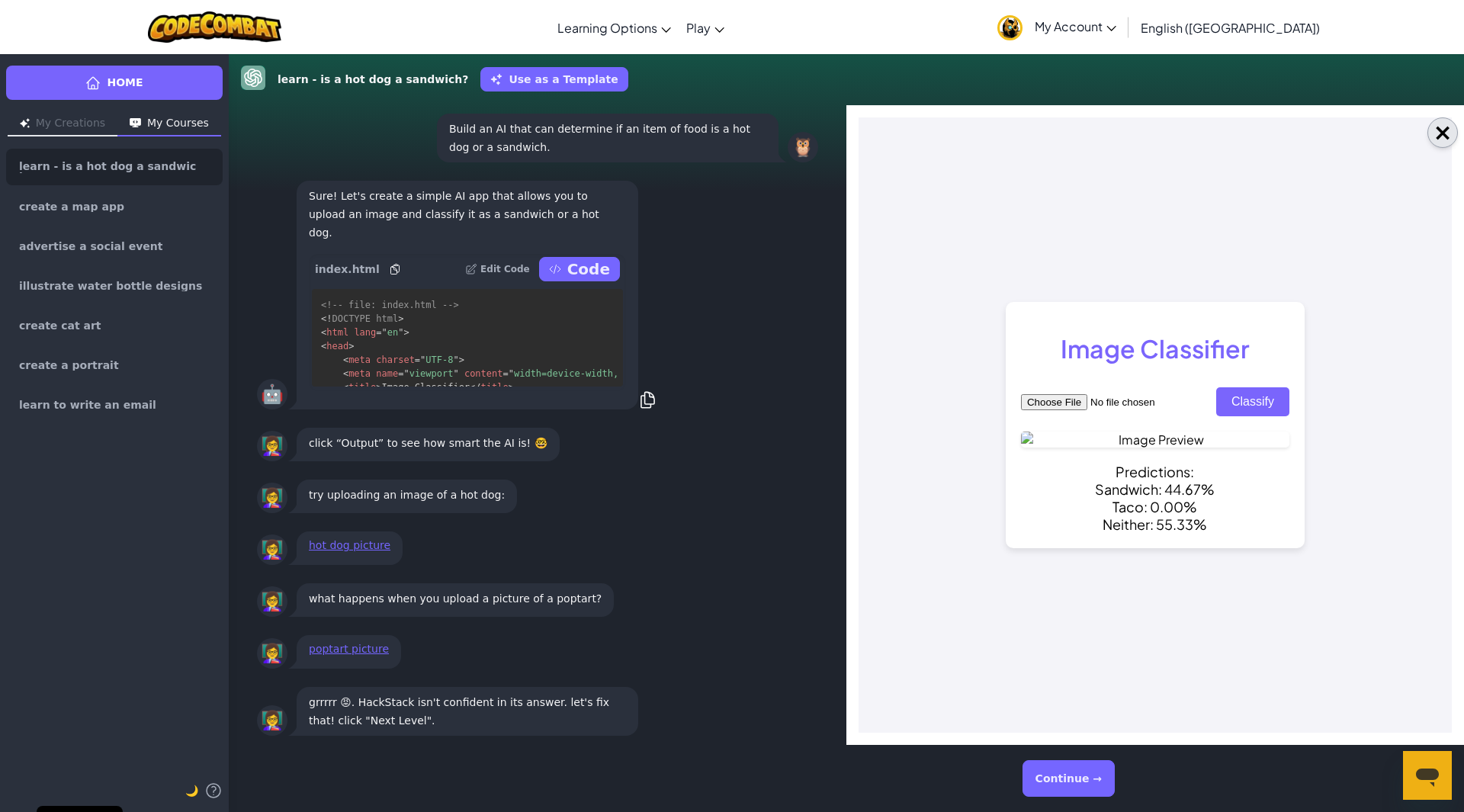
click at [1445, 132] on button "×" at bounding box center [1442, 132] width 30 height 30
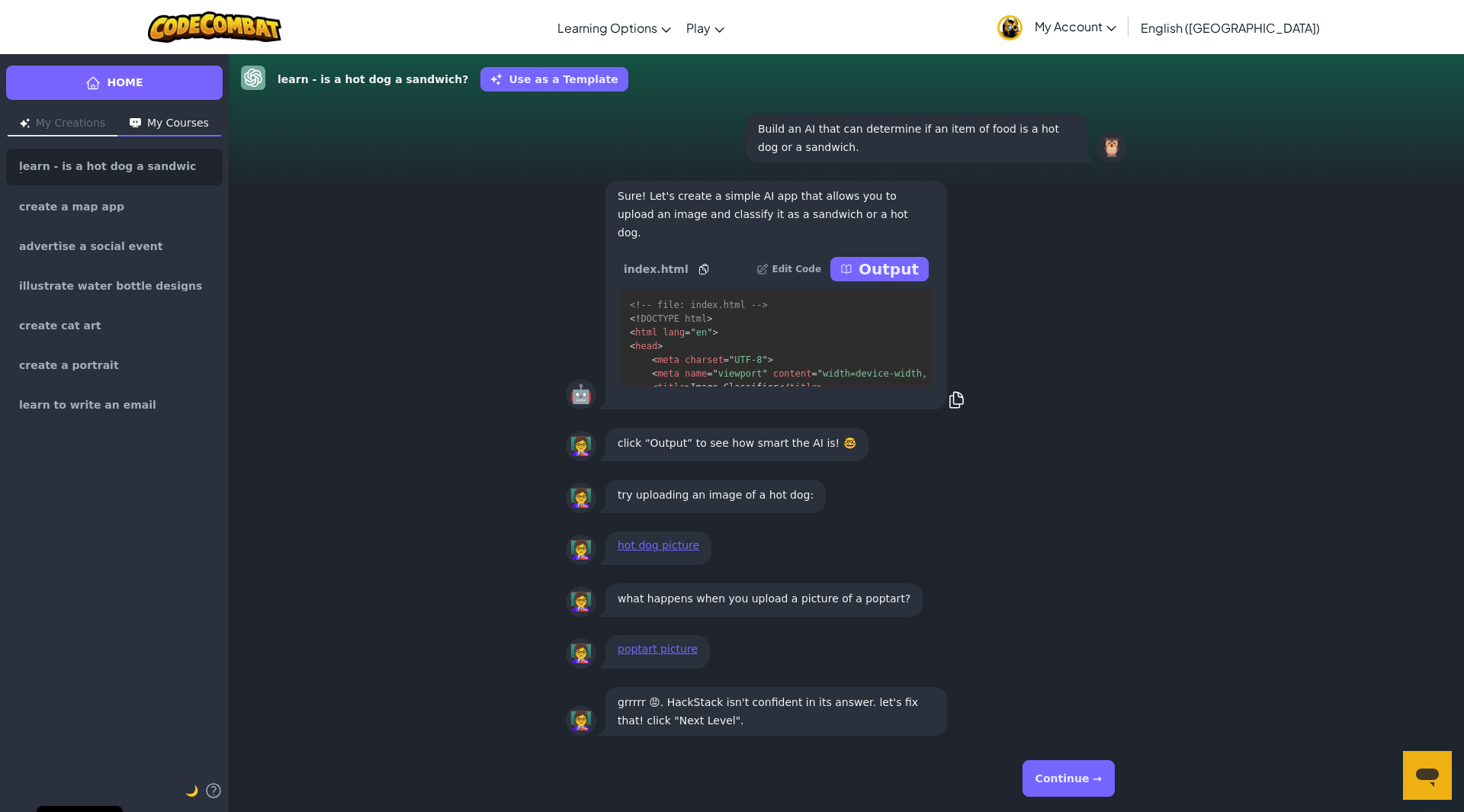
click at [651, 727] on p "grrrrr 😡. HackStack isn't confident in its answer. let's fix that! click "Next …" at bounding box center [775, 711] width 317 height 36
click at [1086, 766] on button "Continue →" at bounding box center [1068, 777] width 92 height 36
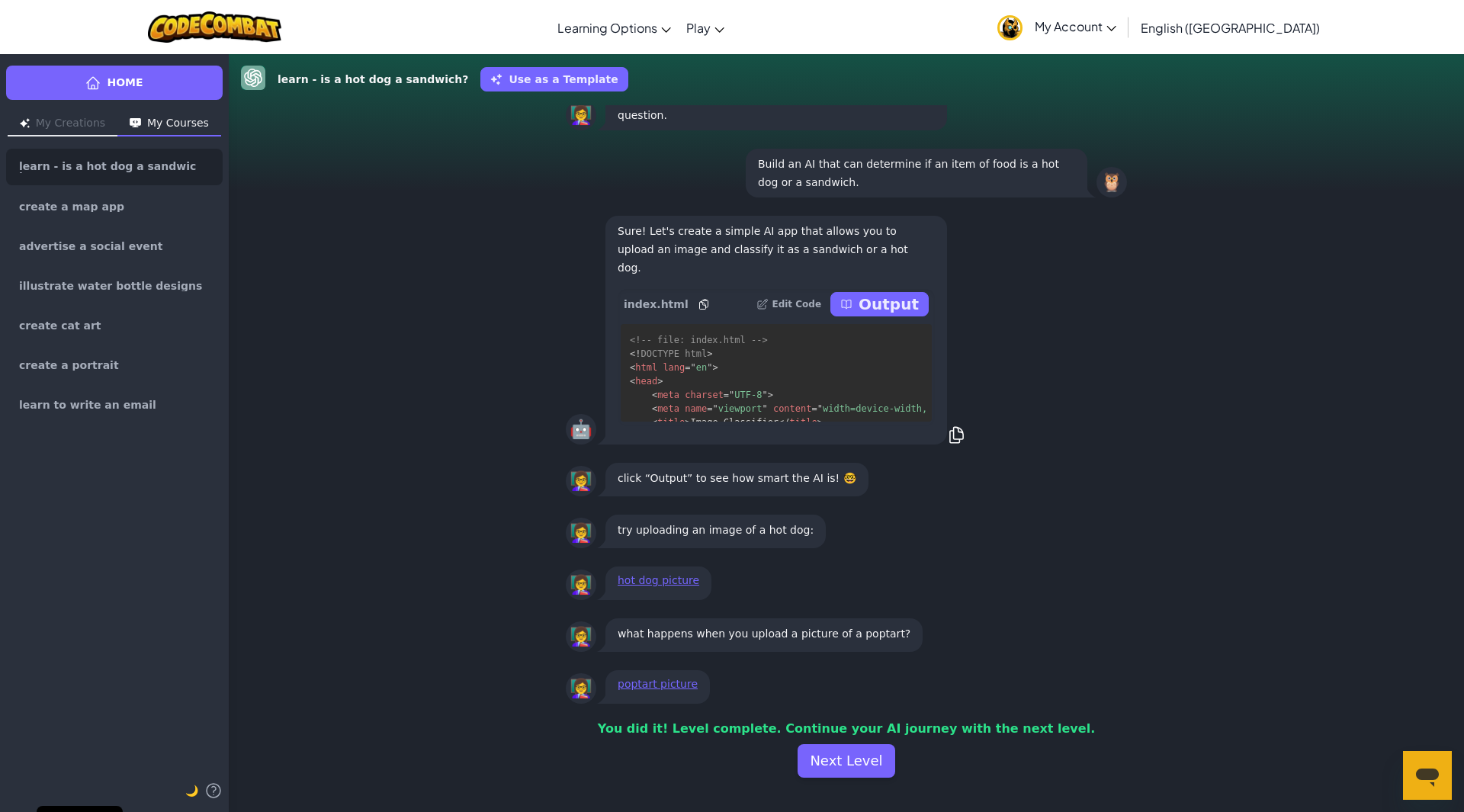
scroll to position [1, 0]
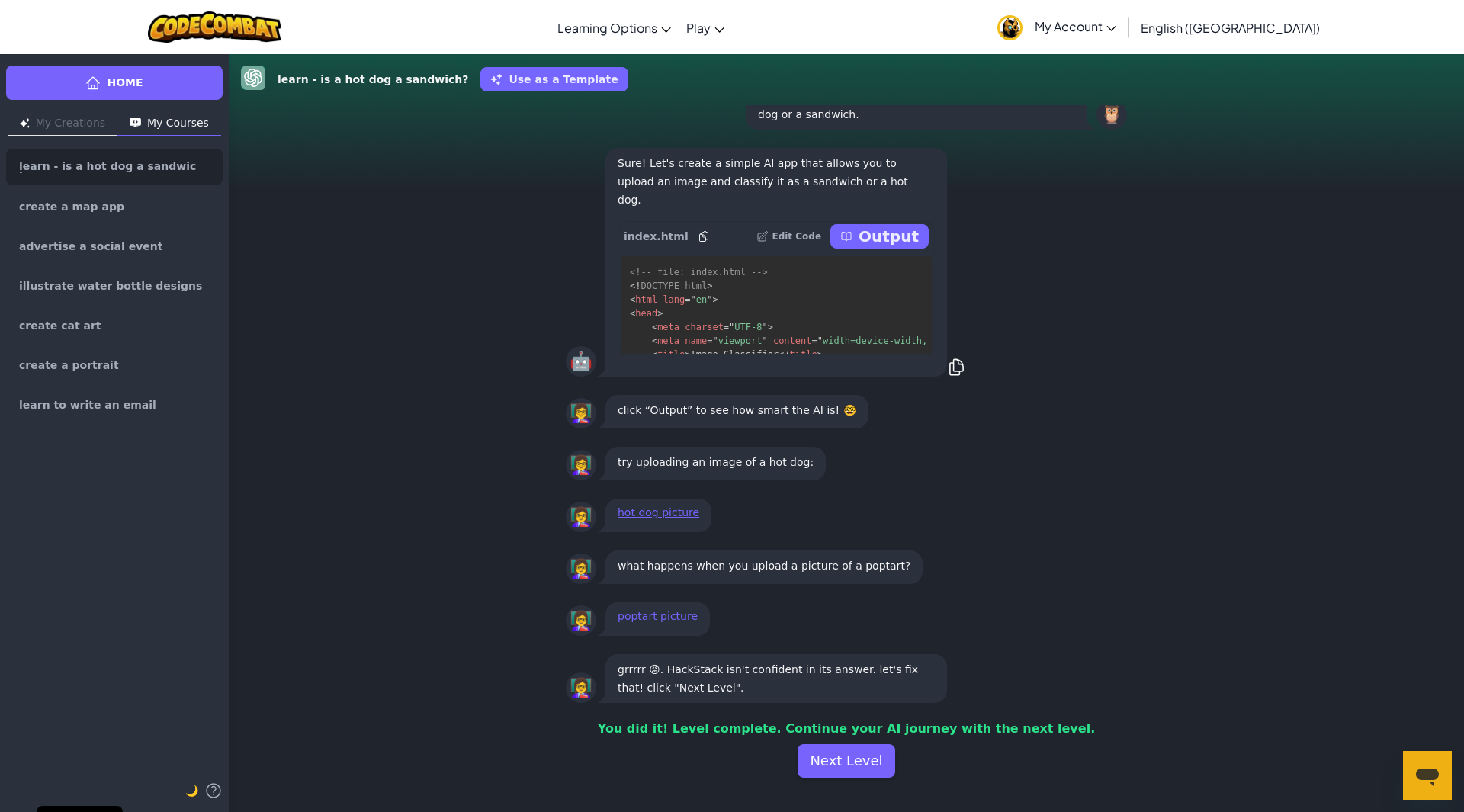
click at [907, 230] on p "Output" at bounding box center [888, 236] width 60 height 22
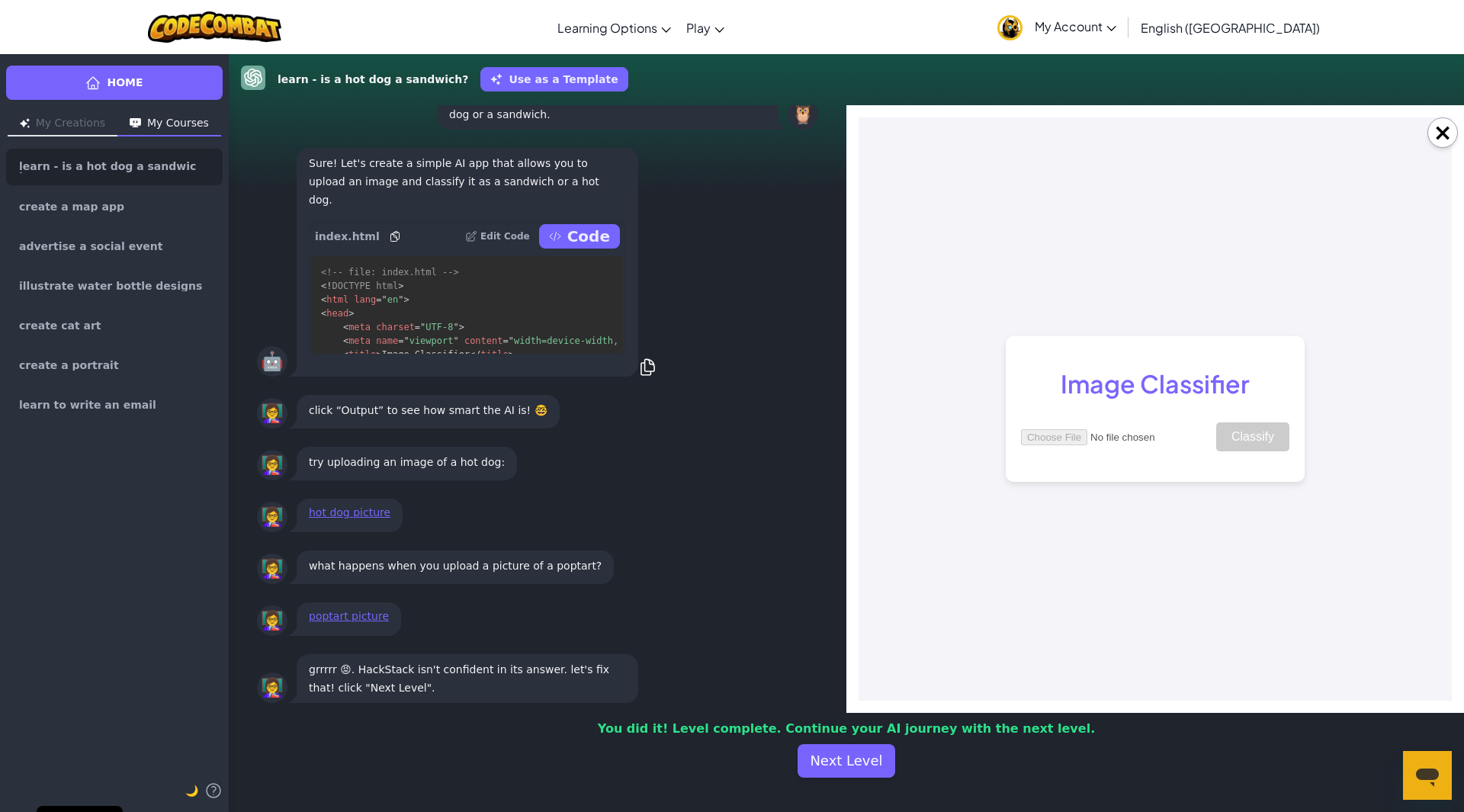
scroll to position [0, 0]
click at [1069, 436] on input "file" at bounding box center [1117, 437] width 192 height 16
type input "C:\fakepath\Rasp-Pop-Tart.jpg"
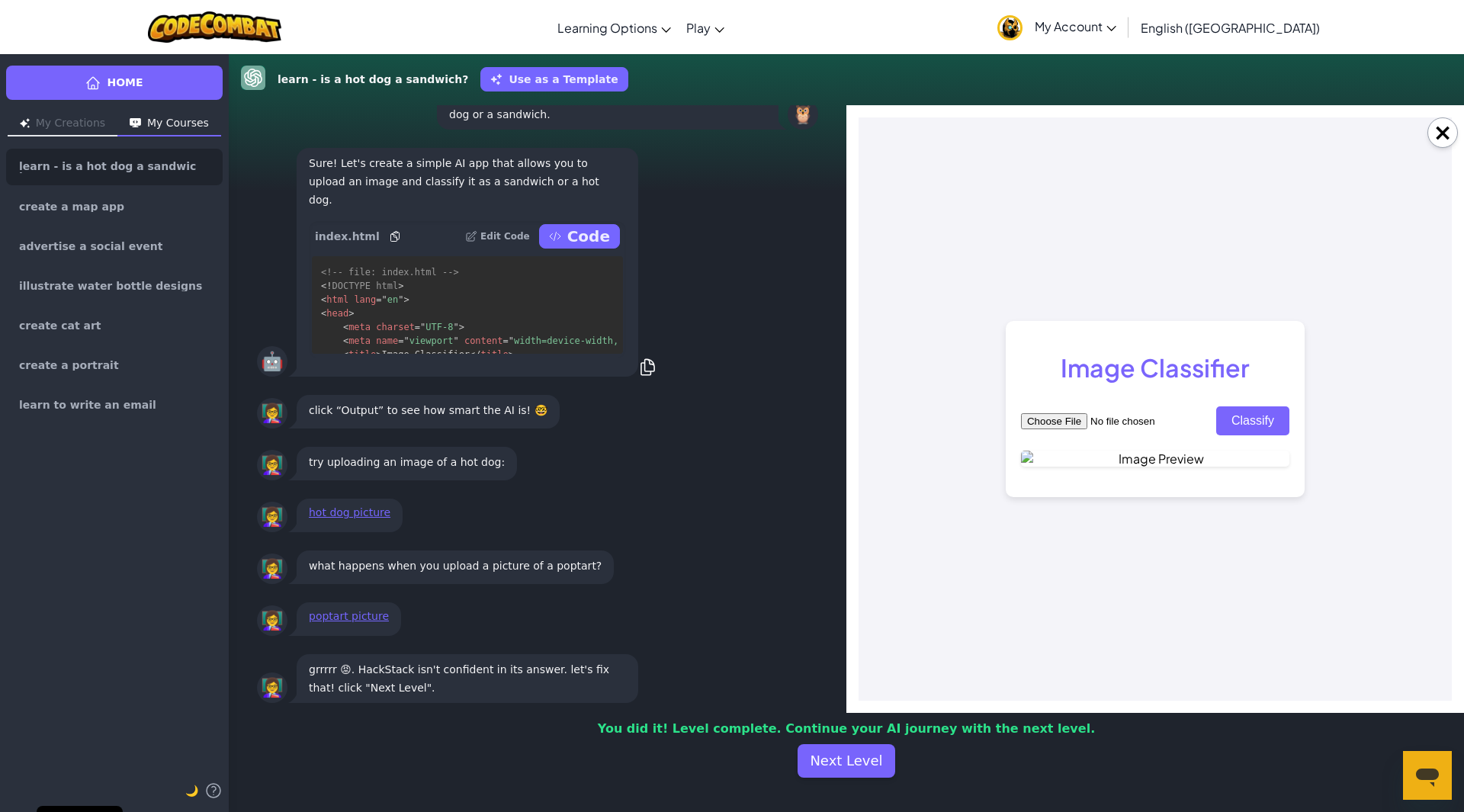
click at [1258, 406] on button "Classify" at bounding box center [1253, 421] width 73 height 29
click at [1252, 406] on button "Classify" at bounding box center [1253, 421] width 73 height 29
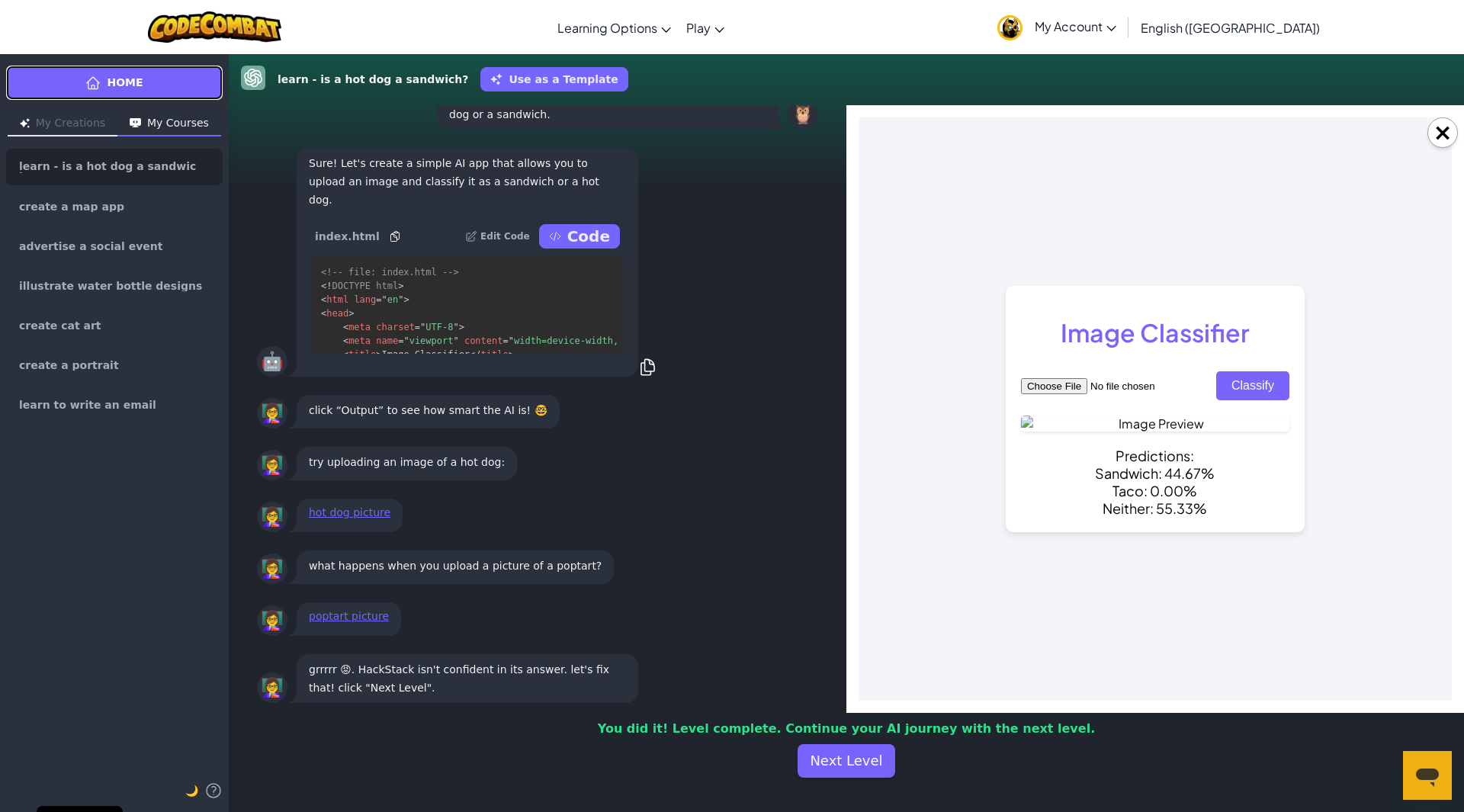
click at [85, 92] on link "Home" at bounding box center [114, 83] width 217 height 35
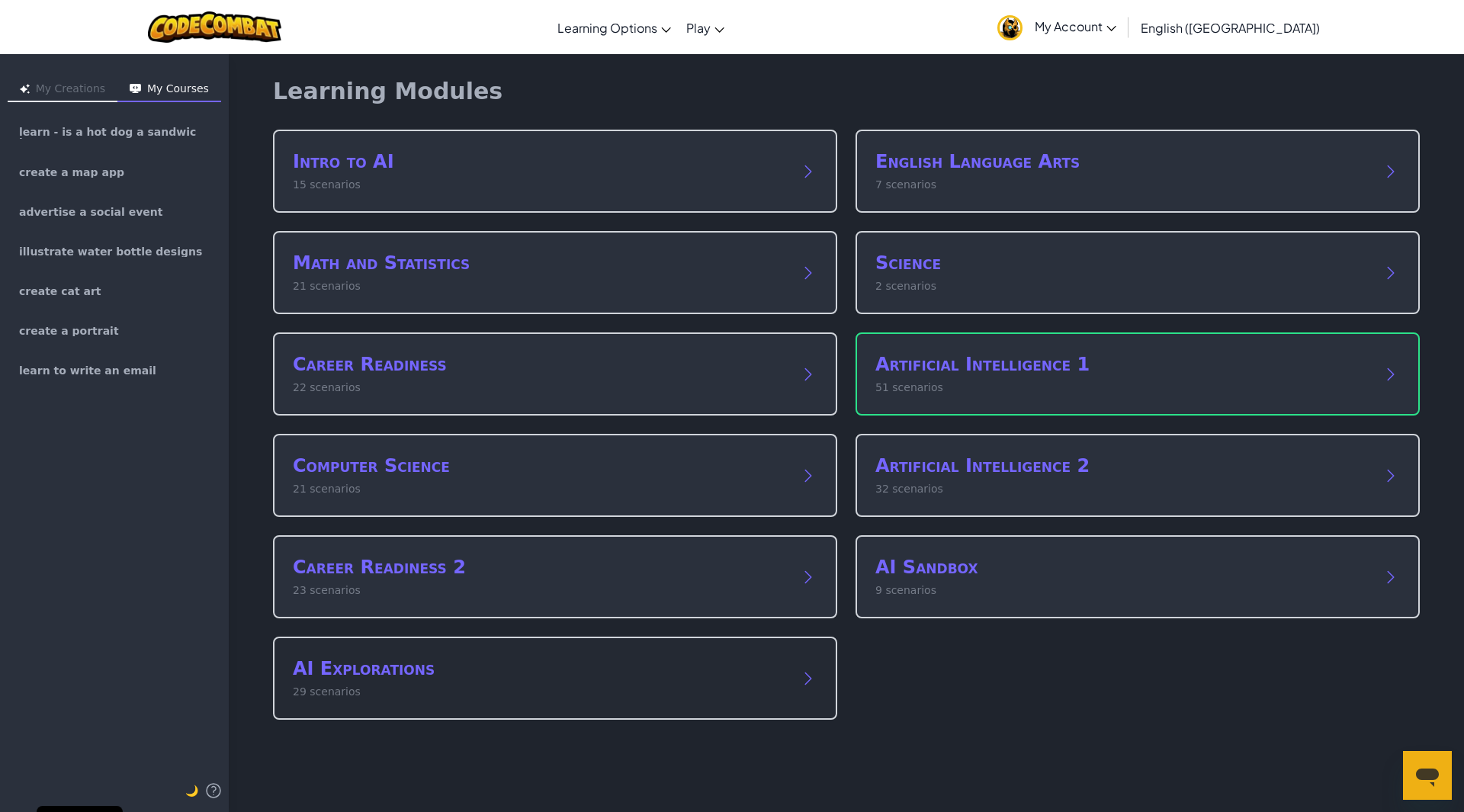
click at [571, 671] on h2 "AI Explorations" at bounding box center [540, 668] width 494 height 24
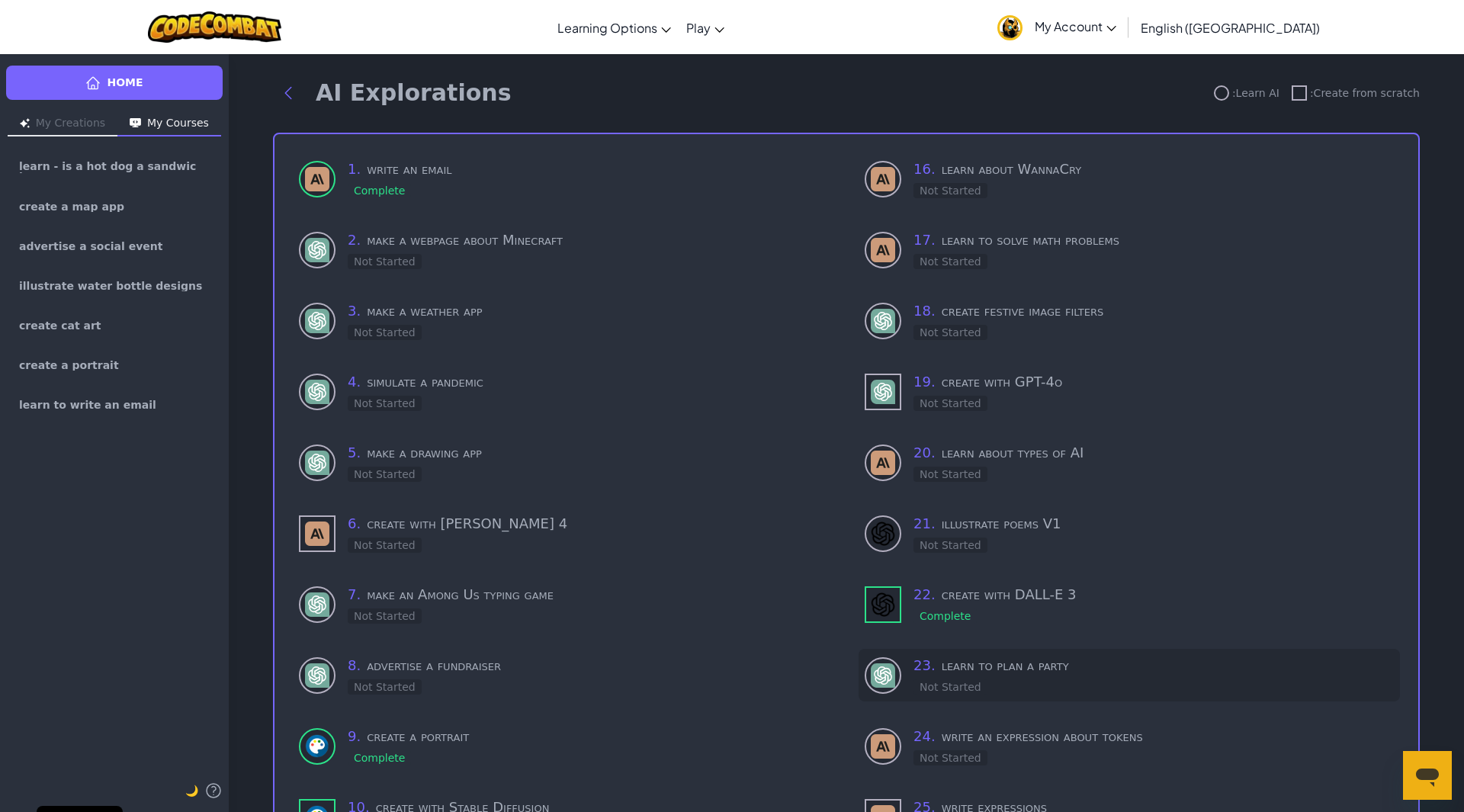
click at [1070, 678] on div "23 . learn to plan a party Not Started" at bounding box center [1153, 675] width 480 height 41
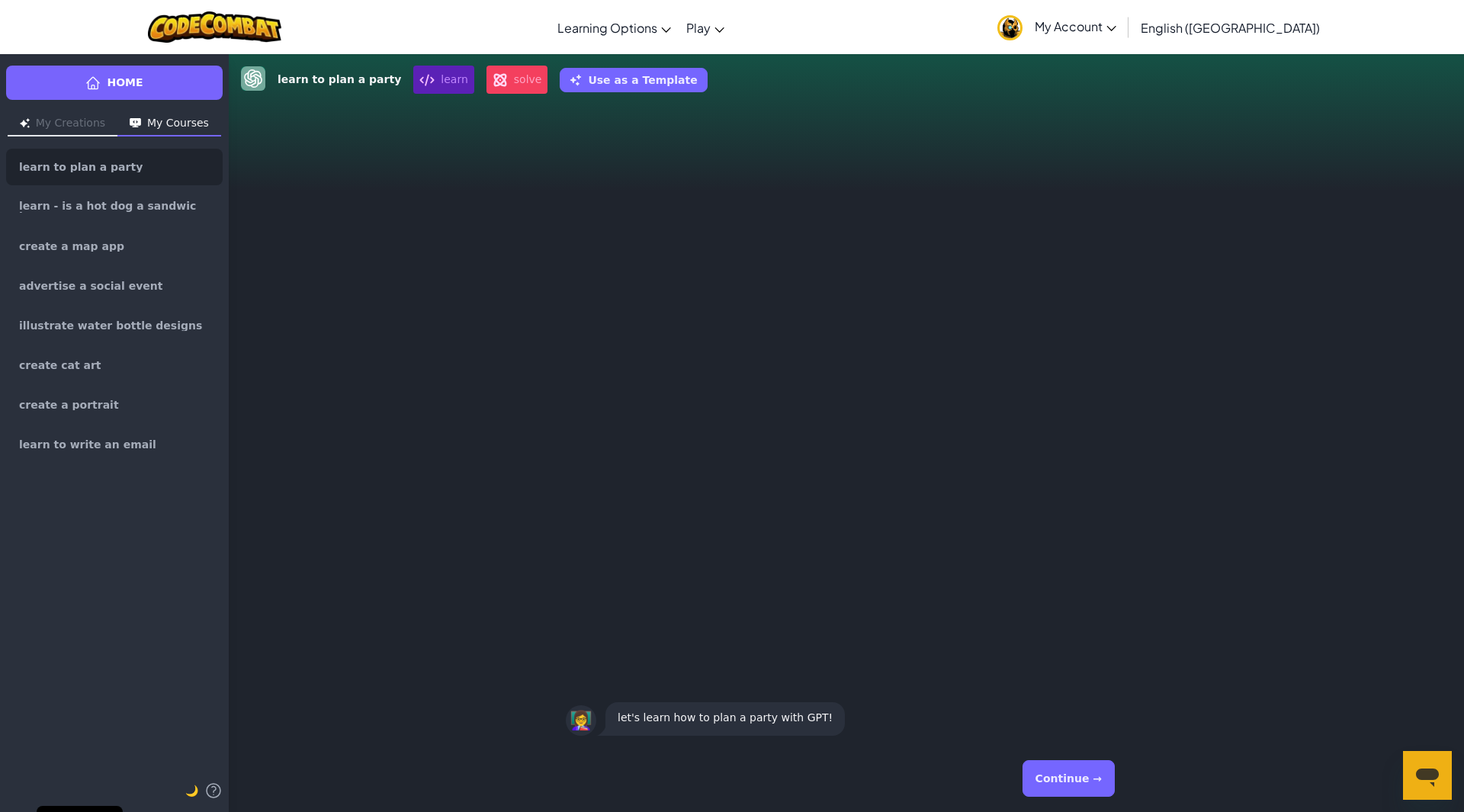
click at [1101, 776] on button "Continue →" at bounding box center [1068, 777] width 92 height 36
click at [1080, 785] on button "Continue →" at bounding box center [1068, 777] width 92 height 36
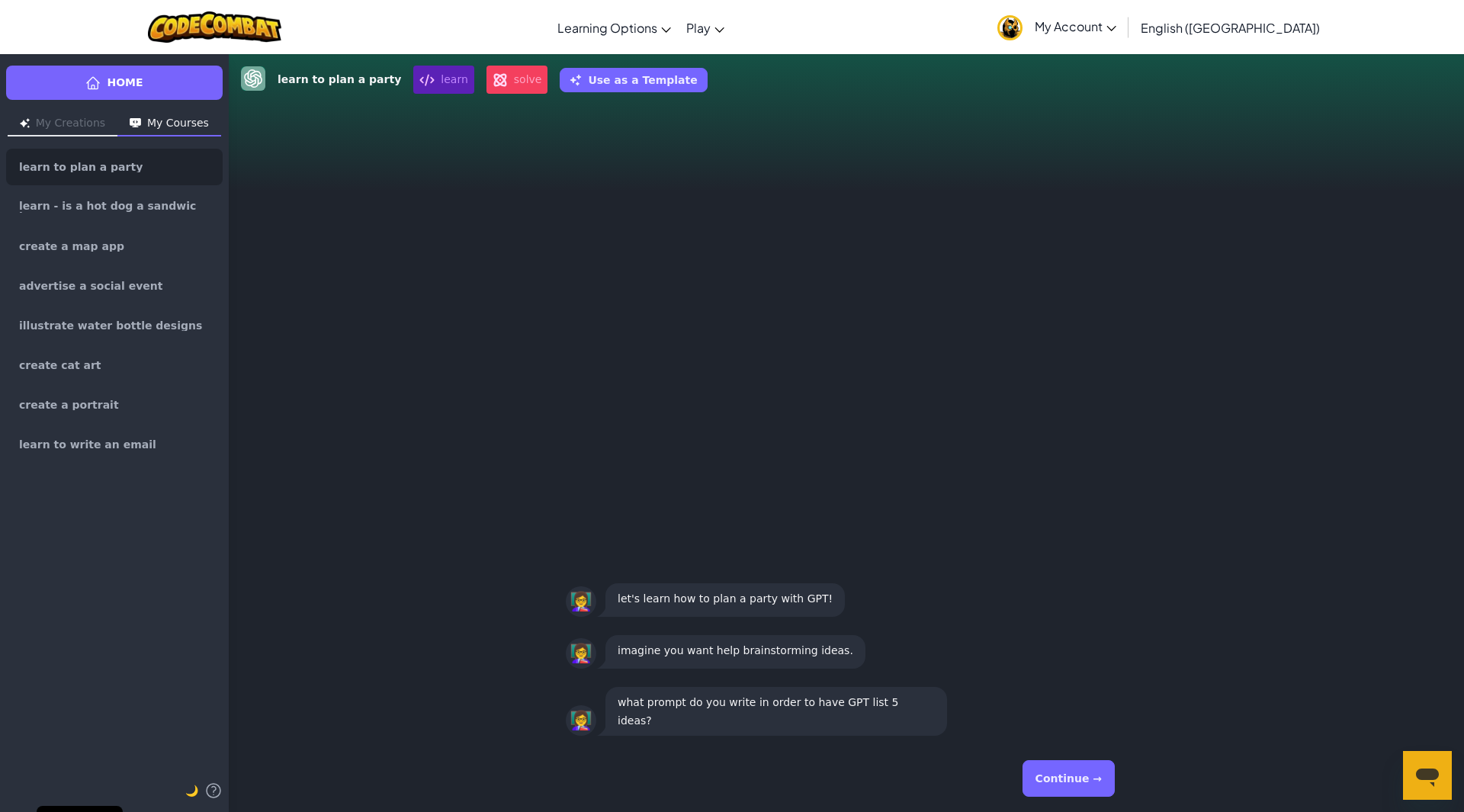
click at [1080, 785] on button "Continue →" at bounding box center [1068, 777] width 92 height 36
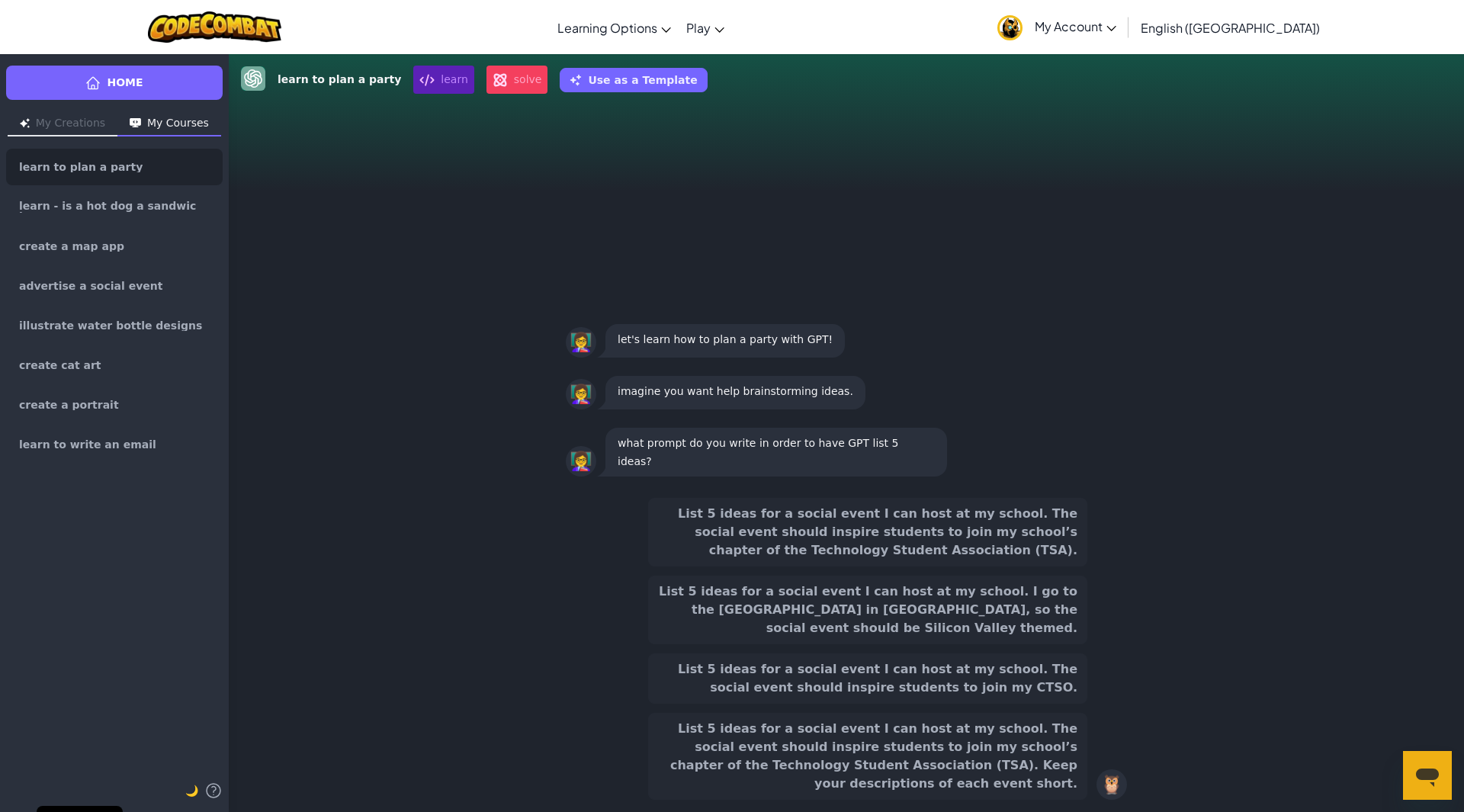
click at [1012, 779] on button "List 5 ideas for a social event I can host at my school. The social event shoul…" at bounding box center [868, 756] width 439 height 87
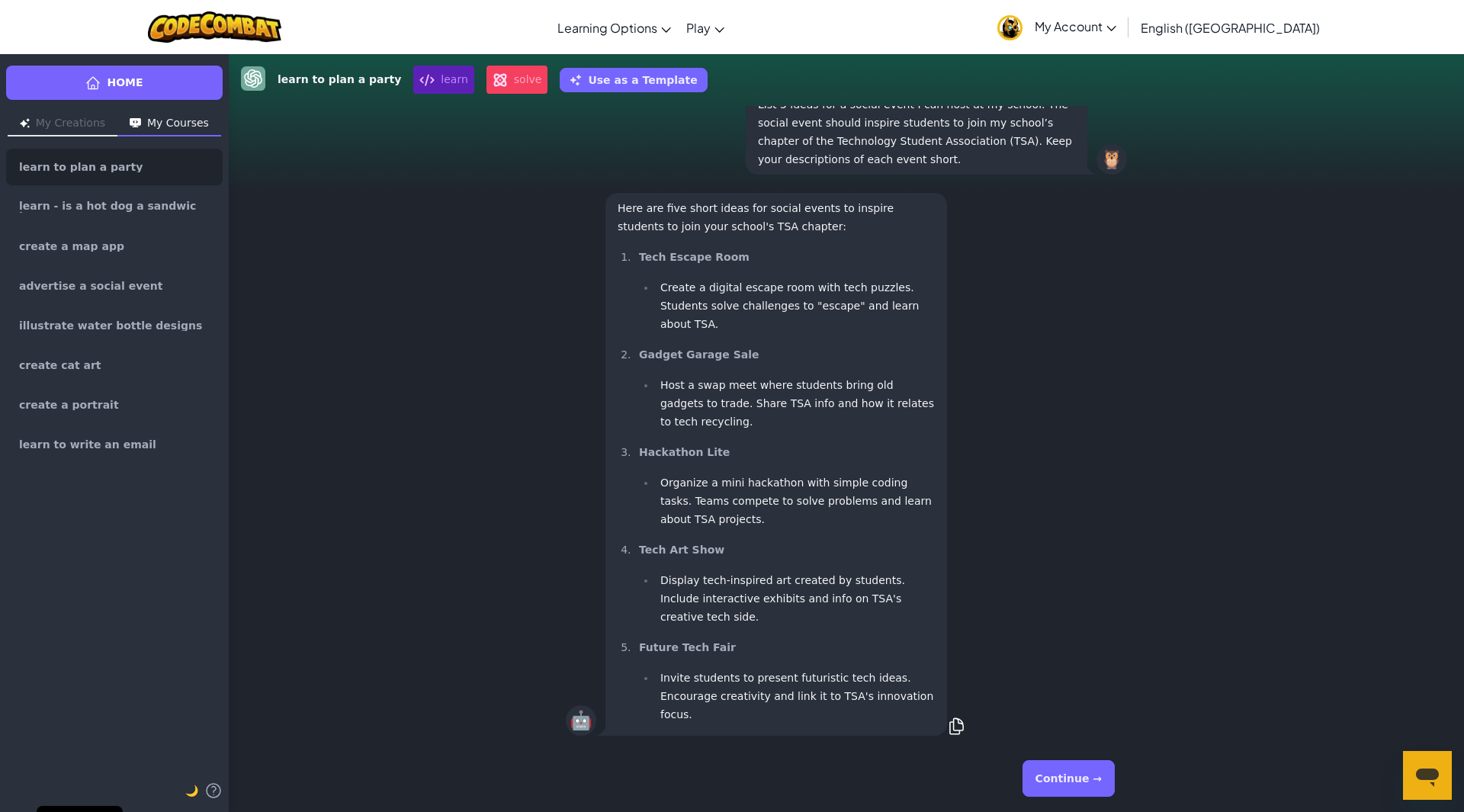
click at [1074, 777] on button "Continue →" at bounding box center [1068, 777] width 92 height 36
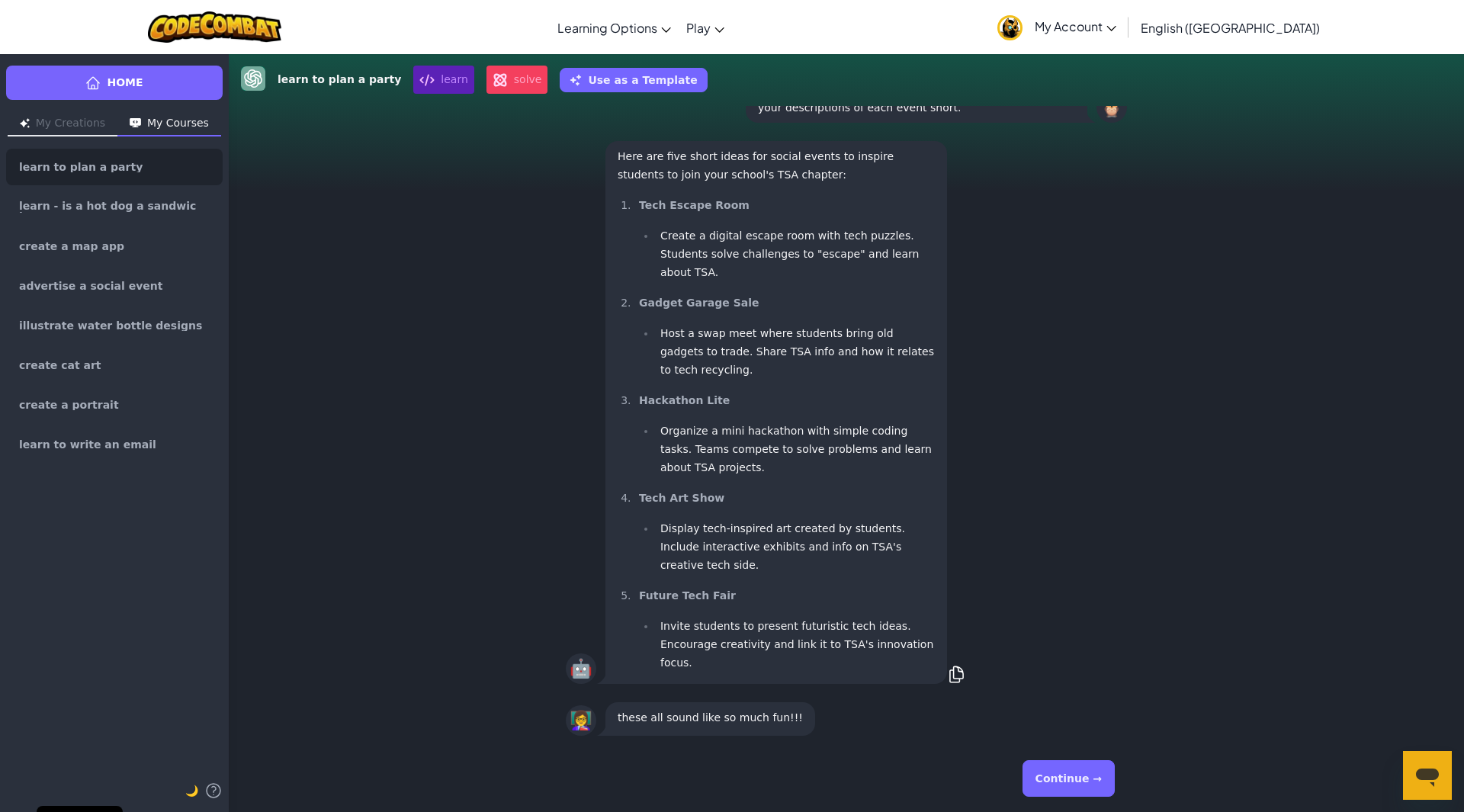
scroll to position [1, 0]
click at [1073, 778] on button "Continue →" at bounding box center [1068, 777] width 92 height 36
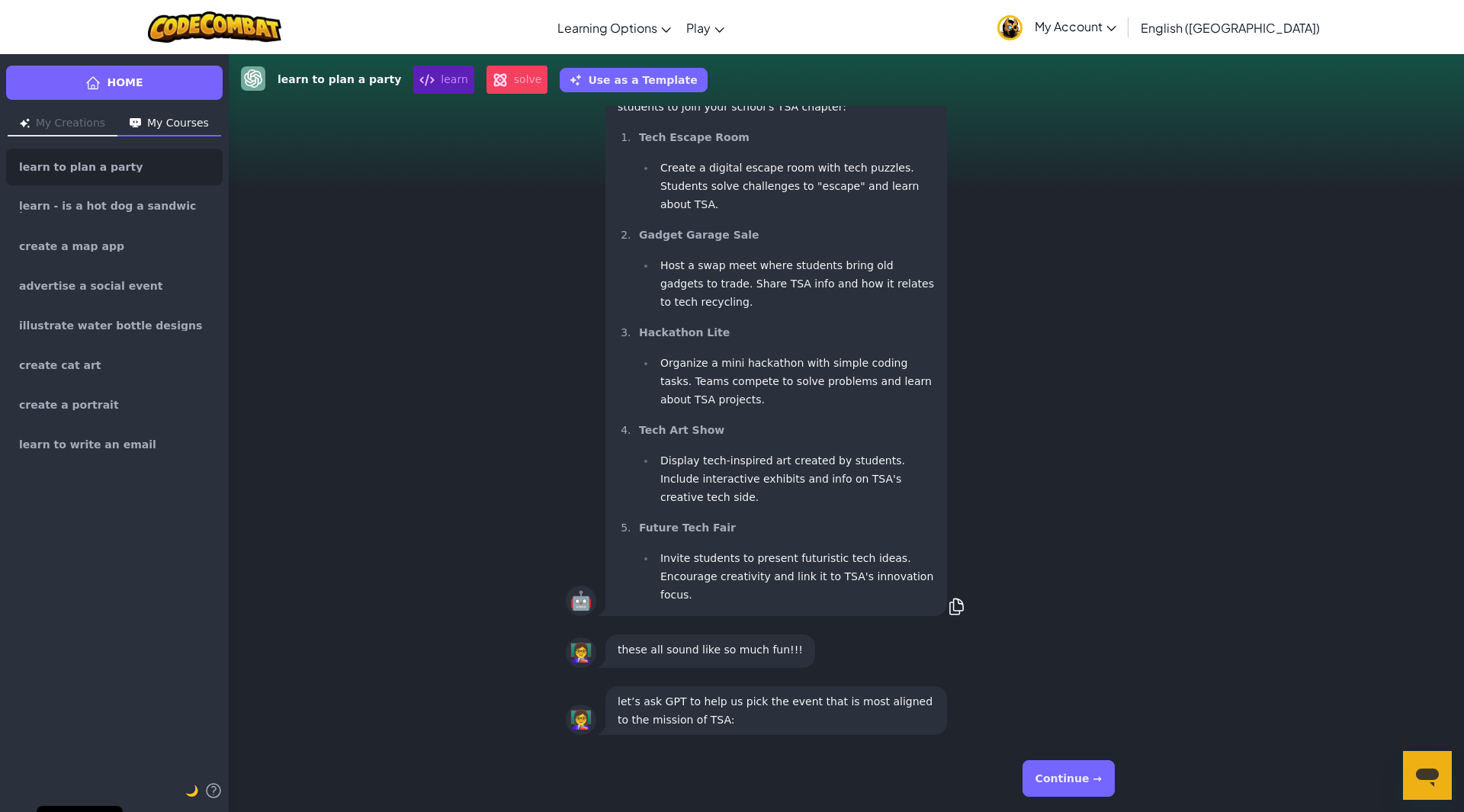
click at [1073, 778] on button "Continue →" at bounding box center [1068, 777] width 92 height 36
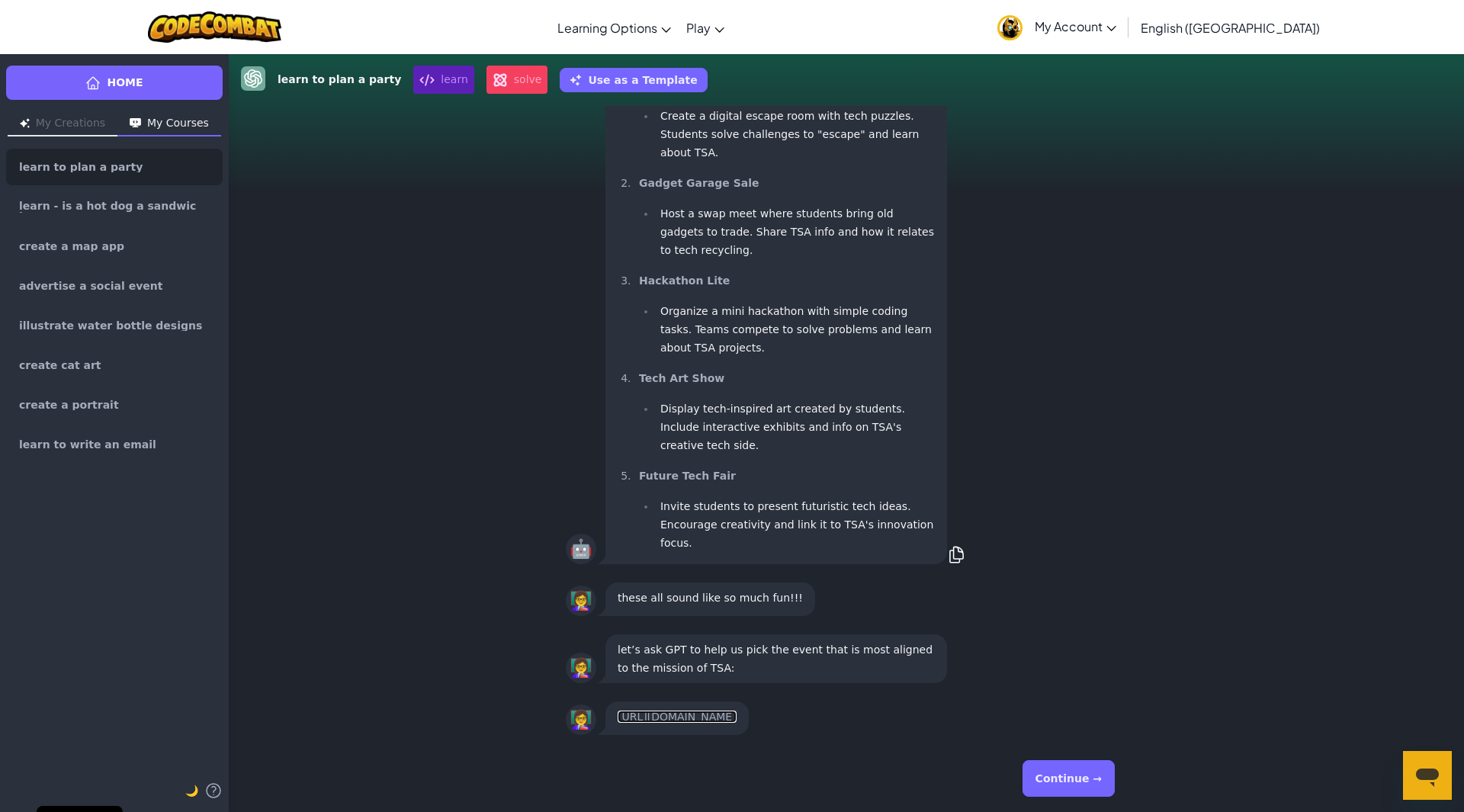
click at [729, 719] on link "[URL][DOMAIN_NAME]" at bounding box center [677, 716] width 119 height 12
